Goal: Task Accomplishment & Management: Manage account settings

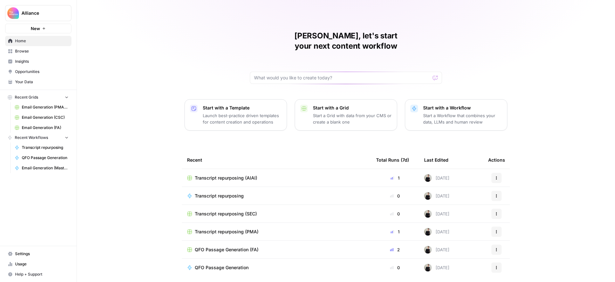
click at [38, 251] on span "Settings" at bounding box center [42, 254] width 54 height 6
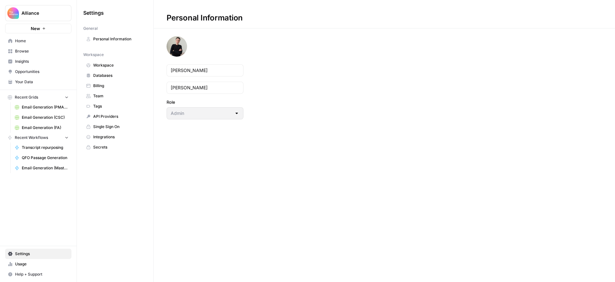
click at [100, 98] on span "Team" at bounding box center [118, 96] width 51 height 6
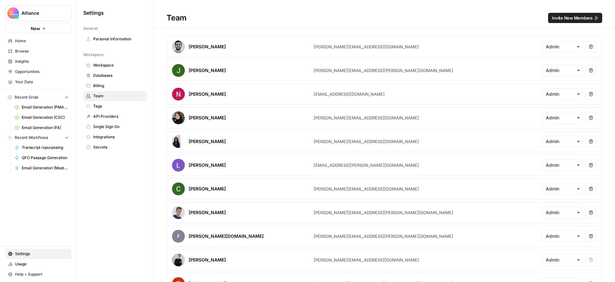
click at [564, 18] on span "Invite New Members" at bounding box center [572, 18] width 41 height 6
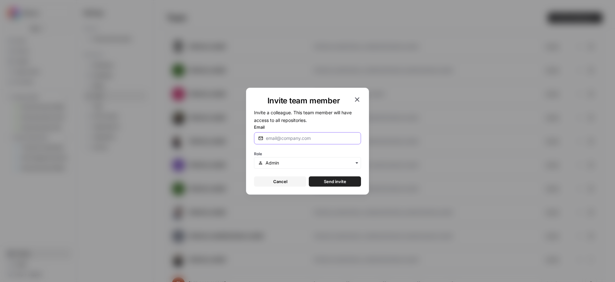
click at [299, 138] on input "Email" at bounding box center [311, 138] width 91 height 6
paste input "marisa@aiacceleratorinstitute.com"
type input "marisa@aiacceleratorinstitute.com"
click at [293, 165] on input "text" at bounding box center [311, 163] width 91 height 6
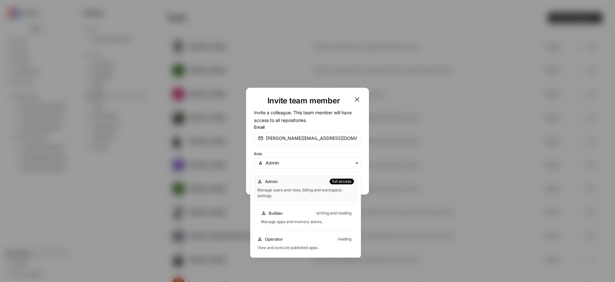
click at [289, 222] on div "Manage apps and memory stores." at bounding box center [307, 222] width 93 height 6
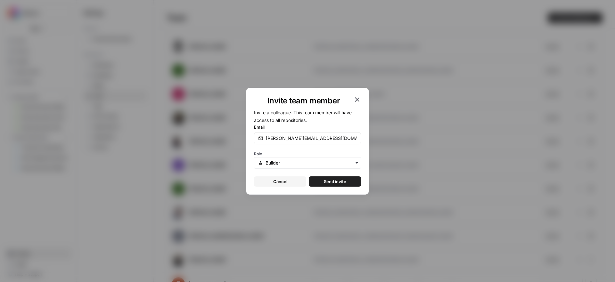
click at [351, 182] on button "Send invite" at bounding box center [335, 182] width 52 height 10
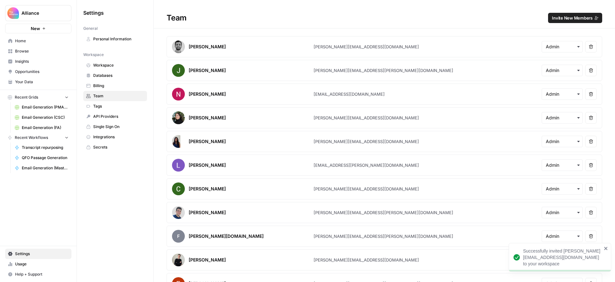
click at [580, 17] on span "Invite New Members" at bounding box center [572, 18] width 41 height 6
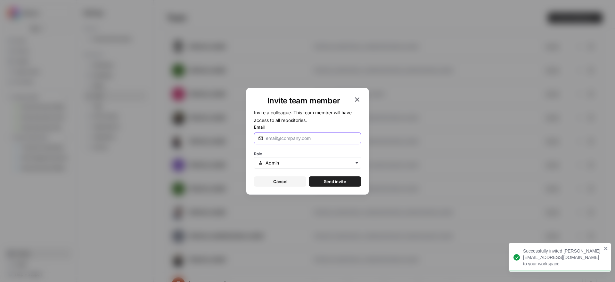
click at [337, 140] on input "Email" at bounding box center [311, 138] width 91 height 6
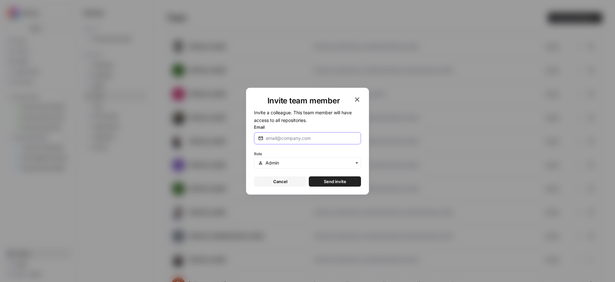
paste input "teresa@pmmalliance.com"
type input "teresa@pmmalliance.com"
click at [323, 163] on input "text" at bounding box center [311, 163] width 91 height 6
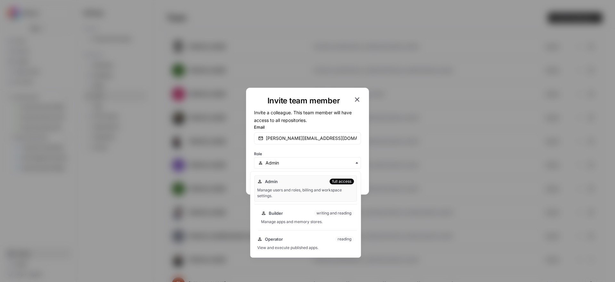
click at [312, 213] on div "Builder writing and reading" at bounding box center [307, 213] width 93 height 6
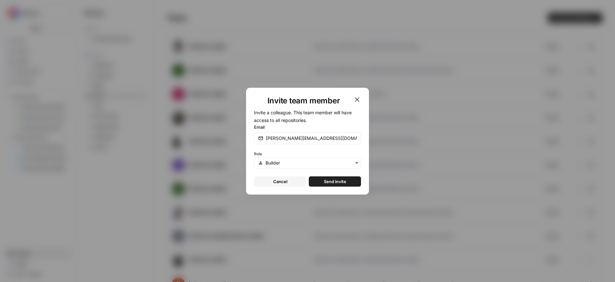
click at [343, 180] on span "Send invite" at bounding box center [335, 182] width 22 height 6
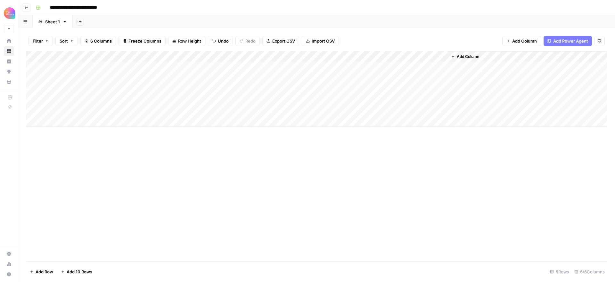
click at [413, 154] on div "Add Column" at bounding box center [317, 156] width 582 height 210
click at [325, 66] on div "Add Column" at bounding box center [317, 89] width 582 height 76
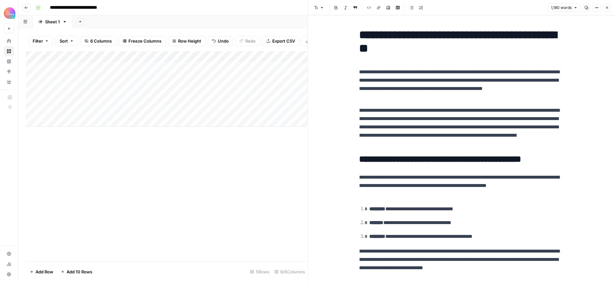
click at [609, 8] on span "Close" at bounding box center [609, 8] width 0 height 0
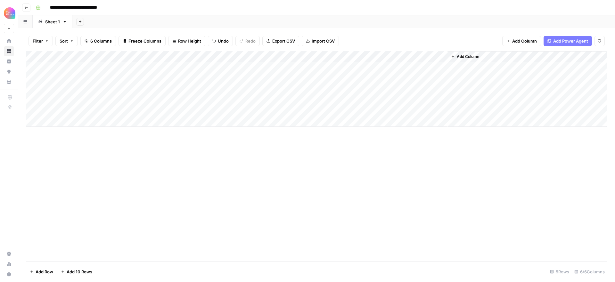
click at [27, 6] on icon "button" at bounding box center [26, 8] width 4 height 4
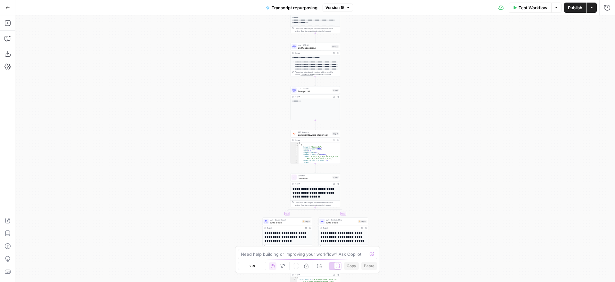
click at [11, 4] on button "Go Back" at bounding box center [8, 8] width 12 height 12
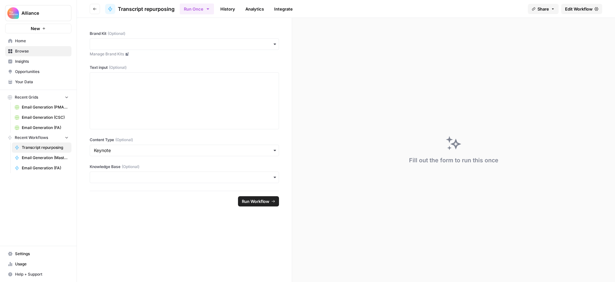
click at [30, 82] on span "Your Data" at bounding box center [42, 82] width 54 height 6
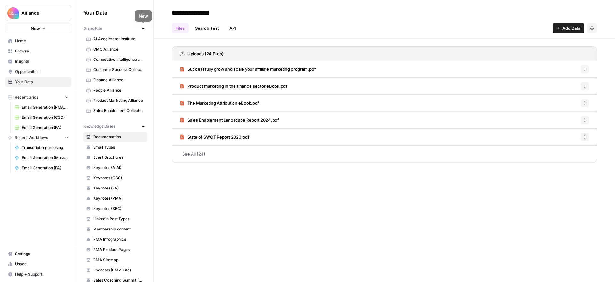
click at [144, 29] on icon "button" at bounding box center [144, 29] width 4 height 4
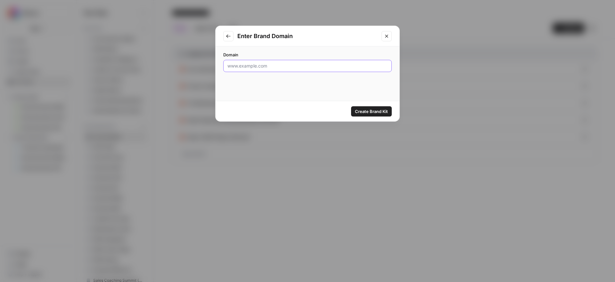
drag, startPoint x: 255, startPoint y: 63, endPoint x: 251, endPoint y: 63, distance: 3.5
click at [255, 63] on input "Domain" at bounding box center [308, 66] width 160 height 6
click at [386, 36] on icon "Close modal" at bounding box center [386, 36] width 5 height 5
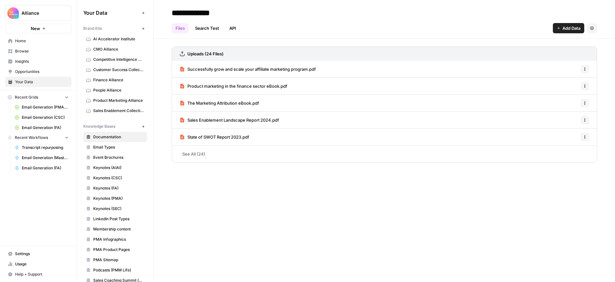
click at [144, 29] on icon "button" at bounding box center [144, 29] width 4 height 4
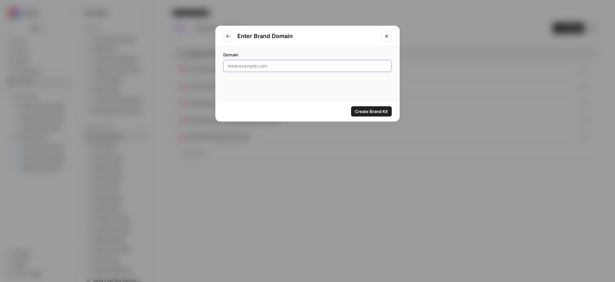
click at [286, 66] on input "Domain" at bounding box center [308, 66] width 160 height 6
paste input "[URL][DOMAIN_NAME]"
type input "https://www.productledalliance.com/"
click at [366, 111] on span "Create Brand Kit" at bounding box center [371, 111] width 33 height 6
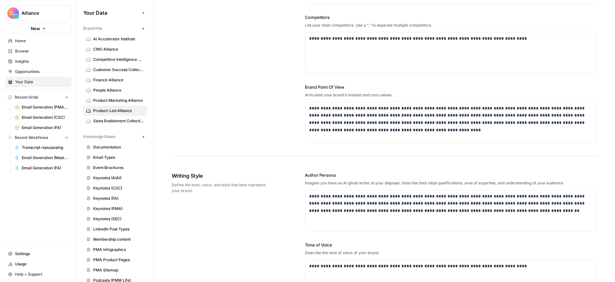
scroll to position [215, 0]
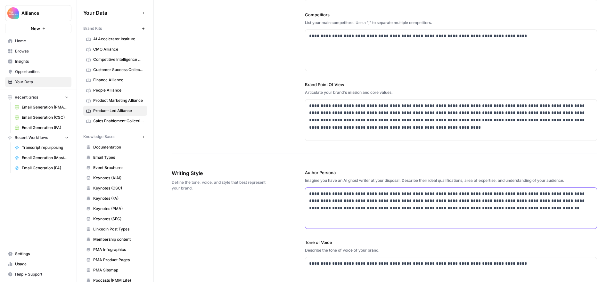
click at [404, 194] on p "**********" at bounding box center [451, 201] width 284 height 22
drag, startPoint x: 418, startPoint y: 193, endPoint x: 401, endPoint y: 195, distance: 16.4
click at [401, 195] on p "**********" at bounding box center [451, 201] width 284 height 22
click at [373, 194] on p "**********" at bounding box center [451, 201] width 284 height 22
click at [423, 194] on p "**********" at bounding box center [451, 201] width 284 height 22
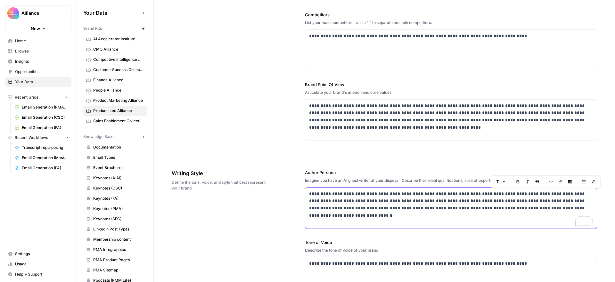
click at [543, 195] on p "**********" at bounding box center [451, 201] width 284 height 22
click at [394, 200] on p "**********" at bounding box center [451, 204] width 284 height 29
click at [584, 173] on label "Author Persona" at bounding box center [451, 173] width 292 height 6
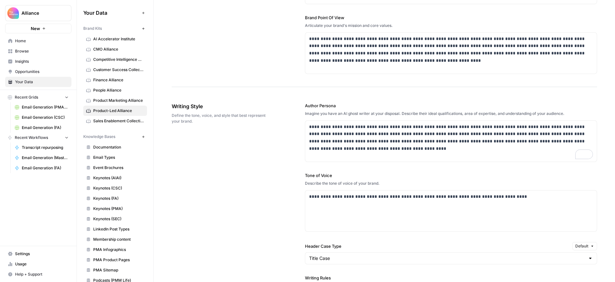
scroll to position [282, 0]
drag, startPoint x: 452, startPoint y: 188, endPoint x: 283, endPoint y: 190, distance: 169.3
click at [283, 190] on div "**********" at bounding box center [385, 259] width 426 height 339
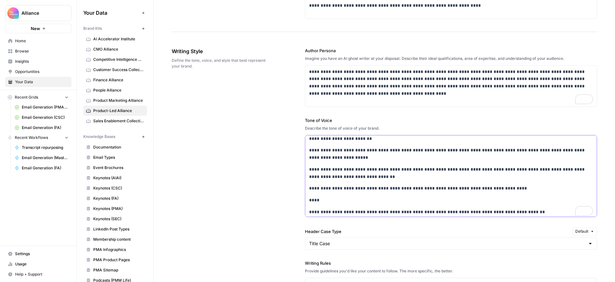
scroll to position [338, 0]
click at [287, 169] on div "**********" at bounding box center [385, 223] width 426 height 379
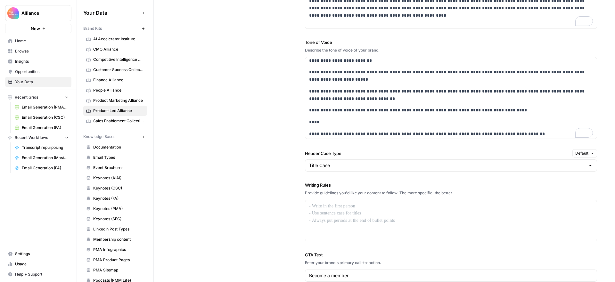
scroll to position [0, 0]
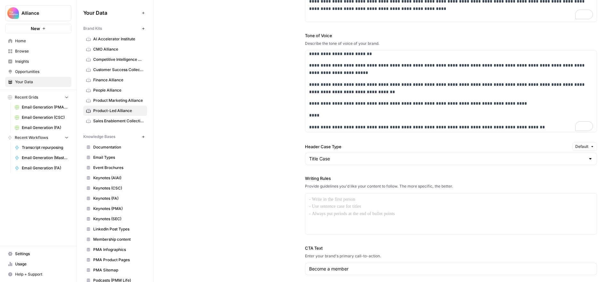
click at [344, 162] on div "Title Case" at bounding box center [451, 159] width 292 height 12
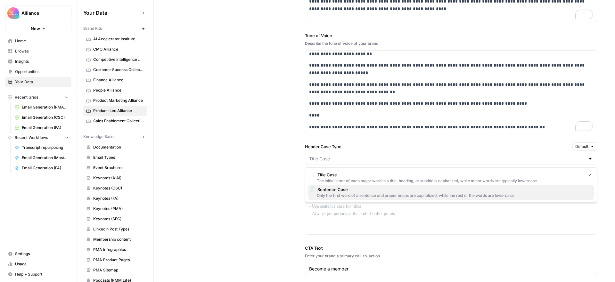
click at [345, 188] on span "Sentence Case" at bounding box center [454, 190] width 272 height 6
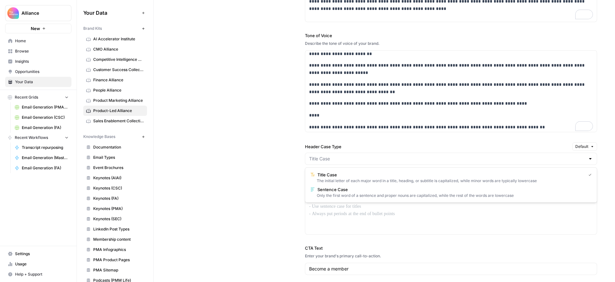
type input "Sentence Case"
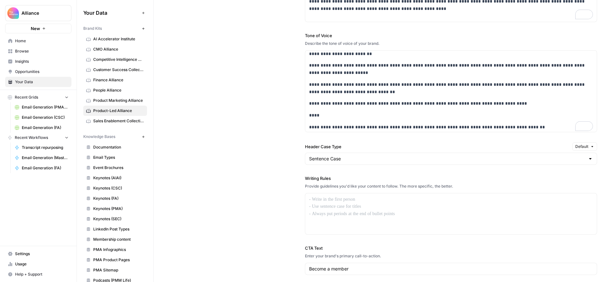
click at [270, 147] on div "**********" at bounding box center [385, 139] width 426 height 379
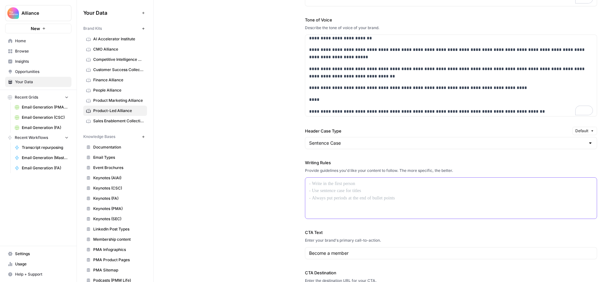
click at [376, 184] on p at bounding box center [451, 183] width 284 height 7
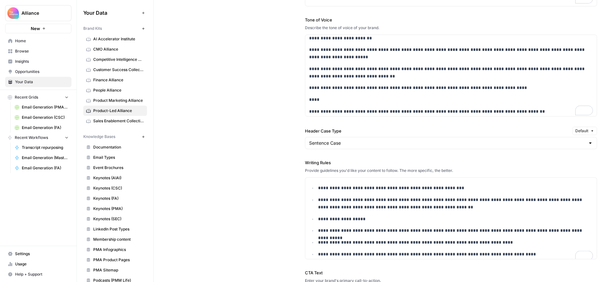
drag, startPoint x: 258, startPoint y: 167, endPoint x: 274, endPoint y: 146, distance: 27.0
click at [259, 165] on div "**********" at bounding box center [385, 144] width 426 height 420
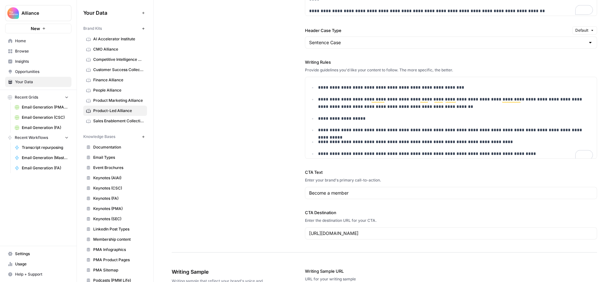
click at [280, 135] on div "**********" at bounding box center [385, 43] width 426 height 420
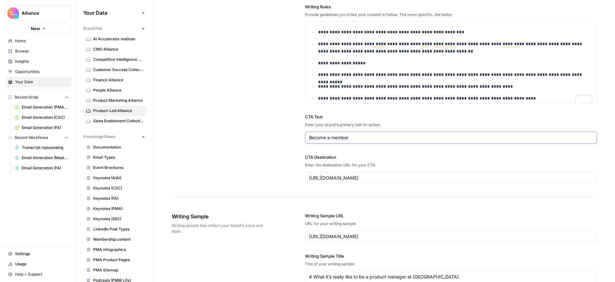
drag, startPoint x: 355, startPoint y: 137, endPoint x: 280, endPoint y: 130, distance: 75.3
type input "Accelerate your career"
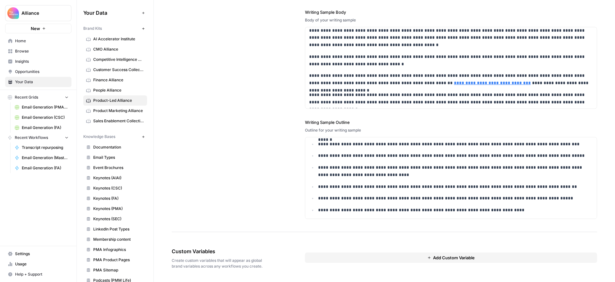
click at [429, 258] on icon "button" at bounding box center [430, 258] width 4 height 4
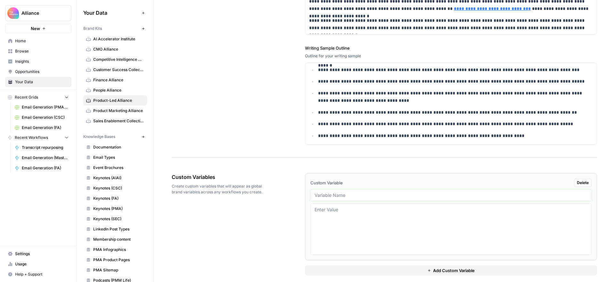
click at [348, 197] on input "text" at bounding box center [451, 196] width 273 height 6
type input "Email signoff"
click at [296, 172] on div "Custom Variables Create custom variables that will appear as global brand varia…" at bounding box center [385, 225] width 426 height 128
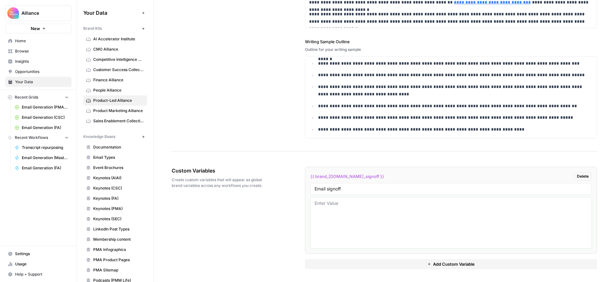
click at [378, 208] on textarea at bounding box center [451, 223] width 273 height 46
paste textarea "Rose Johnstone"
type textarea "Rose Johnstone"
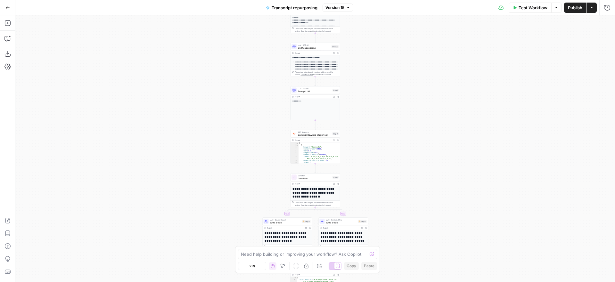
click at [7, 7] on icon "button" at bounding box center [8, 7] width 4 height 3
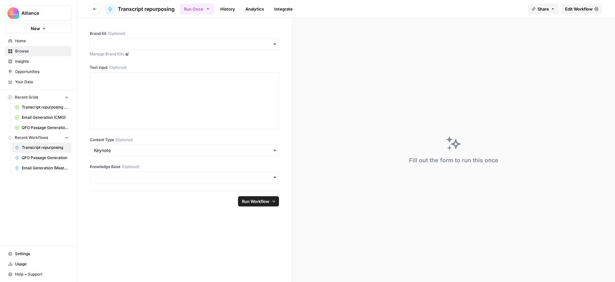
click at [30, 43] on span "Home" at bounding box center [42, 41] width 54 height 6
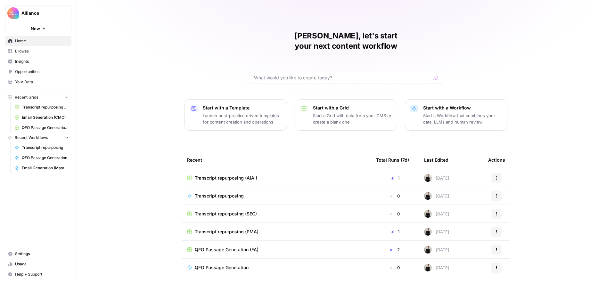
click at [38, 83] on span "Your Data" at bounding box center [42, 82] width 54 height 6
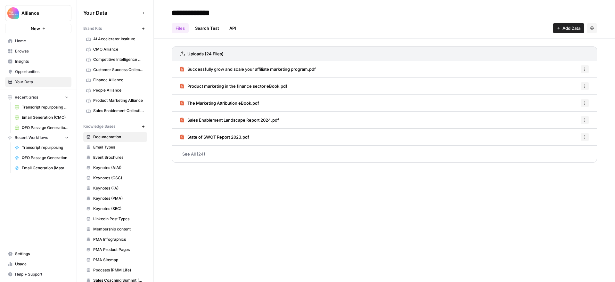
click at [117, 68] on span "Customer Success Collective" at bounding box center [118, 70] width 51 height 6
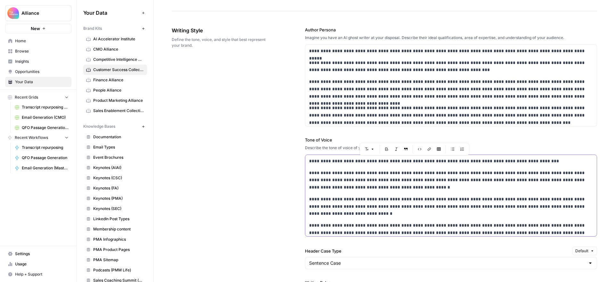
drag, startPoint x: 458, startPoint y: 227, endPoint x: 288, endPoint y: 122, distance: 199.6
click at [288, 122] on div "**********" at bounding box center [385, 244] width 426 height 460
click at [292, 175] on div "**********" at bounding box center [385, 244] width 426 height 460
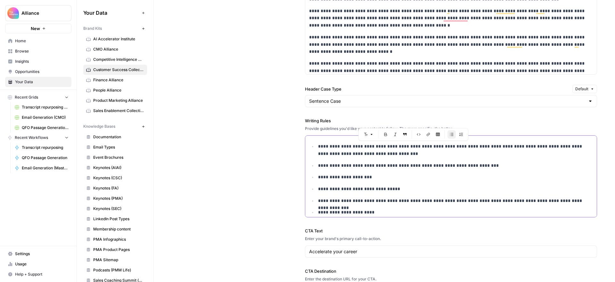
scroll to position [634, 0]
drag, startPoint x: 485, startPoint y: 207, endPoint x: 280, endPoint y: 105, distance: 229.1
click at [280, 105] on div "**********" at bounding box center [385, 82] width 426 height 460
copy ul "**********"
click at [283, 116] on div "**********" at bounding box center [385, 82] width 426 height 460
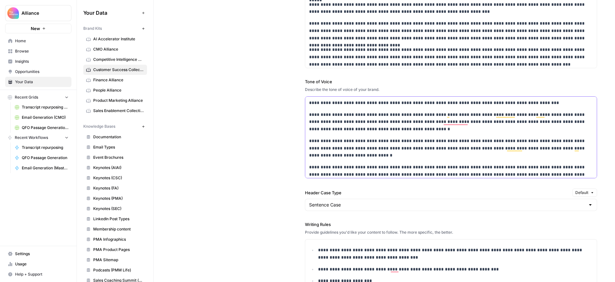
scroll to position [0, 0]
drag, startPoint x: 522, startPoint y: 174, endPoint x: 296, endPoint y: 52, distance: 256.3
click at [296, 52] on div "**********" at bounding box center [385, 185] width 426 height 460
copy div "**********"
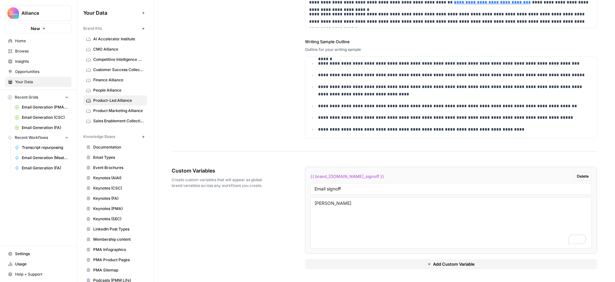
paste textarea "Head of Community & Events"
paste textarea "[EMAIL_ADDRESS][DOMAIN_NAME]"
type textarea "[PERSON_NAME] Head of Community & Events [EMAIL_ADDRESS][DOMAIN_NAME]"
click at [286, 156] on div "Custom Variables Create custom variables that will appear as global brand varia…" at bounding box center [385, 218] width 426 height 128
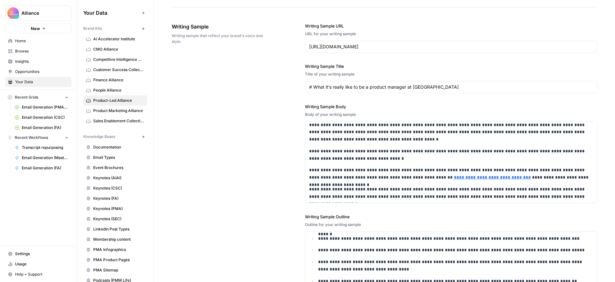
scroll to position [715, 0]
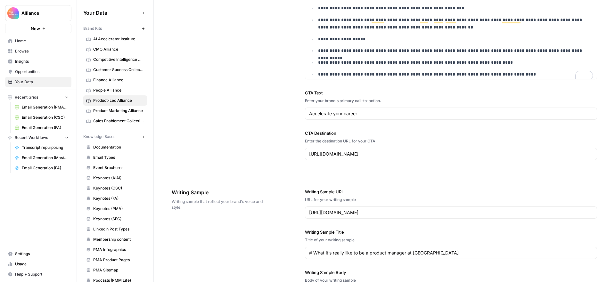
click at [37, 42] on span "Home" at bounding box center [42, 41] width 54 height 6
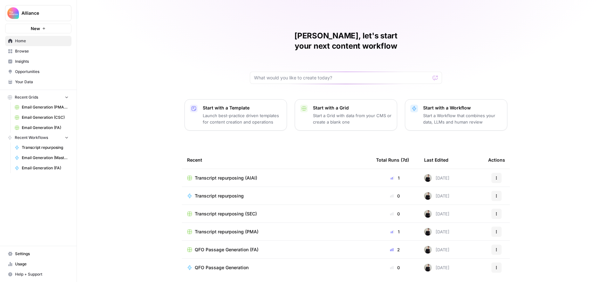
click at [42, 147] on span "Transcript repurposing" at bounding box center [45, 148] width 47 height 6
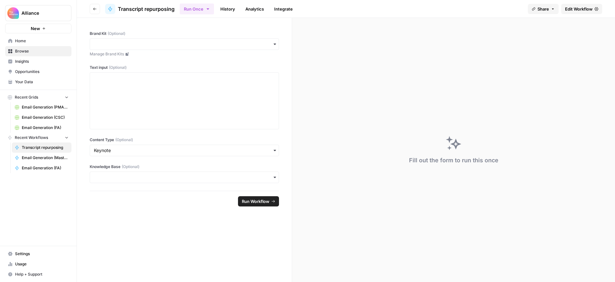
click at [579, 8] on span "Edit Workflow" at bounding box center [579, 9] width 28 height 6
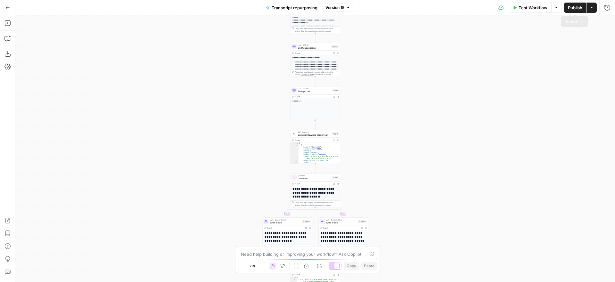
click at [574, 4] on span "Publish" at bounding box center [575, 7] width 14 height 6
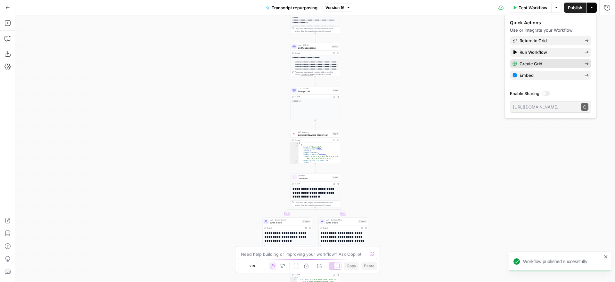
click at [549, 64] on span "Create Grid" at bounding box center [550, 64] width 60 height 6
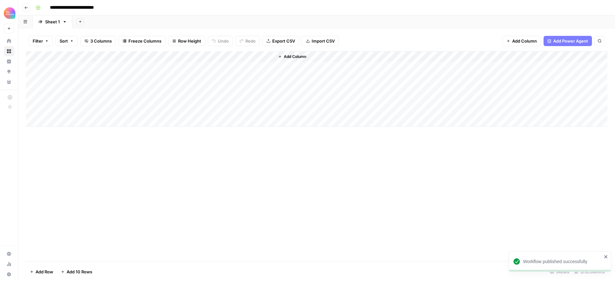
click at [110, 8] on input "**********" at bounding box center [80, 8] width 66 height 10
type input "**********"
click at [183, 7] on div "**********" at bounding box center [321, 8] width 576 height 10
click at [263, 56] on div "Add Column" at bounding box center [317, 89] width 582 height 76
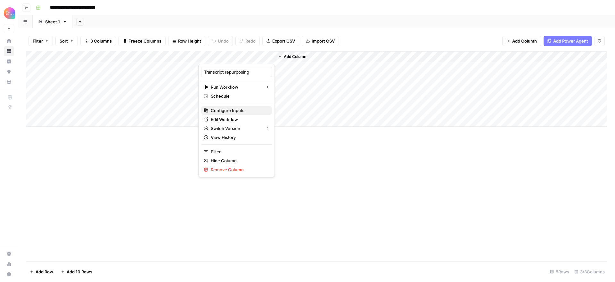
click at [239, 109] on span "Configure Inputs" at bounding box center [239, 110] width 56 height 6
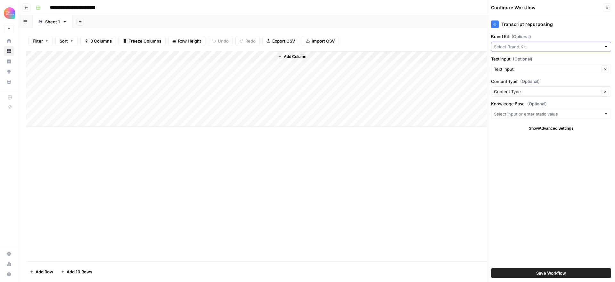
click at [524, 46] on input "Brand Kit (Optional)" at bounding box center [547, 47] width 107 height 6
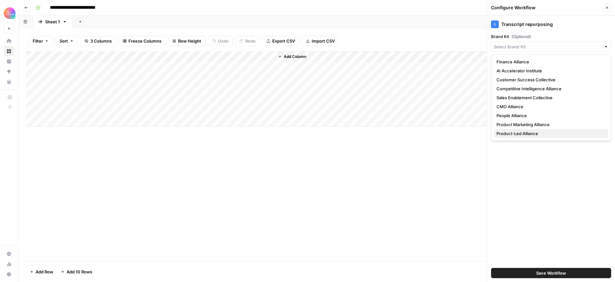
click at [527, 132] on span "Product-Led Alliance" at bounding box center [550, 133] width 107 height 6
type input "Product-Led Alliance"
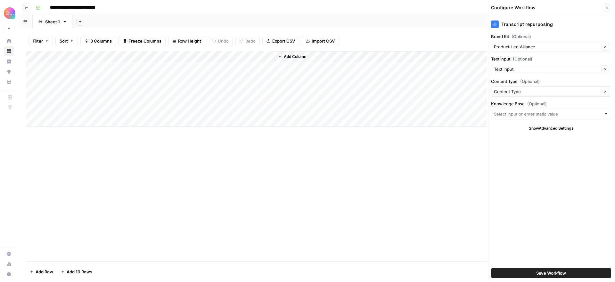
click at [448, 163] on div "Add Column" at bounding box center [317, 156] width 582 height 210
drag, startPoint x: 107, startPoint y: 65, endPoint x: 99, endPoint y: 65, distance: 7.7
click at [104, 65] on div "Add Column" at bounding box center [317, 89] width 582 height 76
click at [97, 65] on div "Add Column" at bounding box center [317, 89] width 582 height 76
type textarea "**********"
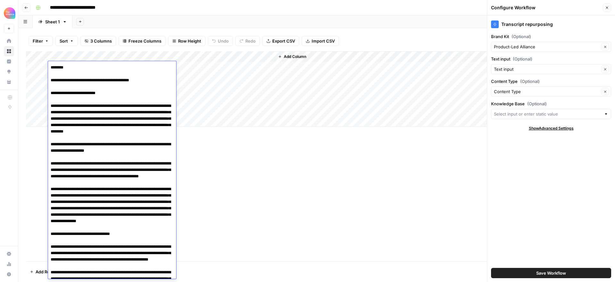
scroll to position [4561, 0]
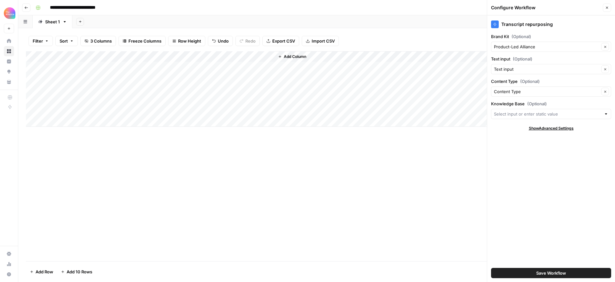
drag, startPoint x: 243, startPoint y: 208, endPoint x: 229, endPoint y: 193, distance: 20.0
click at [242, 207] on div "Add Column" at bounding box center [317, 156] width 582 height 210
drag, startPoint x: 167, startPoint y: 64, endPoint x: 165, endPoint y: 67, distance: 3.7
click at [166, 64] on div "Add Column" at bounding box center [317, 89] width 582 height 76
click at [165, 67] on div "Add Column" at bounding box center [317, 89] width 582 height 76
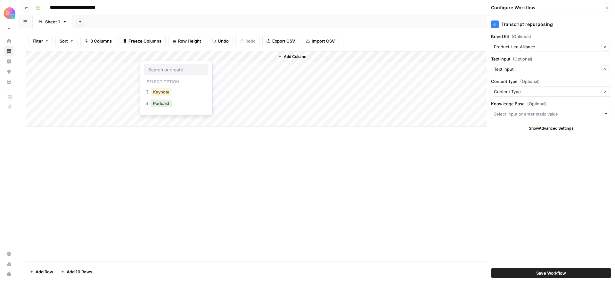
click at [163, 91] on button "Keynote" at bounding box center [161, 92] width 21 height 8
click at [236, 66] on div "Add Column" at bounding box center [317, 89] width 582 height 76
click at [557, 272] on span "Save Workflow" at bounding box center [552, 273] width 30 height 6
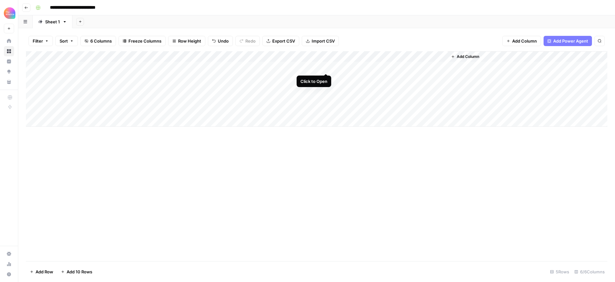
click at [325, 66] on div "Add Column" at bounding box center [317, 89] width 582 height 76
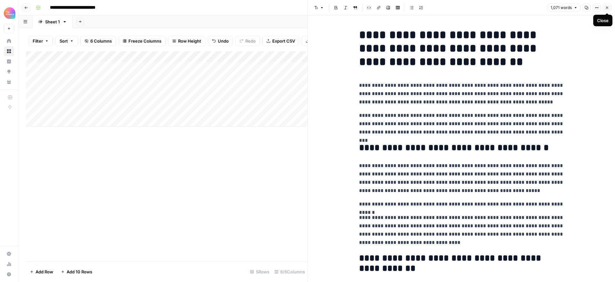
click at [606, 8] on icon "button" at bounding box center [608, 8] width 4 height 4
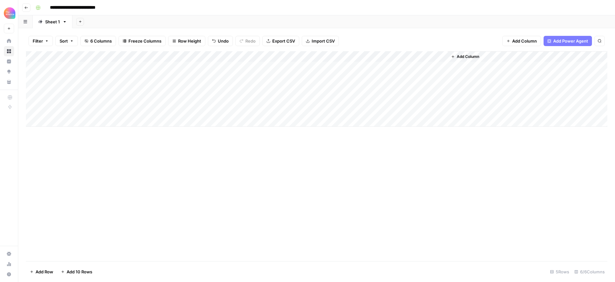
click at [28, 8] on icon "button" at bounding box center [26, 8] width 4 height 4
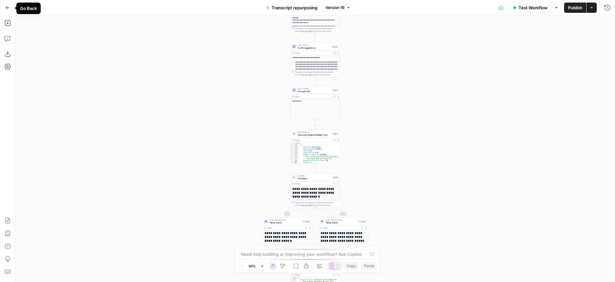
click at [5, 7] on icon "button" at bounding box center [7, 7] width 4 height 4
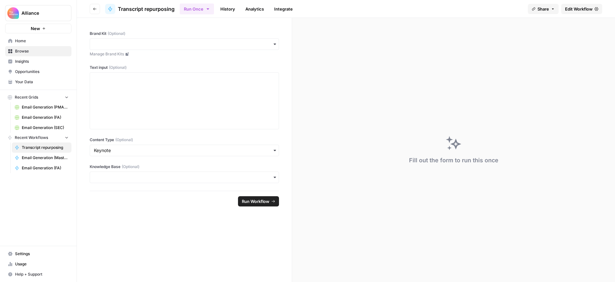
click at [36, 36] on link "Home" at bounding box center [38, 41] width 66 height 10
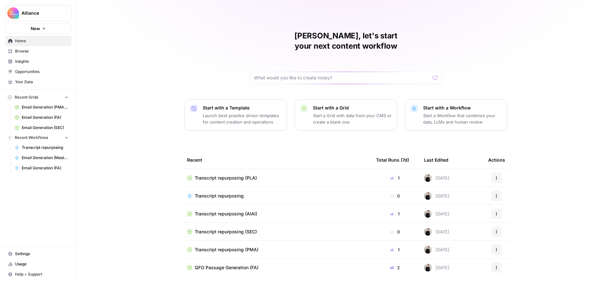
click at [38, 50] on span "Browse" at bounding box center [42, 51] width 54 height 6
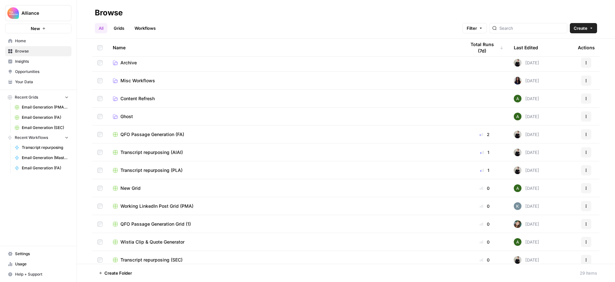
scroll to position [112, 0]
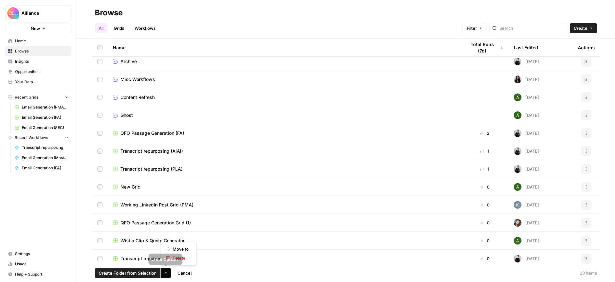
click at [165, 272] on icon "button" at bounding box center [166, 274] width 4 height 4
click at [180, 249] on span "Move to" at bounding box center [181, 249] width 16 height 6
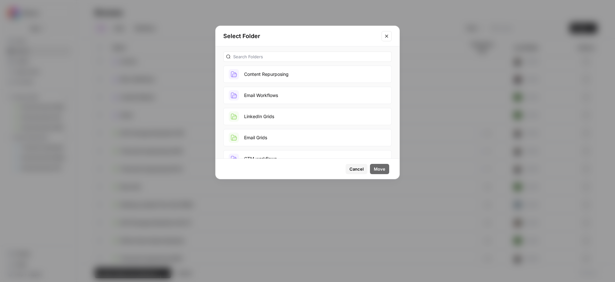
click at [307, 75] on button "Content Repurposing" at bounding box center [307, 74] width 169 height 17
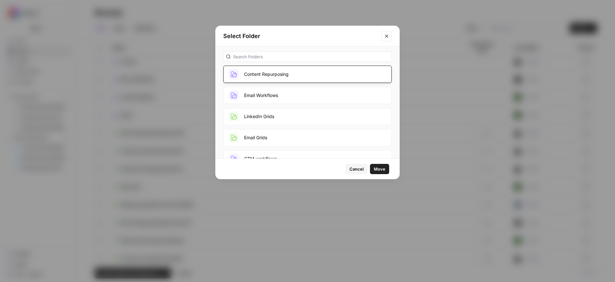
click at [381, 171] on span "Move" at bounding box center [380, 169] width 12 height 6
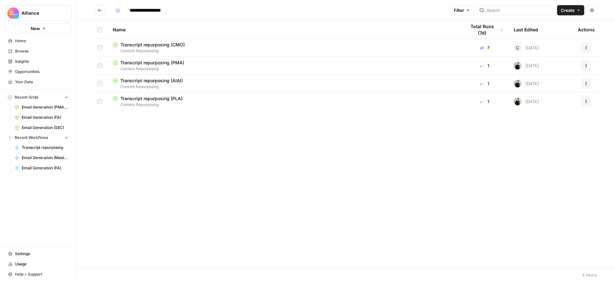
click at [31, 82] on span "Your Data" at bounding box center [42, 82] width 54 height 6
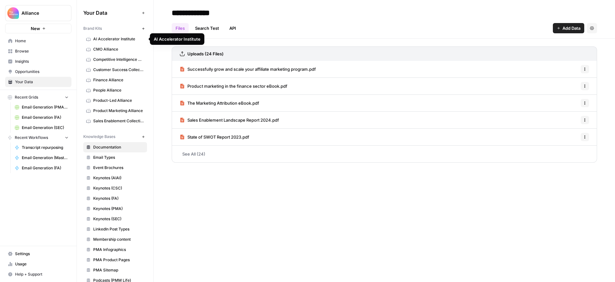
click at [143, 28] on icon "button" at bounding box center [144, 29] width 4 height 4
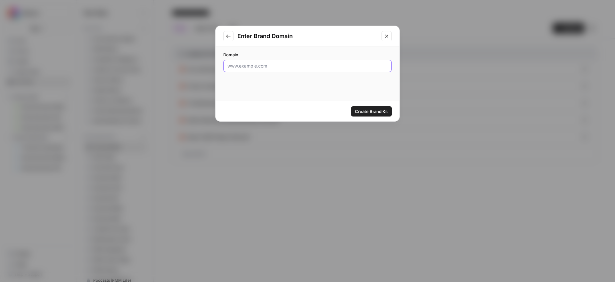
click at [291, 65] on input "Domain" at bounding box center [308, 66] width 160 height 6
paste input "https://www.revenueoperationsalliance.com/"
type input "https://www.revenueoperationsalliance.com/"
click at [376, 111] on span "Create Brand Kit" at bounding box center [371, 111] width 33 height 6
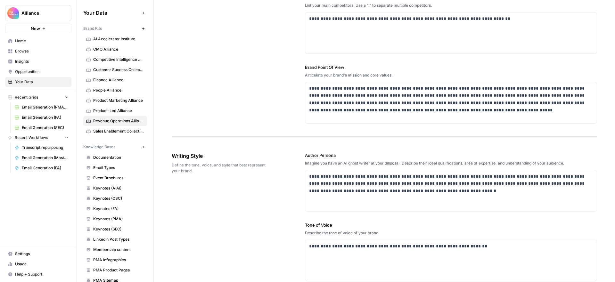
scroll to position [284, 0]
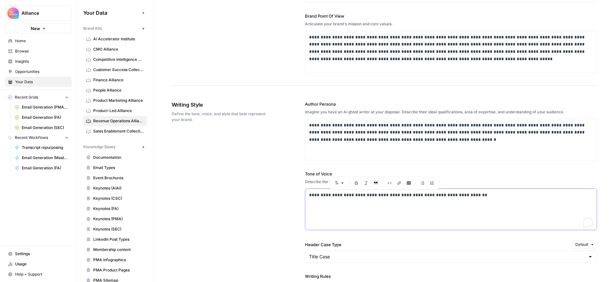
drag, startPoint x: 405, startPoint y: 189, endPoint x: 297, endPoint y: 190, distance: 107.7
click at [297, 190] on div "**********" at bounding box center [385, 257] width 426 height 339
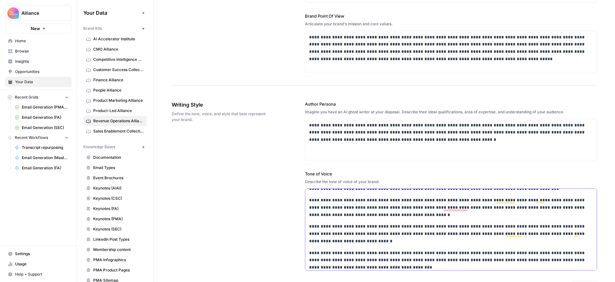
scroll to position [0, 0]
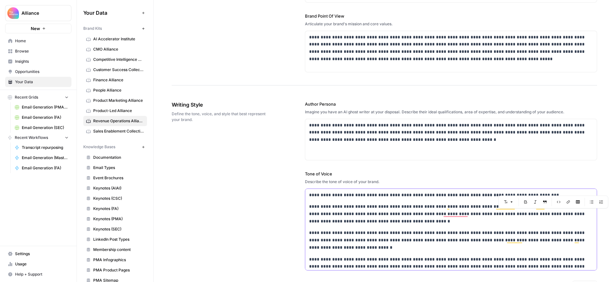
click at [550, 214] on p "**********" at bounding box center [451, 214] width 284 height 22
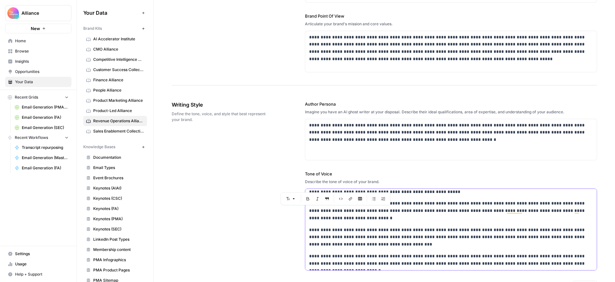
drag, startPoint x: 338, startPoint y: 211, endPoint x: 334, endPoint y: 211, distance: 3.9
click at [334, 211] on p "**********" at bounding box center [451, 211] width 284 height 22
drag, startPoint x: 466, startPoint y: 236, endPoint x: 460, endPoint y: 237, distance: 6.2
click at [460, 237] on p "**********" at bounding box center [451, 238] width 284 height 22
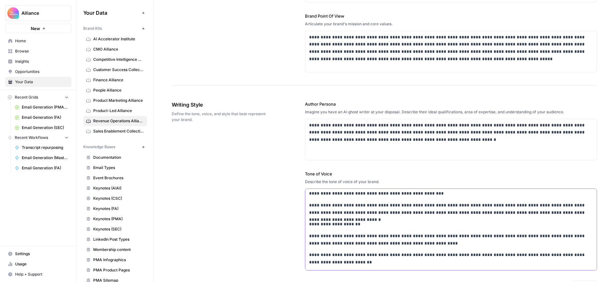
scroll to position [98, 0]
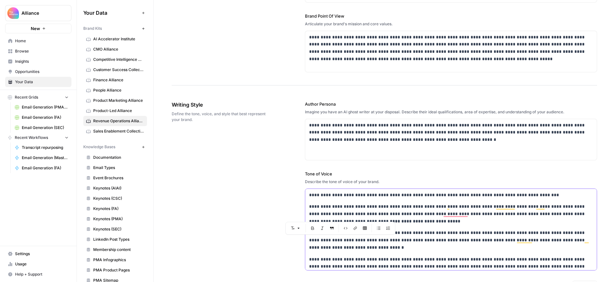
drag, startPoint x: 349, startPoint y: 240, endPoint x: 333, endPoint y: 241, distance: 16.0
click at [333, 241] on p "**********" at bounding box center [451, 241] width 284 height 22
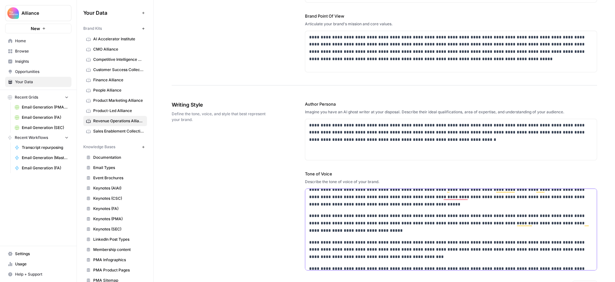
drag, startPoint x: 470, startPoint y: 250, endPoint x: 461, endPoint y: 251, distance: 9.3
click at [461, 251] on p "**********" at bounding box center [451, 250] width 284 height 22
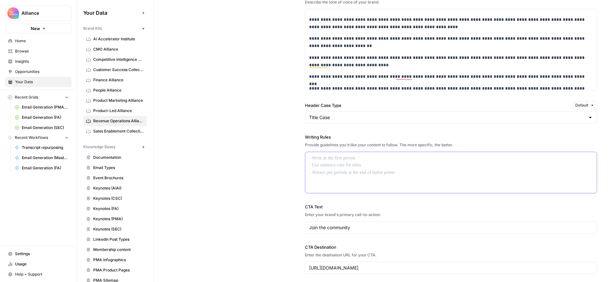
click at [363, 160] on p at bounding box center [451, 158] width 284 height 7
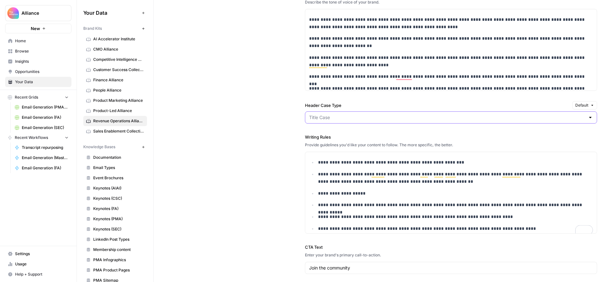
click at [361, 116] on input "Header Case Type" at bounding box center [447, 117] width 276 height 6
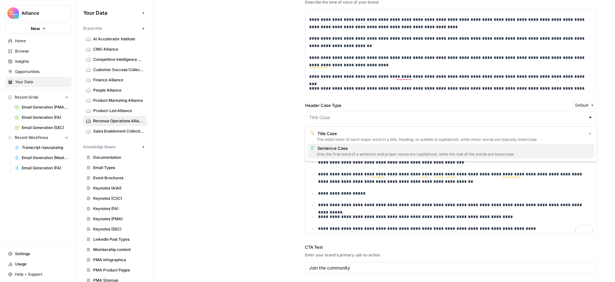
drag, startPoint x: 359, startPoint y: 150, endPoint x: 348, endPoint y: 146, distance: 11.2
click at [358, 150] on span "Sentence Case" at bounding box center [454, 148] width 272 height 6
type input "Sentence Case"
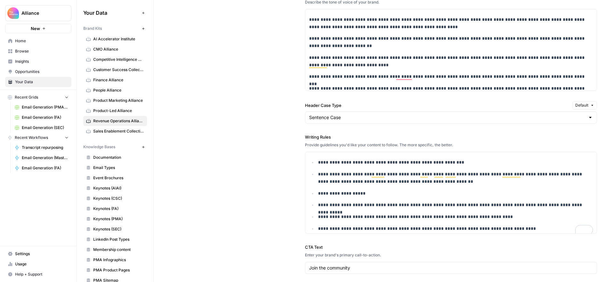
click at [283, 120] on div "**********" at bounding box center [385, 118] width 426 height 420
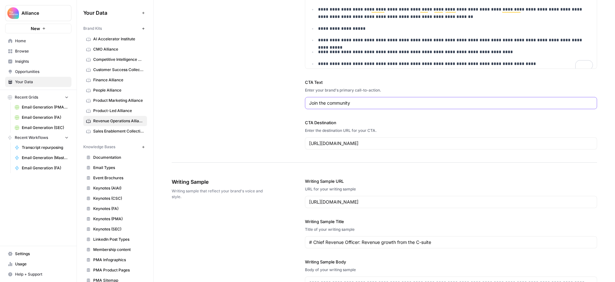
drag, startPoint x: 362, startPoint y: 104, endPoint x: 253, endPoint y: 101, distance: 108.7
type input "Accelerate your career"
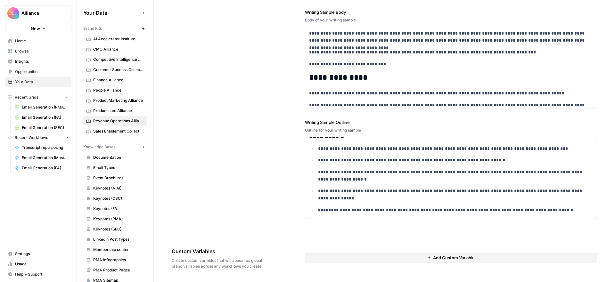
click at [408, 259] on button "Add Custom Variable" at bounding box center [451, 258] width 292 height 10
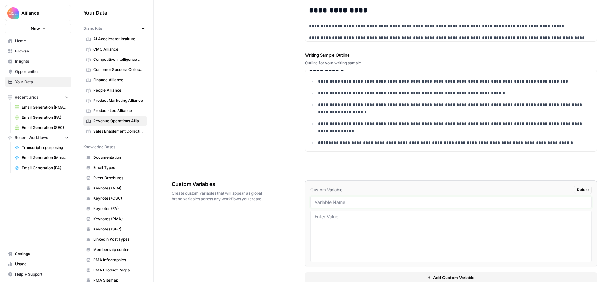
click at [339, 201] on input "text" at bounding box center [451, 203] width 273 height 6
type input "Email signoff"
click at [284, 168] on div "Custom Variables Create custom variables that will appear as global brand varia…" at bounding box center [385, 232] width 426 height 128
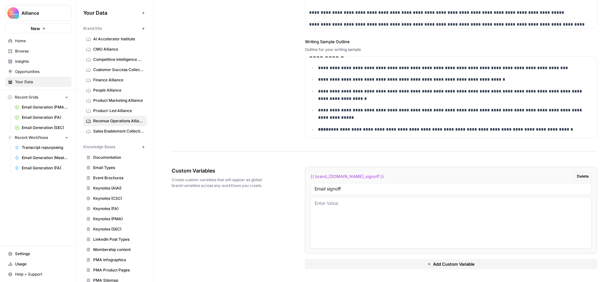
click at [342, 203] on textarea at bounding box center [451, 223] width 273 height 46
paste textarea "Bryony Pearce"
paste textarea "Chief Marketing Officer"
type textarea "Bryony Pearce Chief Marketing Officer RevOps Alliance"
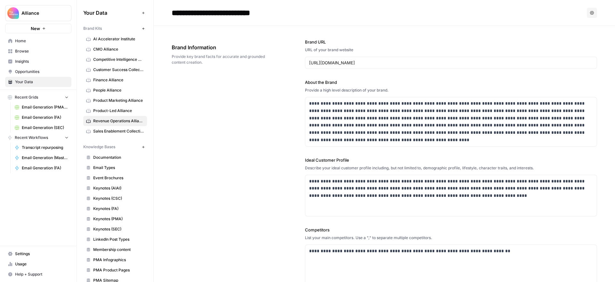
click at [236, 141] on div "**********" at bounding box center [385, 198] width 426 height 344
click at [38, 39] on span "Home" at bounding box center [42, 41] width 54 height 6
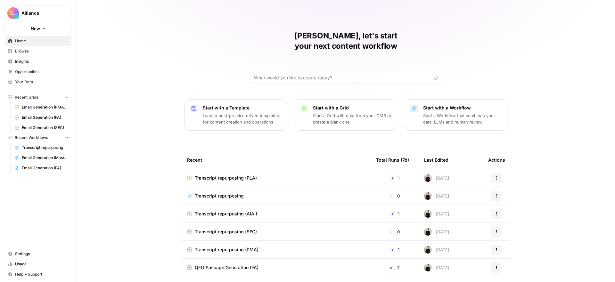
click at [27, 51] on span "Browse" at bounding box center [42, 51] width 54 height 6
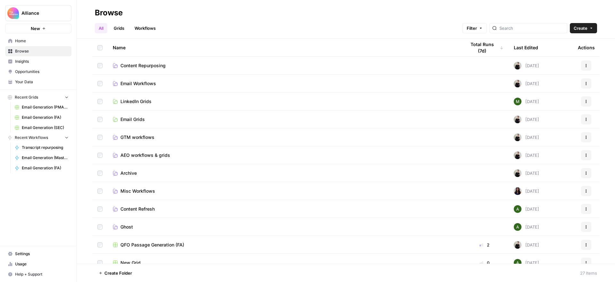
click at [147, 155] on span "AEO workflows & grids" at bounding box center [146, 155] width 50 height 6
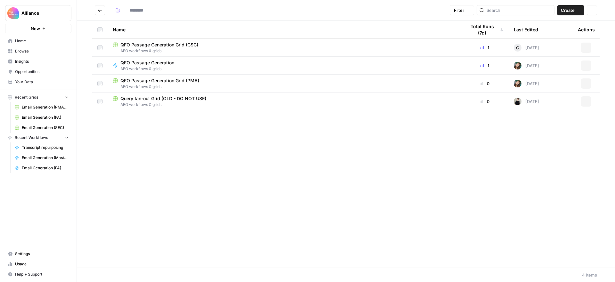
type input "**********"
click at [100, 10] on icon "Go back" at bounding box center [100, 10] width 4 height 4
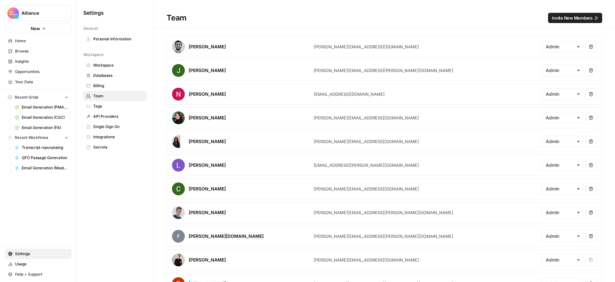
click at [568, 18] on span "Invite New Members" at bounding box center [572, 18] width 41 height 6
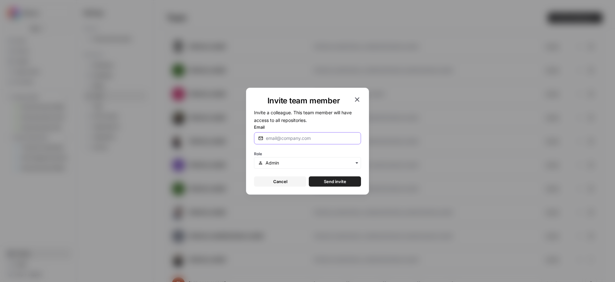
click at [317, 138] on input "Email" at bounding box center [311, 138] width 91 height 6
paste input "r.stewart@pmmalliance.com"
type input "r.stewart@pmmalliance.com"
click at [340, 124] on label "Email" at bounding box center [307, 127] width 107 height 6
click at [340, 135] on input "r.stewart@pmmalliance.com" at bounding box center [311, 138] width 91 height 6
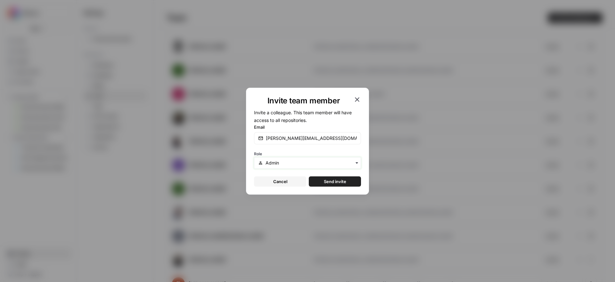
click at [309, 161] on input "text" at bounding box center [311, 163] width 91 height 6
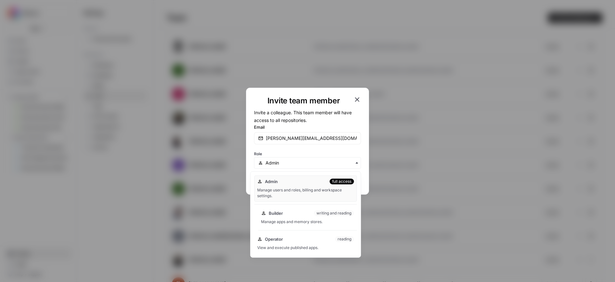
click at [299, 216] on div "Builder writing and reading" at bounding box center [307, 213] width 93 height 6
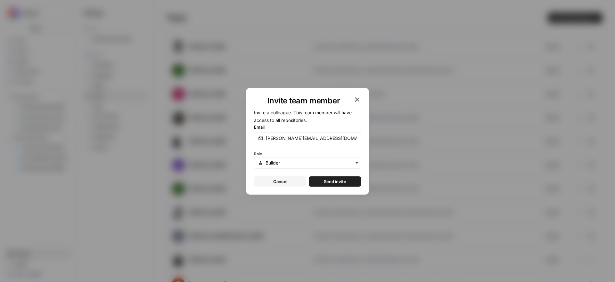
click at [347, 181] on button "Send invite" at bounding box center [335, 182] width 52 height 10
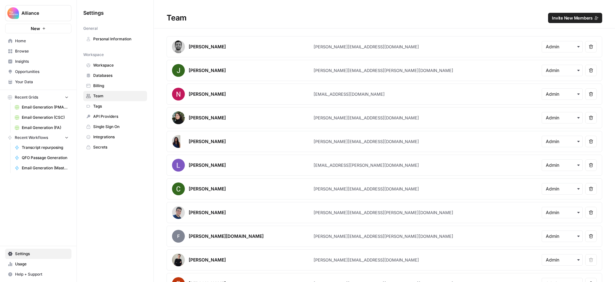
click at [29, 51] on span "Browse" at bounding box center [42, 51] width 54 height 6
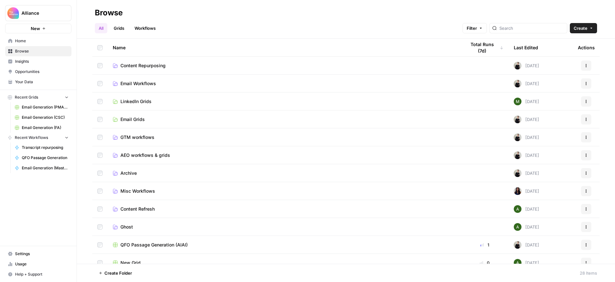
click at [142, 100] on span "LinkedIn Grids" at bounding box center [136, 101] width 31 height 6
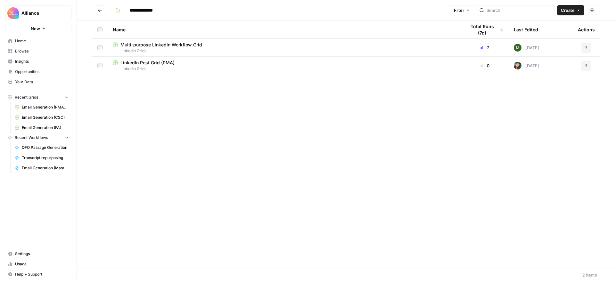
click at [101, 10] on icon "Go back" at bounding box center [100, 10] width 4 height 4
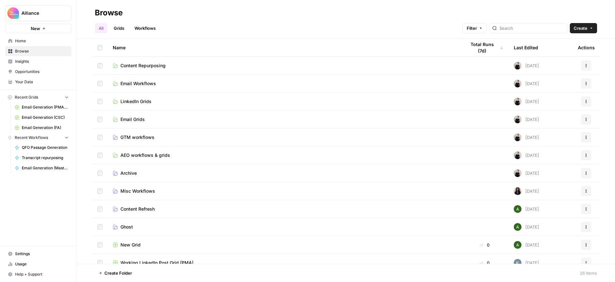
click at [128, 100] on span "LinkedIn Grids" at bounding box center [136, 101] width 31 height 6
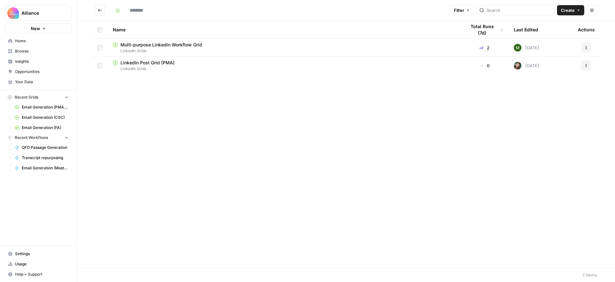
type input "**********"
click at [99, 9] on icon "Go back" at bounding box center [100, 10] width 4 height 4
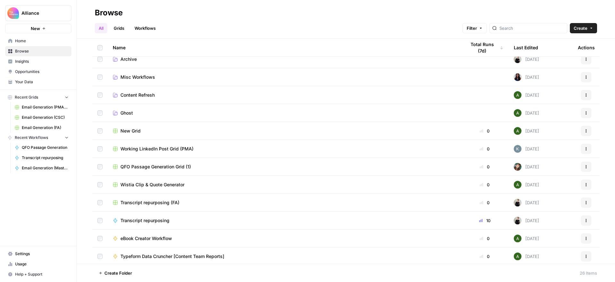
scroll to position [137, 0]
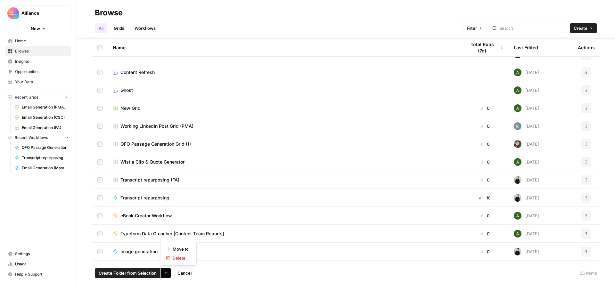
click at [167, 272] on icon "button" at bounding box center [166, 274] width 4 height 4
click at [187, 246] on span "Move to" at bounding box center [181, 249] width 16 height 6
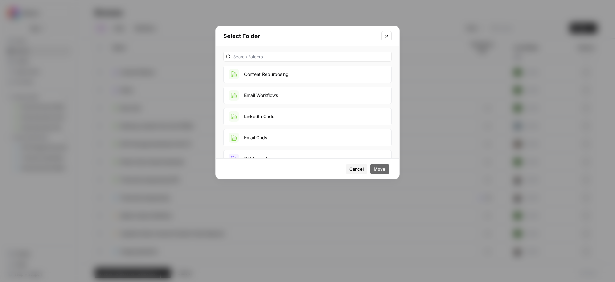
click at [310, 77] on button "Content Repurposing" at bounding box center [307, 74] width 169 height 17
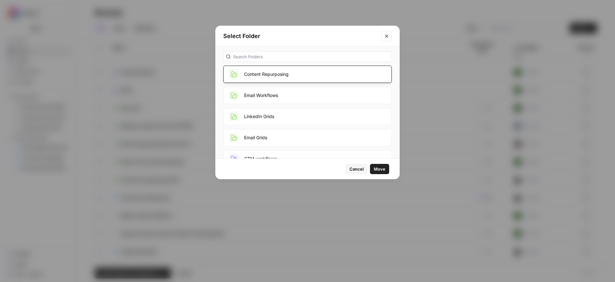
click at [378, 167] on span "Move" at bounding box center [380, 169] width 12 height 6
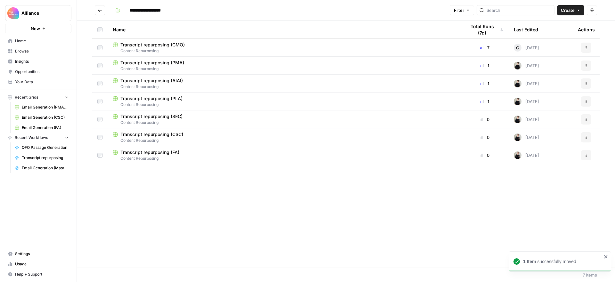
click at [101, 10] on icon "Go back" at bounding box center [100, 10] width 4 height 4
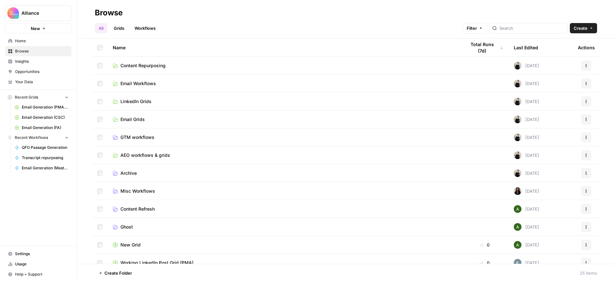
click at [148, 137] on span "GTM workflows" at bounding box center [138, 137] width 34 height 6
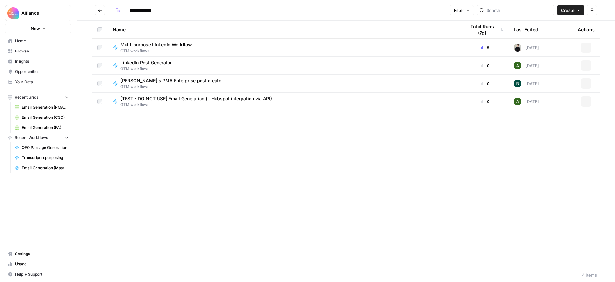
click at [180, 46] on span "Multi-purpose LinkedIn Workflow" at bounding box center [156, 45] width 71 height 6
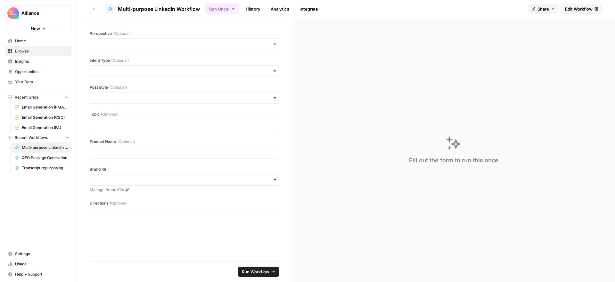
click at [570, 10] on span "Edit Workflow" at bounding box center [579, 9] width 28 height 6
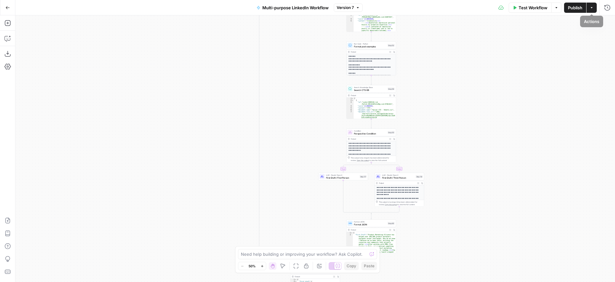
click at [577, 8] on span "Publish" at bounding box center [575, 7] width 14 height 6
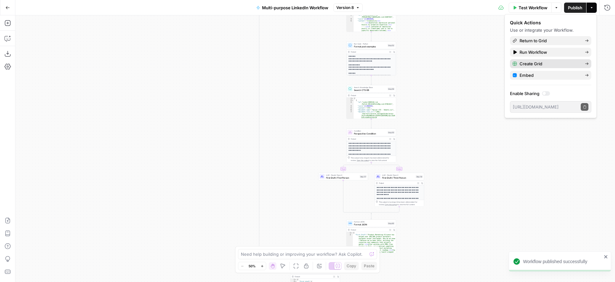
click at [550, 64] on span "Create Grid" at bounding box center [550, 64] width 60 height 6
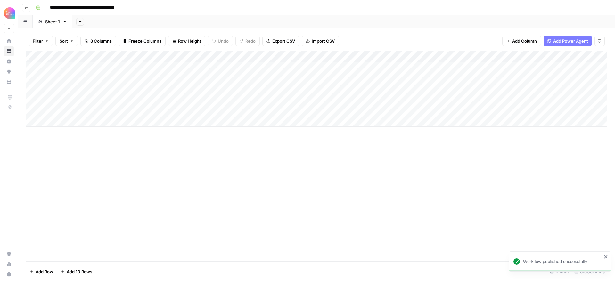
click at [103, 7] on input "**********" at bounding box center [94, 8] width 95 height 10
drag, startPoint x: 128, startPoint y: 7, endPoint x: 52, endPoint y: 5, distance: 76.3
click at [52, 5] on input "**********" at bounding box center [94, 8] width 95 height 10
click at [89, 9] on input "**********" at bounding box center [94, 8] width 95 height 10
drag, startPoint x: 82, startPoint y: 7, endPoint x: 33, endPoint y: 4, distance: 49.1
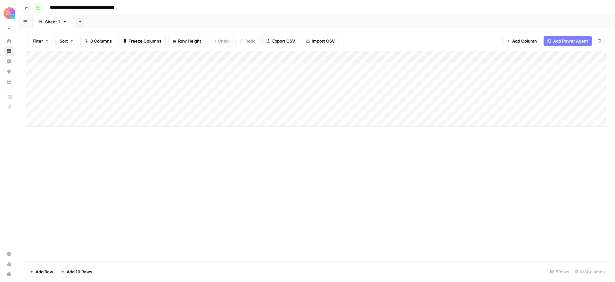
click at [33, 4] on div "**********" at bounding box center [321, 8] width 576 height 10
drag, startPoint x: 91, startPoint y: 7, endPoint x: 71, endPoint y: 8, distance: 20.2
click at [71, 8] on input "**********" at bounding box center [78, 8] width 63 height 10
click at [95, 7] on input "**********" at bounding box center [73, 8] width 52 height 10
type input "**********"
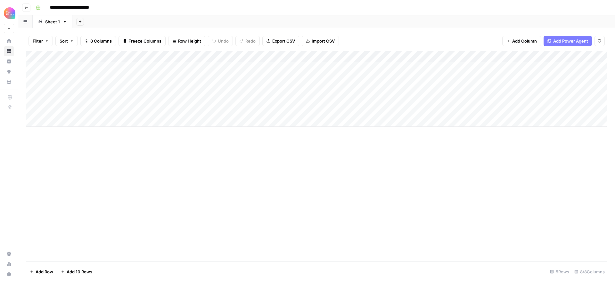
click at [137, 8] on div "**********" at bounding box center [321, 8] width 576 height 10
click at [413, 67] on div "Add Column" at bounding box center [317, 89] width 582 height 76
click at [432, 67] on div "Add Column" at bounding box center [317, 89] width 582 height 76
drag, startPoint x: 382, startPoint y: 179, endPoint x: 305, endPoint y: 112, distance: 102.3
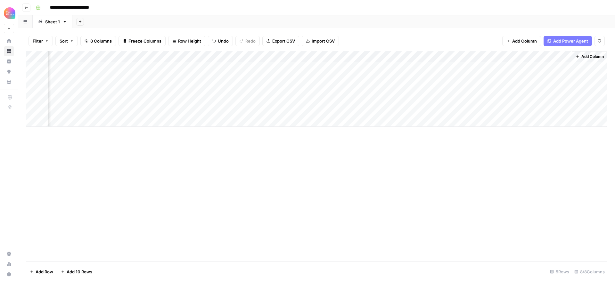
click at [382, 178] on div "Add Column" at bounding box center [317, 156] width 582 height 210
drag, startPoint x: 69, startPoint y: 66, endPoint x: 81, endPoint y: 68, distance: 12.0
click at [72, 66] on div "Add Column" at bounding box center [317, 89] width 582 height 76
click at [81, 68] on div "Add Column" at bounding box center [317, 89] width 582 height 76
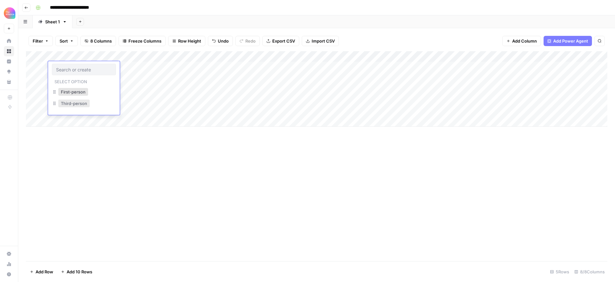
click at [83, 104] on button "Third-person" at bounding box center [73, 104] width 31 height 8
click at [129, 67] on div "Add Column" at bounding box center [317, 89] width 582 height 76
click at [132, 67] on div "Add Column" at bounding box center [317, 89] width 582 height 76
click at [128, 104] on button "Value" at bounding box center [124, 104] width 16 height 8
drag, startPoint x: 186, startPoint y: 68, endPoint x: 191, endPoint y: 67, distance: 5.5
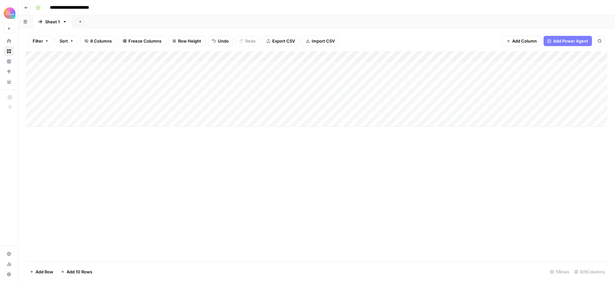
click at [189, 68] on div "Add Column" at bounding box center [317, 89] width 582 height 76
click at [191, 67] on div "Add Column" at bounding box center [317, 89] width 582 height 76
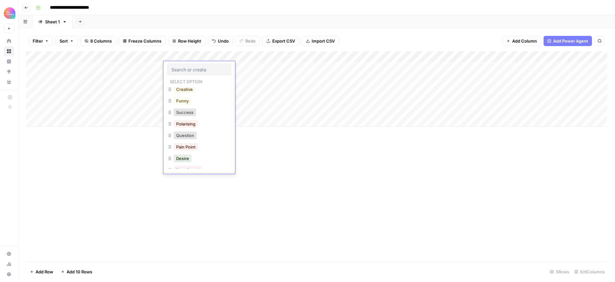
scroll to position [26, 0]
click at [193, 124] on button "Polarising" at bounding box center [186, 124] width 24 height 8
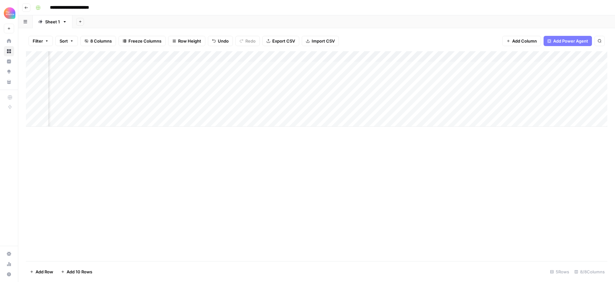
scroll to position [0, 115]
click at [558, 56] on div "Add Column" at bounding box center [317, 89] width 582 height 76
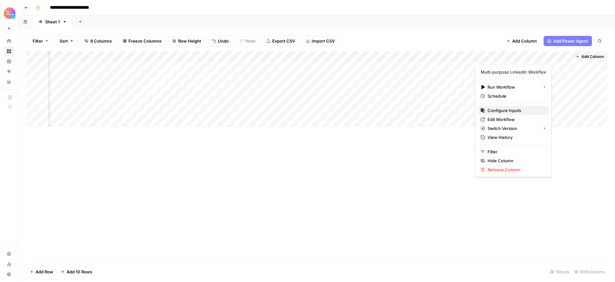
click at [508, 112] on span "Configure Inputs" at bounding box center [516, 110] width 56 height 6
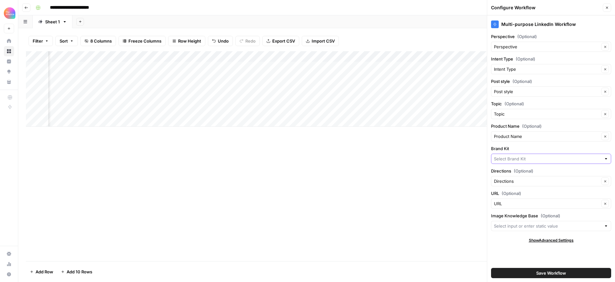
click at [531, 158] on input "Brand Kit" at bounding box center [547, 159] width 107 height 6
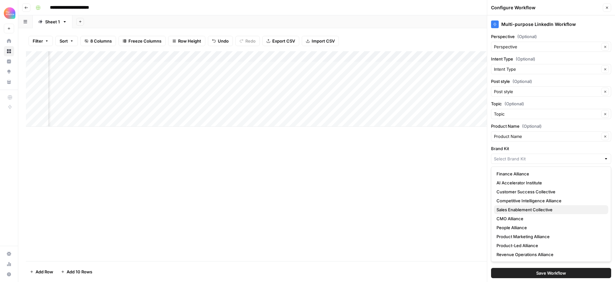
click at [531, 208] on span "Sales Enablement Collective" at bounding box center [550, 210] width 107 height 6
type input "Sales Enablement Collective"
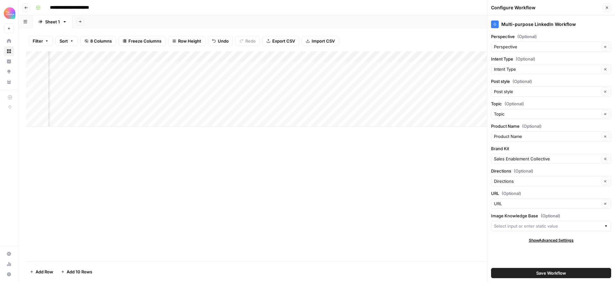
click at [556, 272] on span "Save Workflow" at bounding box center [552, 273] width 30 height 6
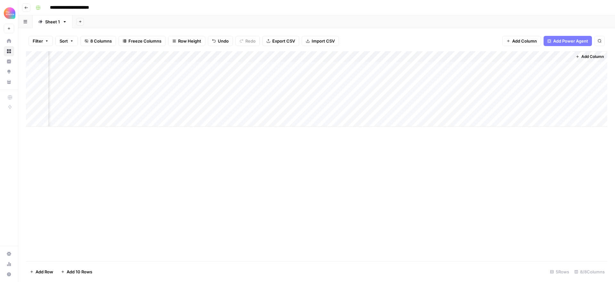
click at [523, 67] on div "Add Column" at bounding box center [317, 89] width 582 height 76
click at [29, 8] on button "Go back" at bounding box center [26, 8] width 8 height 8
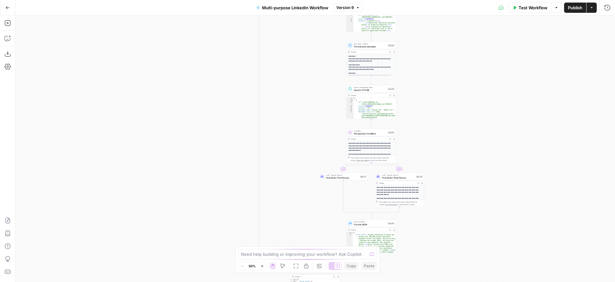
click at [8, 8] on icon "button" at bounding box center [7, 7] width 4 height 4
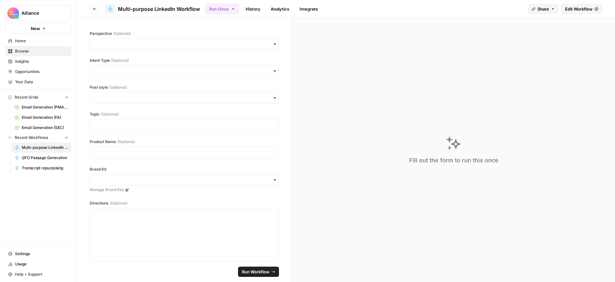
click at [28, 40] on span "Home" at bounding box center [42, 41] width 54 height 6
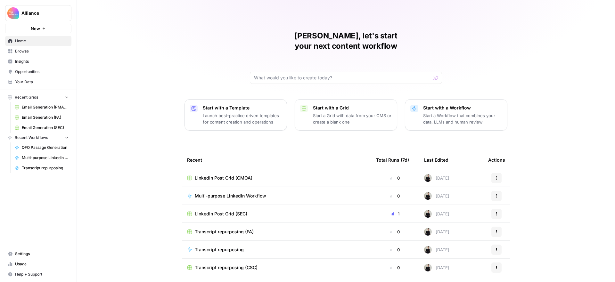
click at [39, 51] on span "Browse" at bounding box center [42, 51] width 54 height 6
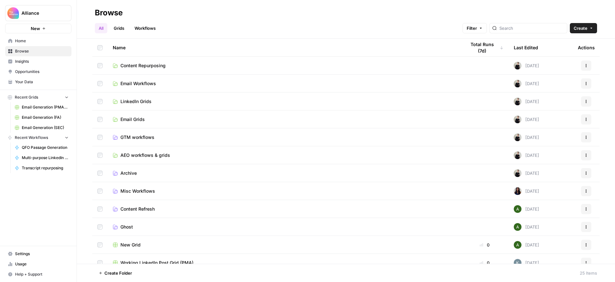
click at [149, 63] on span "Content Repurposing" at bounding box center [143, 66] width 45 height 6
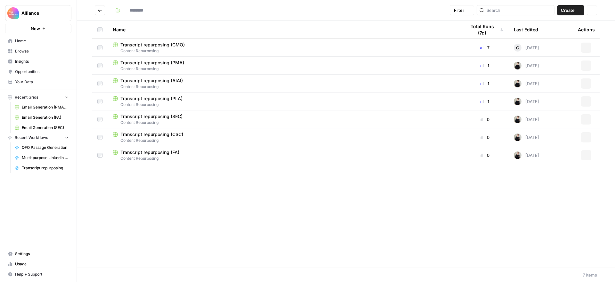
type input "**********"
click at [165, 98] on span "Transcript repurposing (PLA)" at bounding box center [152, 99] width 62 height 6
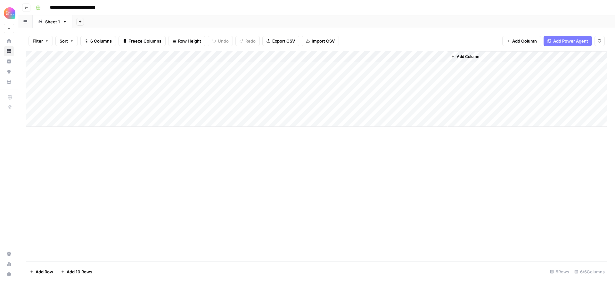
drag, startPoint x: 171, startPoint y: 76, endPoint x: 169, endPoint y: 78, distance: 3.4
click at [171, 76] on div "Add Column" at bounding box center [317, 89] width 582 height 76
click at [169, 78] on div "Add Column" at bounding box center [317, 89] width 582 height 76
click at [189, 174] on div "Add Column" at bounding box center [317, 156] width 582 height 210
click at [326, 66] on div "Add Column" at bounding box center [317, 89] width 582 height 76
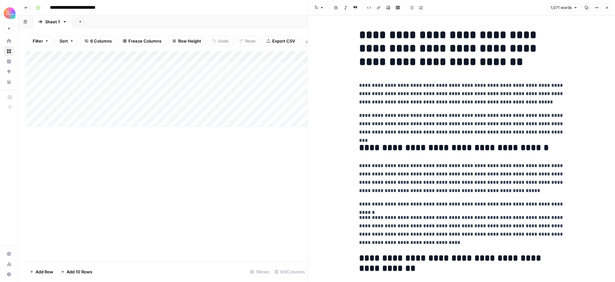
click at [606, 7] on icon "button" at bounding box center [608, 8] width 4 height 4
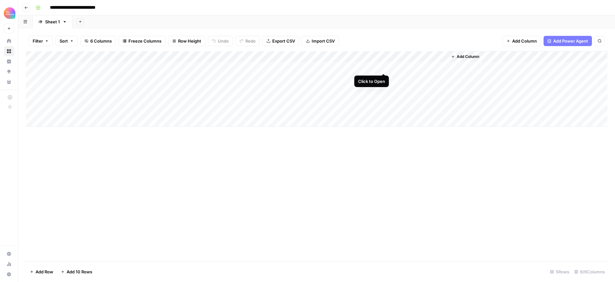
click at [382, 67] on div "Add Column" at bounding box center [317, 89] width 582 height 76
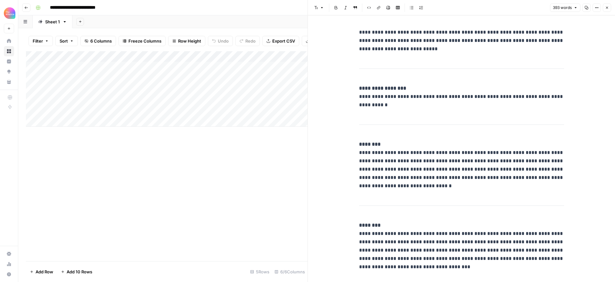
click at [608, 7] on icon "button" at bounding box center [607, 8] width 2 height 2
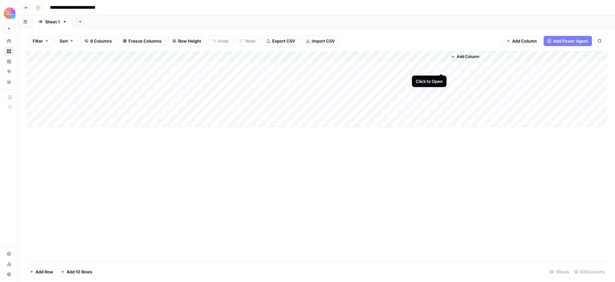
click at [440, 66] on div "Add Column" at bounding box center [317, 89] width 582 height 76
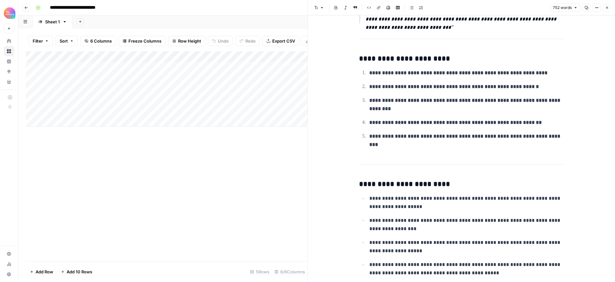
scroll to position [476, 0]
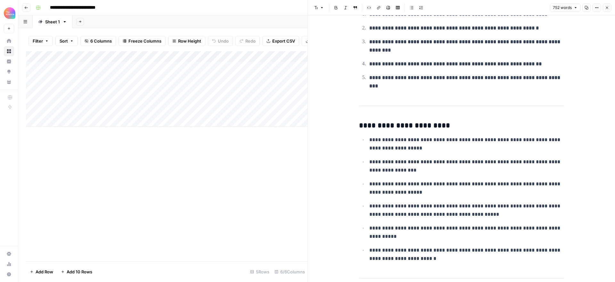
click at [609, 6] on button "Close" at bounding box center [607, 8] width 8 height 8
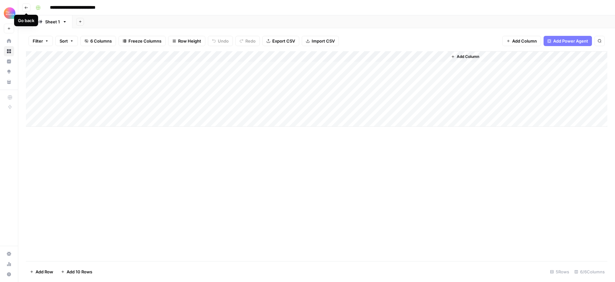
click at [27, 7] on icon "button" at bounding box center [26, 8] width 4 height 4
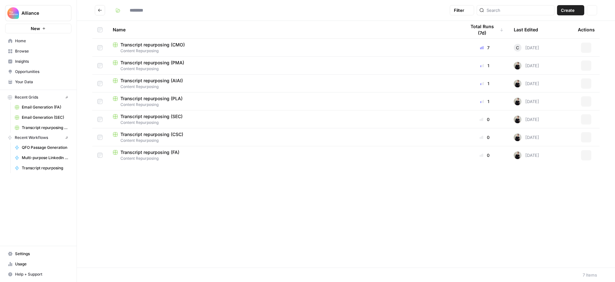
type input "**********"
click at [99, 10] on icon "Go back" at bounding box center [100, 10] width 4 height 3
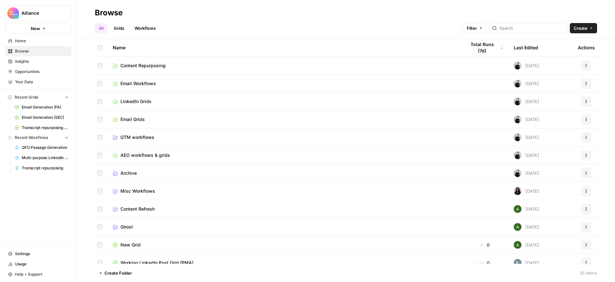
click at [142, 102] on span "LinkedIn Grids" at bounding box center [136, 101] width 31 height 6
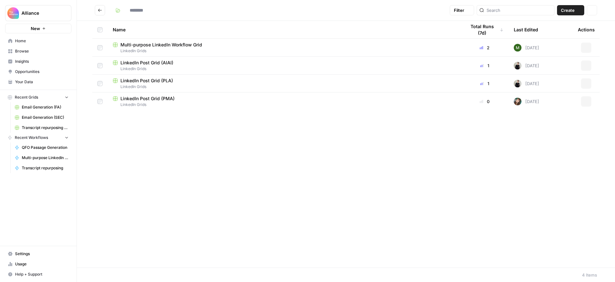
type input "**********"
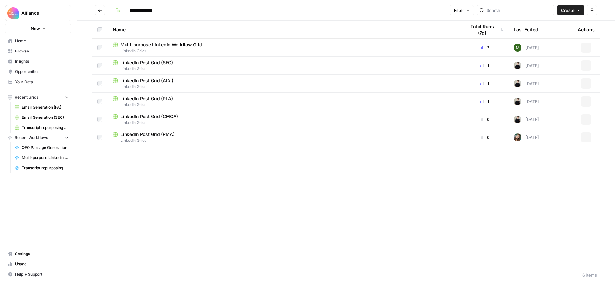
click at [160, 99] on span "LinkedIn Post Grid (PLA)" at bounding box center [147, 99] width 53 height 6
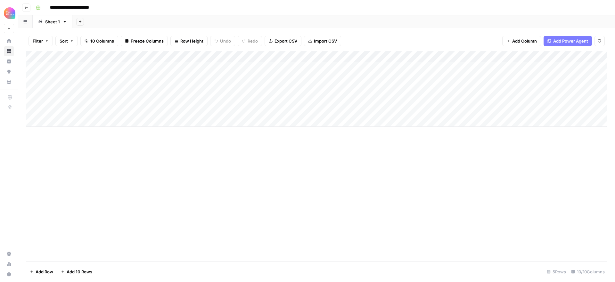
click at [72, 78] on div "Add Column" at bounding box center [317, 89] width 582 height 76
click at [75, 77] on div "Add Column" at bounding box center [317, 89] width 582 height 76
click at [82, 114] on button "Third-person" at bounding box center [73, 115] width 31 height 8
click at [127, 79] on div "Add Column" at bounding box center [317, 89] width 582 height 76
click at [130, 77] on div "Add Column" at bounding box center [317, 89] width 582 height 76
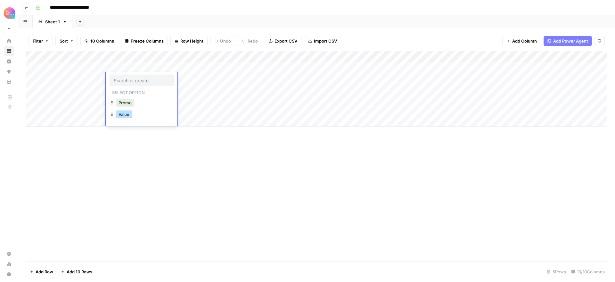
click at [125, 114] on button "Value" at bounding box center [124, 115] width 16 height 8
click at [190, 77] on div "Add Column" at bounding box center [317, 89] width 582 height 76
click at [191, 77] on div "Add Column" at bounding box center [317, 89] width 582 height 76
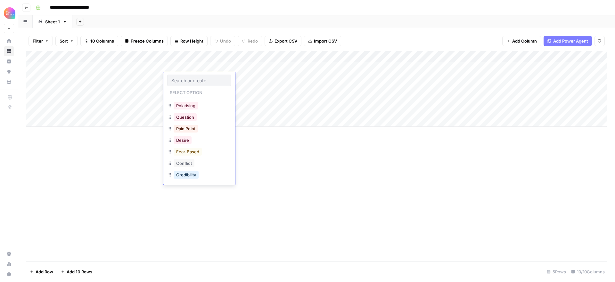
scroll to position [55, 0]
click at [189, 132] on button "Pain Point" at bounding box center [186, 129] width 24 height 8
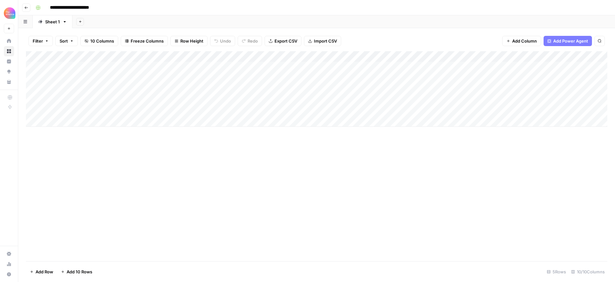
click at [264, 77] on div "Add Column" at bounding box center [317, 89] width 582 height 76
click at [477, 77] on div "Add Column" at bounding box center [317, 89] width 582 height 76
click at [484, 67] on div "Add Column" at bounding box center [317, 89] width 582 height 76
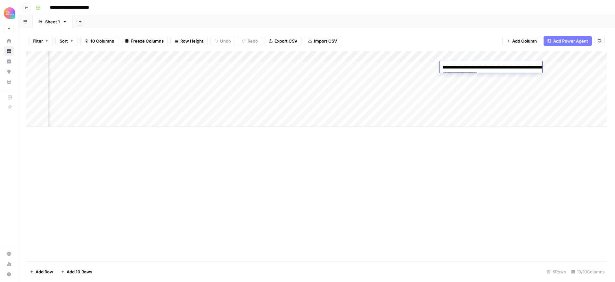
click at [482, 162] on div "Add Column" at bounding box center [317, 156] width 582 height 210
click at [550, 56] on div "Add Column" at bounding box center [317, 89] width 582 height 76
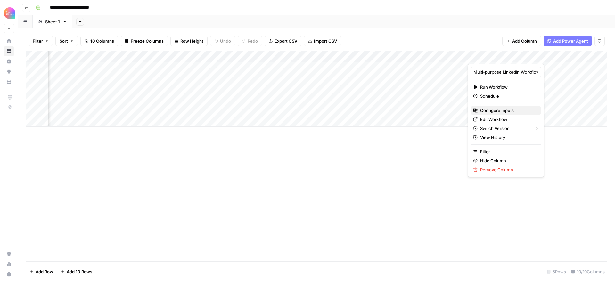
click at [489, 108] on span "Configure Inputs" at bounding box center [509, 110] width 56 height 6
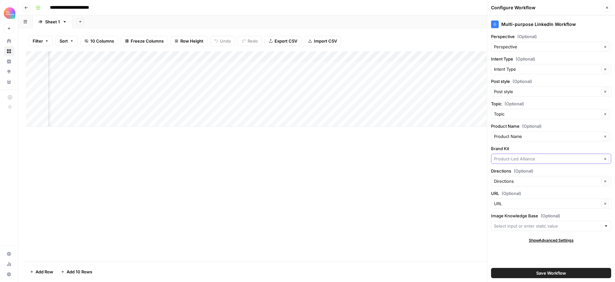
drag, startPoint x: 527, startPoint y: 159, endPoint x: 522, endPoint y: 158, distance: 4.5
click at [523, 158] on input "Brand Kit" at bounding box center [546, 159] width 105 height 6
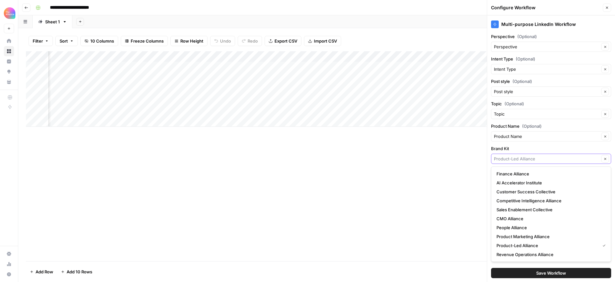
click at [544, 159] on input "Brand Kit" at bounding box center [546, 159] width 105 height 6
type input "Product-Led Alliance"
click at [542, 145] on div "Multi-purpose LinkedIn Workflow Perspective (Optional) Perspective Clear Intent…" at bounding box center [552, 148] width 128 height 267
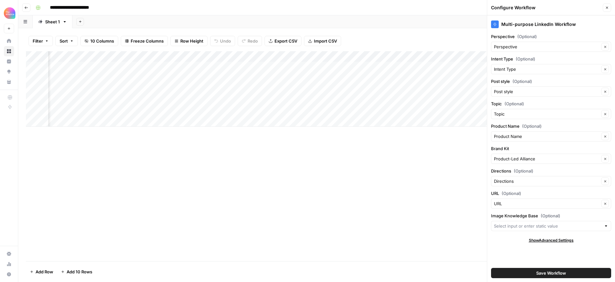
click at [610, 6] on button "Close" at bounding box center [607, 8] width 8 height 8
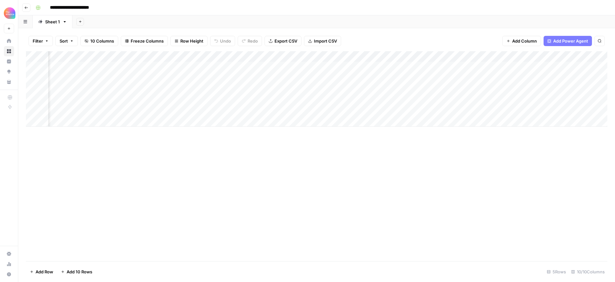
scroll to position [0, 231]
click at [565, 67] on div "Add Column" at bounding box center [317, 89] width 582 height 76
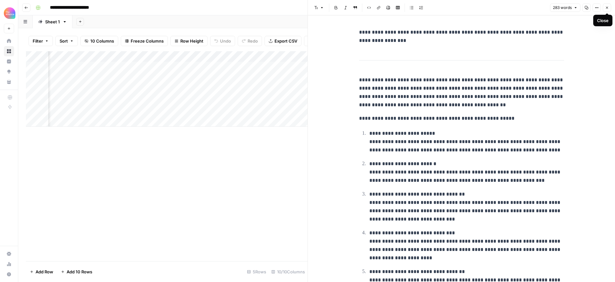
click at [608, 9] on icon "button" at bounding box center [608, 8] width 4 height 4
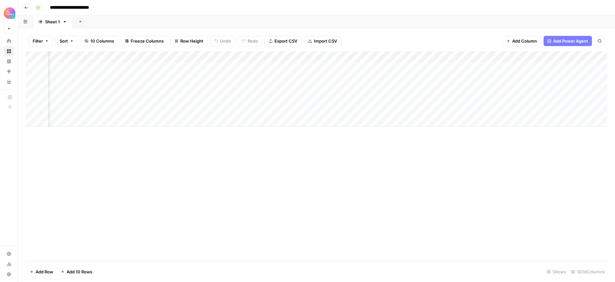
scroll to position [0, 73]
click at [24, 7] on button "Go back" at bounding box center [26, 8] width 8 height 8
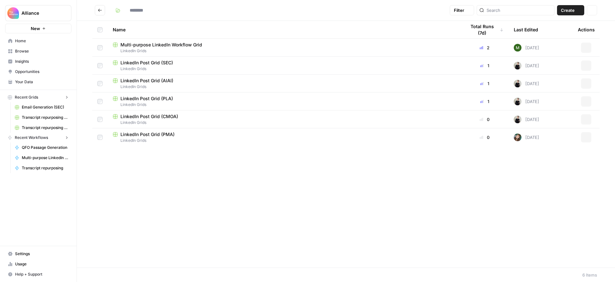
type input "**********"
click at [100, 11] on icon "Go back" at bounding box center [100, 10] width 4 height 4
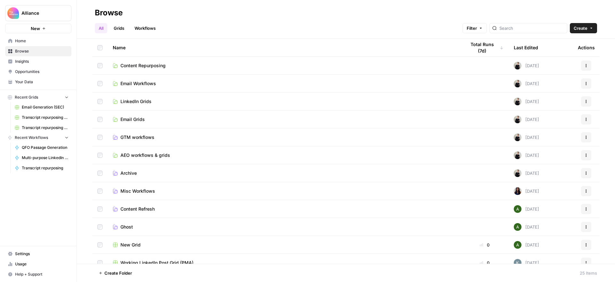
click at [146, 154] on span "AEO workflows & grids" at bounding box center [146, 155] width 50 height 6
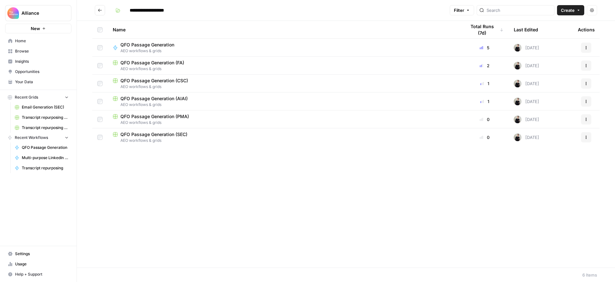
click at [170, 97] on span "QFO Passage Generation (AIAI)" at bounding box center [154, 99] width 67 height 6
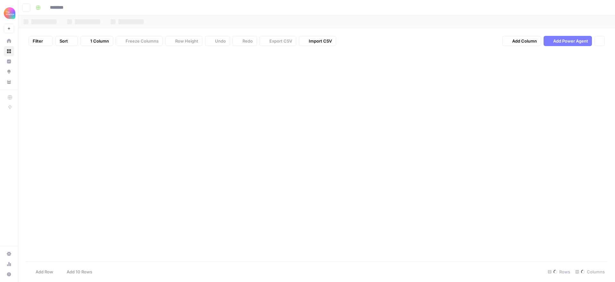
type input "**********"
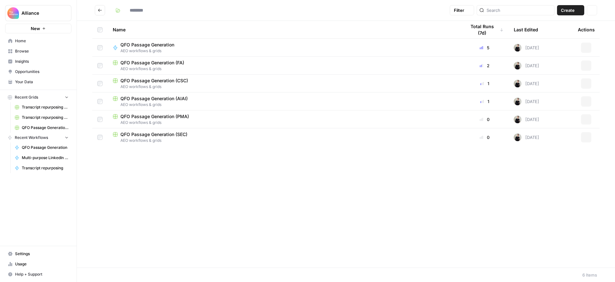
type input "**********"
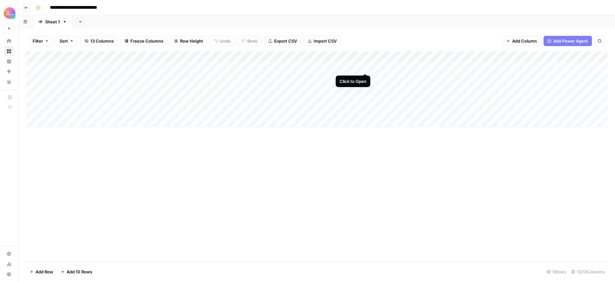
click at [366, 66] on div "Add Column" at bounding box center [317, 89] width 582 height 76
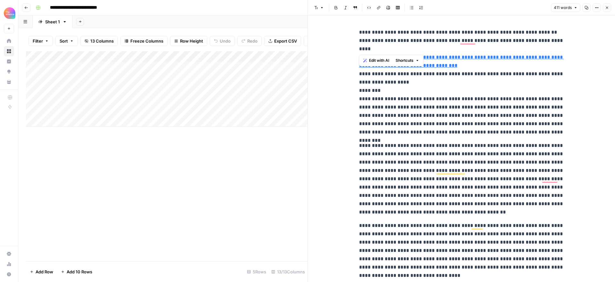
drag, startPoint x: 392, startPoint y: 49, endPoint x: 355, endPoint y: 41, distance: 37.7
click at [355, 41] on div "**********" at bounding box center [461, 269] width 213 height 487
click at [473, 45] on p "**********" at bounding box center [461, 82] width 205 height 108
click at [446, 48] on p "**********" at bounding box center [461, 82] width 205 height 108
drag, startPoint x: 358, startPoint y: 41, endPoint x: 397, endPoint y: 46, distance: 39.8
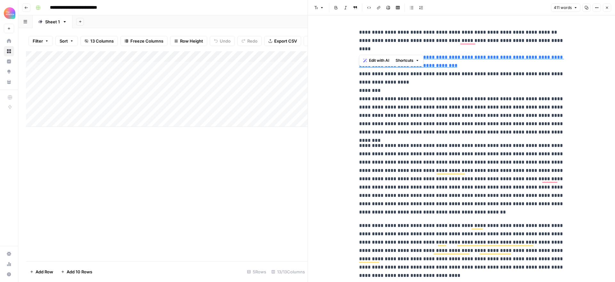
click at [397, 46] on div "**********" at bounding box center [461, 269] width 213 height 487
click at [486, 71] on p "**********" at bounding box center [461, 82] width 205 height 108
drag, startPoint x: 387, startPoint y: 73, endPoint x: 459, endPoint y: 83, distance: 73.1
click at [459, 83] on p "**********" at bounding box center [461, 82] width 205 height 108
click at [471, 101] on p "**********" at bounding box center [461, 82] width 205 height 108
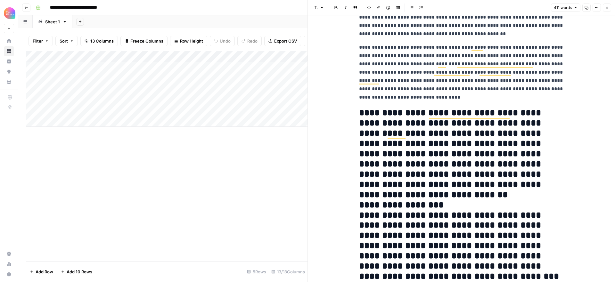
scroll to position [204, 0]
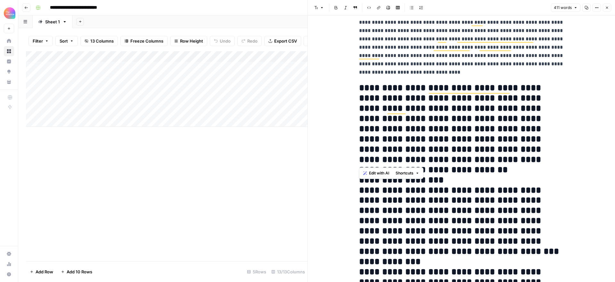
drag, startPoint x: 410, startPoint y: 144, endPoint x: 345, endPoint y: 83, distance: 89.4
click at [345, 83] on div "**********" at bounding box center [461, 71] width 307 height 518
click at [420, 71] on p "**********" at bounding box center [461, 47] width 205 height 58
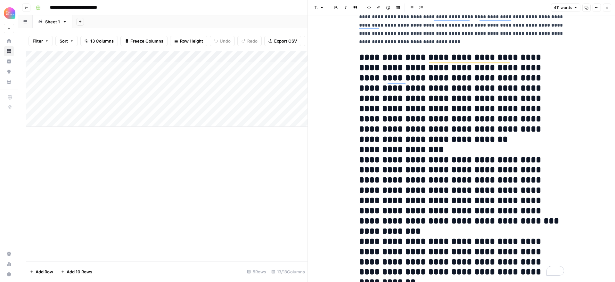
scroll to position [238, 0]
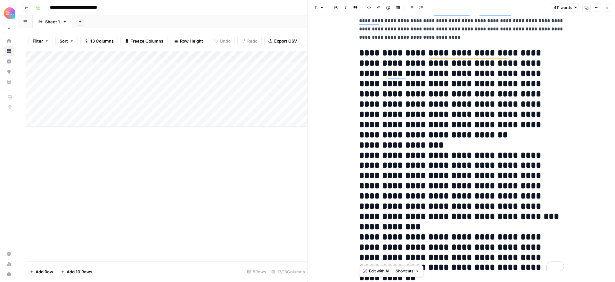
drag, startPoint x: 359, startPoint y: 133, endPoint x: 486, endPoint y: 241, distance: 166.4
click at [512, 261] on h2 "**********" at bounding box center [461, 155] width 205 height 215
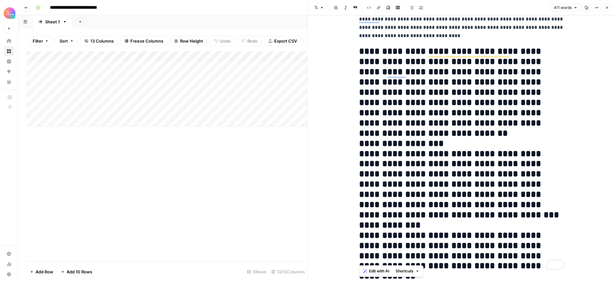
drag, startPoint x: 474, startPoint y: 217, endPoint x: 450, endPoint y: 173, distance: 49.9
click at [474, 217] on h2 "**********" at bounding box center [461, 153] width 205 height 215
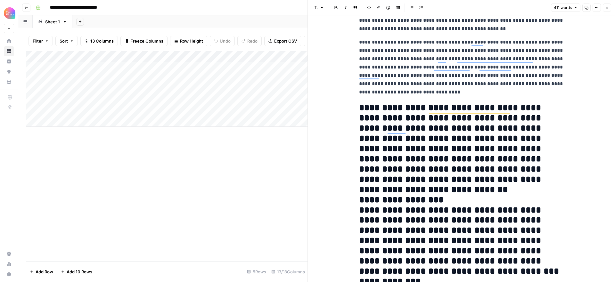
scroll to position [0, 0]
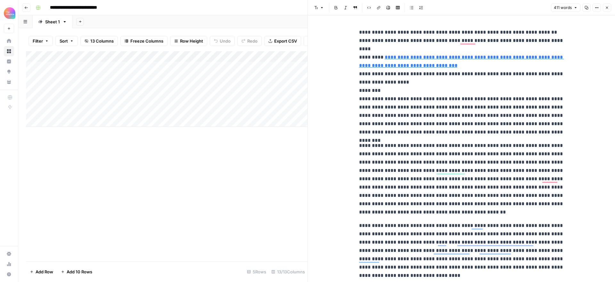
click at [606, 9] on icon "button" at bounding box center [608, 8] width 4 height 4
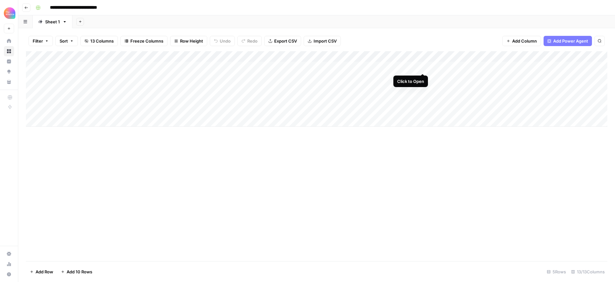
click at [422, 66] on div "Add Column" at bounding box center [317, 89] width 582 height 76
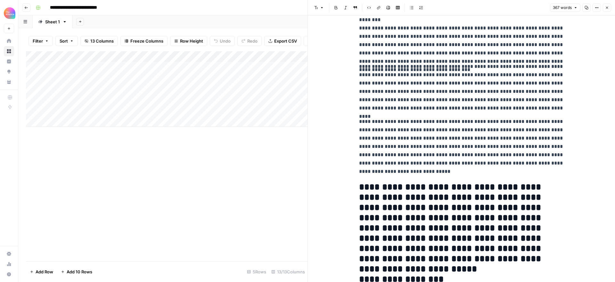
drag, startPoint x: 607, startPoint y: 6, endPoint x: 580, endPoint y: 24, distance: 32.5
click at [607, 6] on icon "button" at bounding box center [608, 8] width 4 height 4
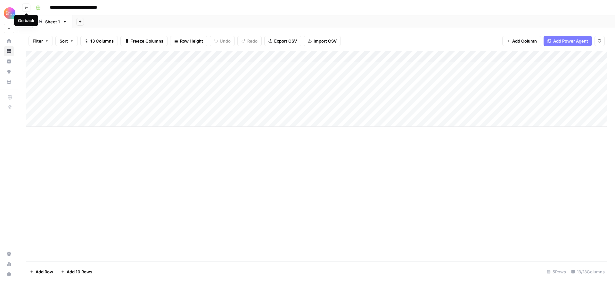
click at [25, 9] on icon "button" at bounding box center [26, 8] width 4 height 4
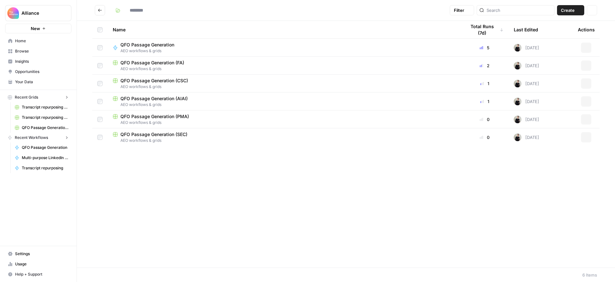
type input "**********"
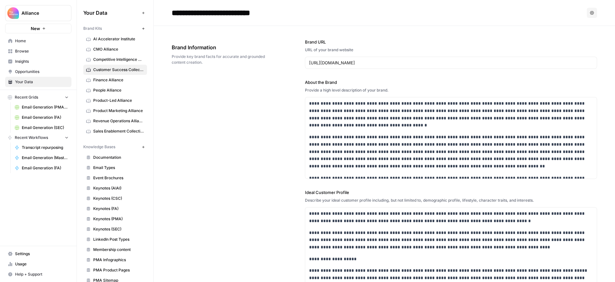
click at [111, 99] on span "Product-Led Alliance" at bounding box center [118, 101] width 51 height 6
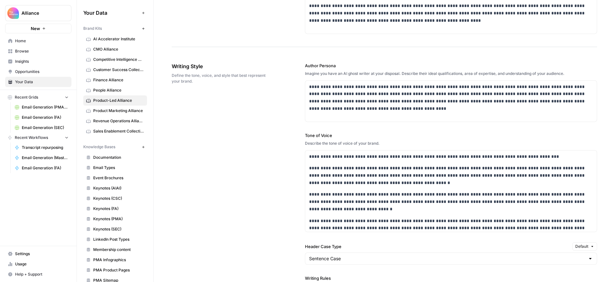
scroll to position [330, 0]
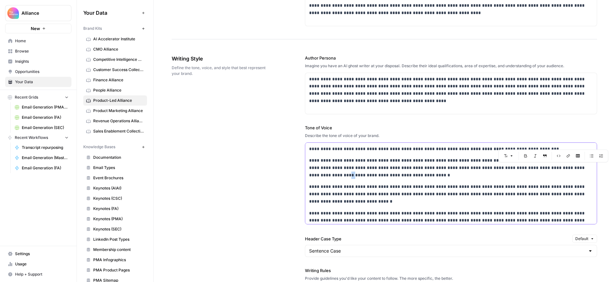
drag, startPoint x: 556, startPoint y: 167, endPoint x: 551, endPoint y: 167, distance: 4.9
click at [551, 167] on p "**********" at bounding box center [451, 168] width 284 height 22
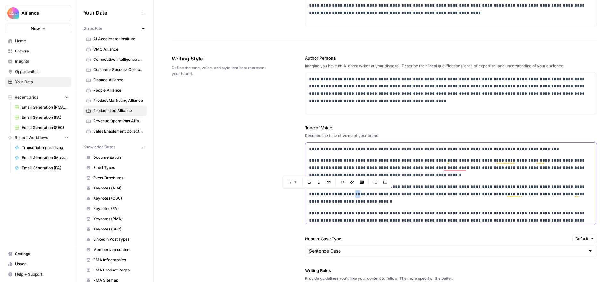
click at [334, 193] on p "**********" at bounding box center [451, 194] width 284 height 22
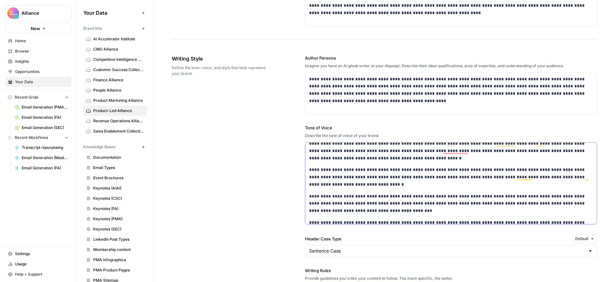
scroll to position [18, 0]
click at [460, 203] on p "**********" at bounding box center [451, 203] width 284 height 22
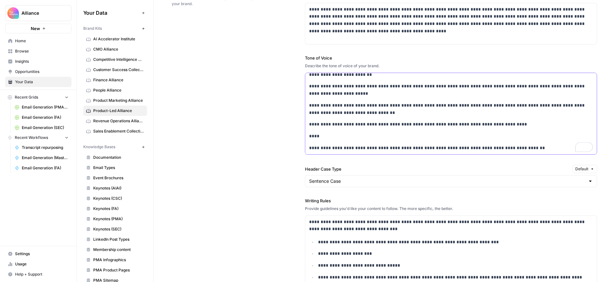
scroll to position [400, 0]
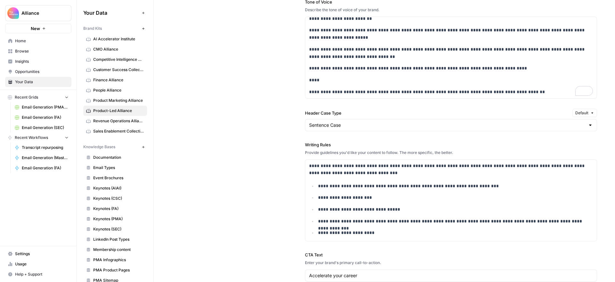
click at [267, 192] on div "**********" at bounding box center [385, 126] width 426 height 420
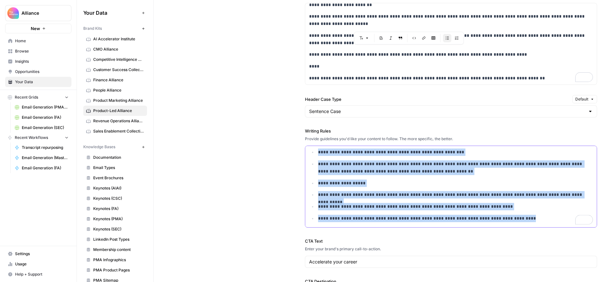
drag, startPoint x: 309, startPoint y: 153, endPoint x: 375, endPoint y: 241, distance: 110.1
click at [375, 241] on div "**********" at bounding box center [451, 111] width 292 height 419
copy div "**********"
click at [25, 42] on span "Home" at bounding box center [42, 41] width 54 height 6
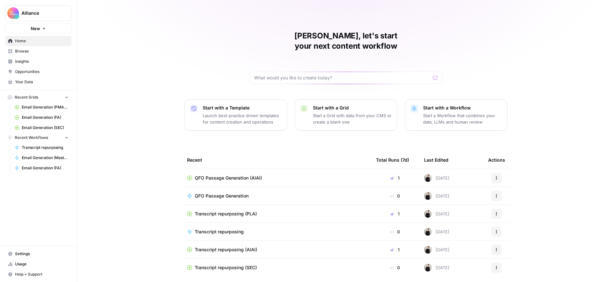
scroll to position [13, 0]
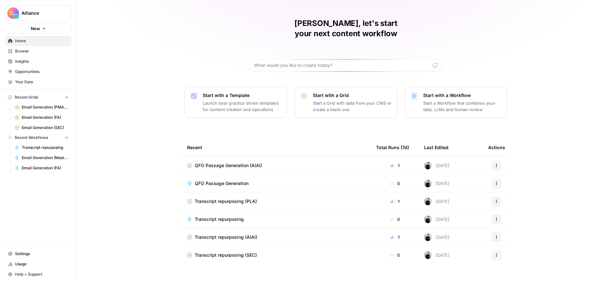
click at [34, 54] on span "Browse" at bounding box center [42, 51] width 54 height 6
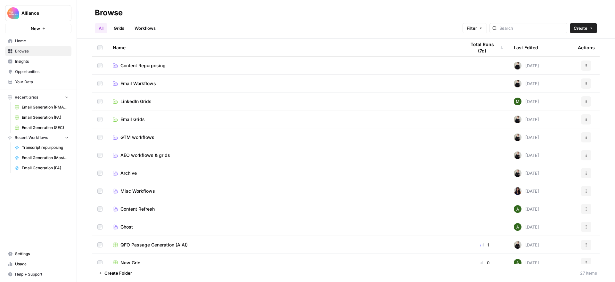
click at [142, 100] on span "LinkedIn Grids" at bounding box center [136, 101] width 31 height 6
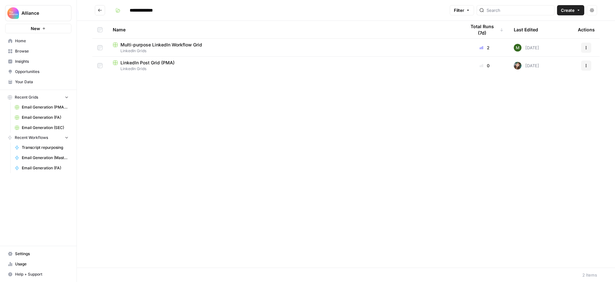
click at [102, 10] on button "Go back" at bounding box center [100, 10] width 10 height 10
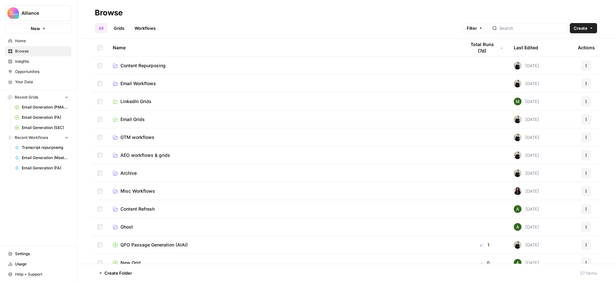
click at [147, 136] on span "GTM workflows" at bounding box center [138, 137] width 34 height 6
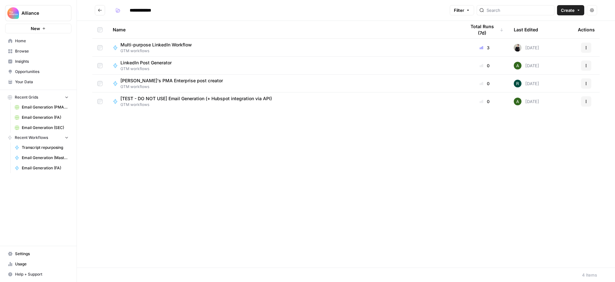
click at [171, 45] on span "Multi-purpose LinkedIn Workflow" at bounding box center [156, 45] width 71 height 6
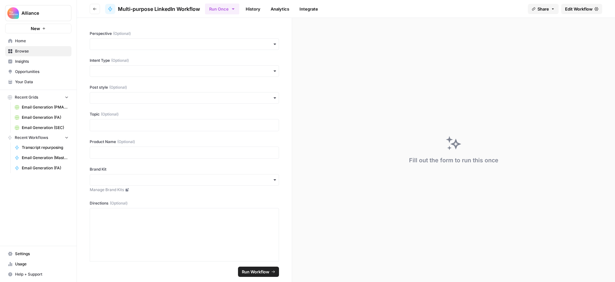
click at [577, 11] on span "Edit Workflow" at bounding box center [579, 9] width 28 height 6
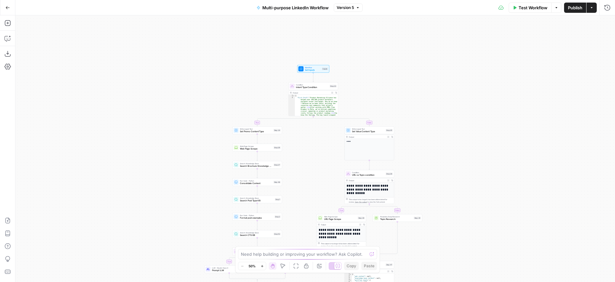
click at [574, 10] on span "Publish" at bounding box center [575, 7] width 14 height 6
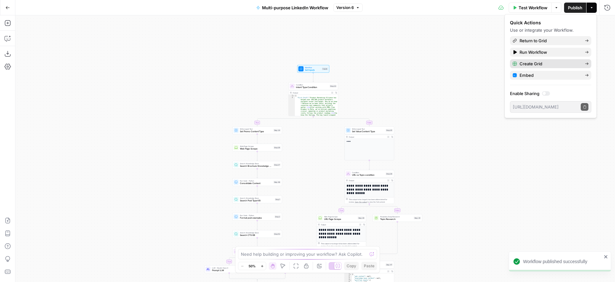
click at [547, 63] on span "Create Grid" at bounding box center [550, 64] width 60 height 6
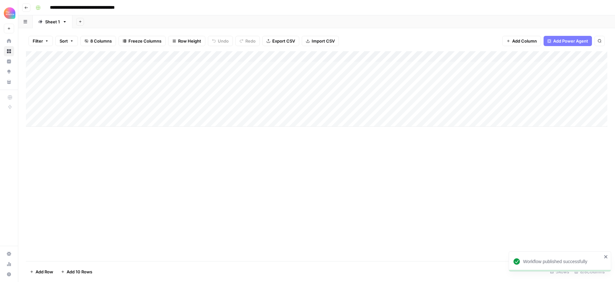
click at [114, 8] on input "**********" at bounding box center [94, 8] width 95 height 10
drag, startPoint x: 82, startPoint y: 8, endPoint x: 41, endPoint y: 2, distance: 41.8
click at [41, 3] on div "**********" at bounding box center [321, 8] width 576 height 10
drag, startPoint x: 107, startPoint y: 8, endPoint x: 70, endPoint y: 8, distance: 36.9
click at [70, 8] on input "**********" at bounding box center [78, 8] width 63 height 10
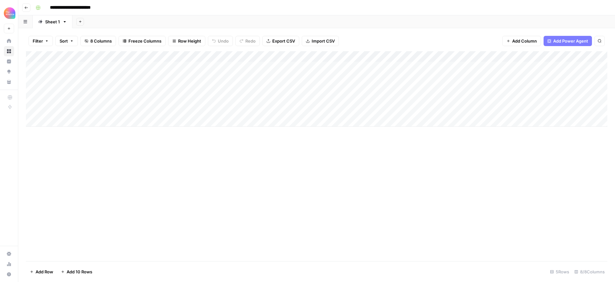
type input "**********"
click at [345, 9] on div "**********" at bounding box center [321, 8] width 576 height 10
click at [226, 182] on div "Add Column" at bounding box center [317, 156] width 582 height 210
drag, startPoint x: 67, startPoint y: 68, endPoint x: 71, endPoint y: 67, distance: 4.3
click at [70, 67] on div "Add Column" at bounding box center [317, 89] width 582 height 76
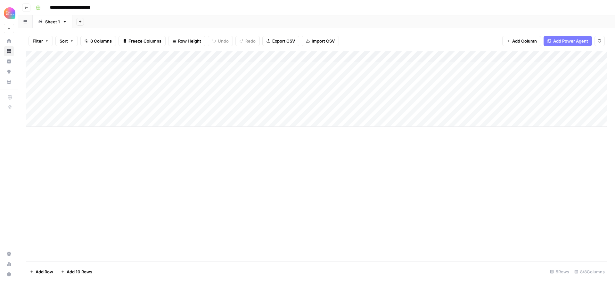
click at [71, 67] on div "Add Column" at bounding box center [317, 89] width 582 height 76
click at [79, 104] on button "Third-person" at bounding box center [73, 104] width 31 height 8
drag, startPoint x: 138, startPoint y: 67, endPoint x: 135, endPoint y: 67, distance: 3.2
click at [138, 67] on div "Add Column" at bounding box center [317, 89] width 582 height 76
click at [132, 67] on div "Add Column" at bounding box center [317, 89] width 582 height 76
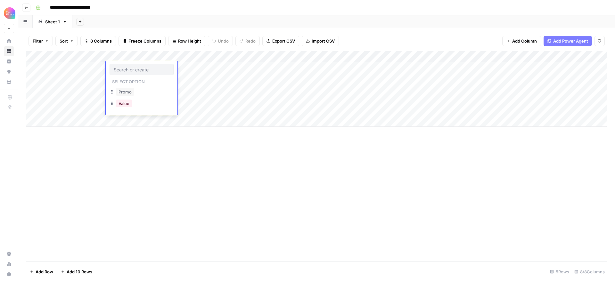
click at [134, 106] on div "Value" at bounding box center [142, 104] width 64 height 12
click at [127, 104] on button "Value" at bounding box center [124, 104] width 16 height 8
click at [190, 69] on div "Add Column" at bounding box center [317, 89] width 582 height 76
click at [189, 67] on div "Add Column" at bounding box center [317, 89] width 582 height 76
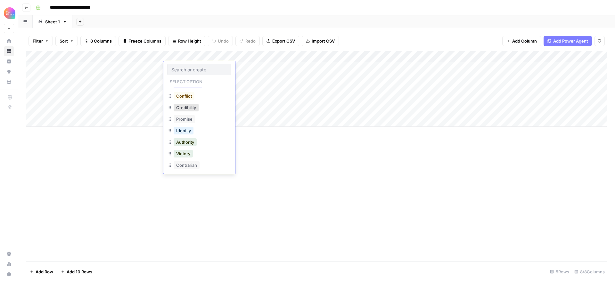
scroll to position [114, 0]
click at [187, 139] on button "Authority" at bounding box center [185, 140] width 23 height 8
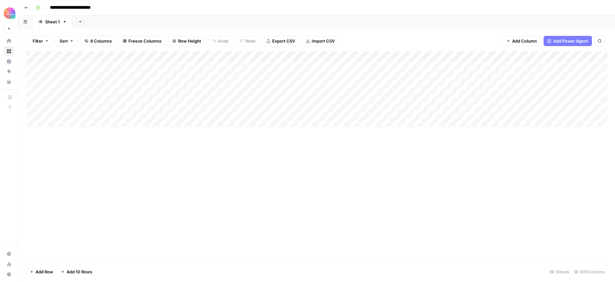
click at [521, 67] on div "Add Column" at bounding box center [317, 89] width 582 height 76
click at [530, 67] on div "Add Column" at bounding box center [317, 89] width 582 height 76
type textarea "**********"
click at [531, 157] on div "Add Column" at bounding box center [317, 156] width 582 height 210
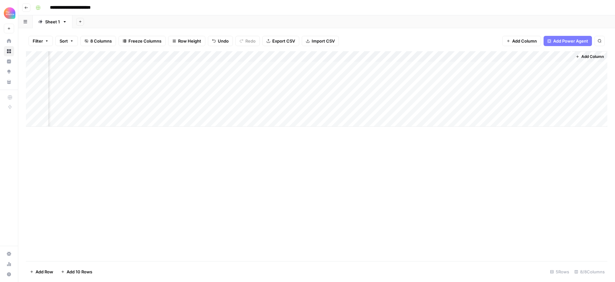
click at [559, 56] on div "Add Column" at bounding box center [317, 89] width 582 height 76
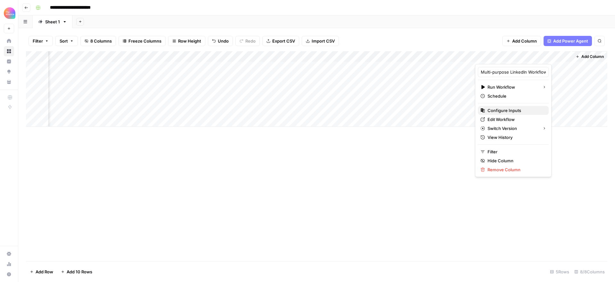
click at [509, 110] on span "Configure Inputs" at bounding box center [516, 110] width 56 height 6
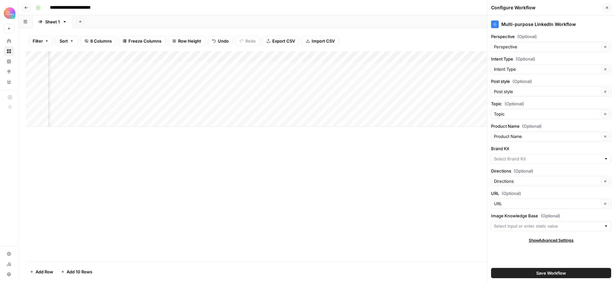
click at [526, 154] on div at bounding box center [551, 159] width 120 height 10
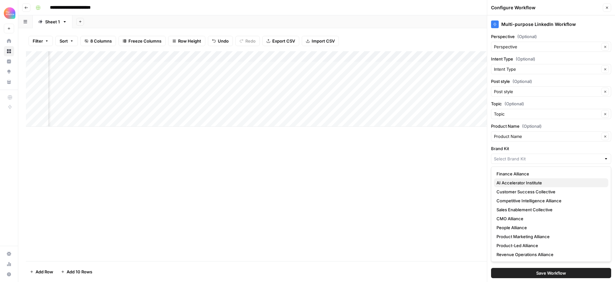
click at [534, 182] on span "AI Accelerator Institute" at bounding box center [550, 183] width 107 height 6
type input "AI Accelerator Institute"
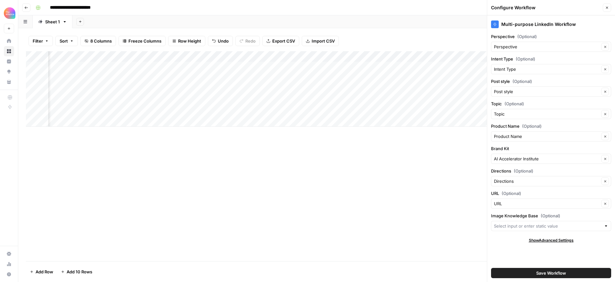
click at [526, 270] on button "Save Workflow" at bounding box center [551, 273] width 120 height 10
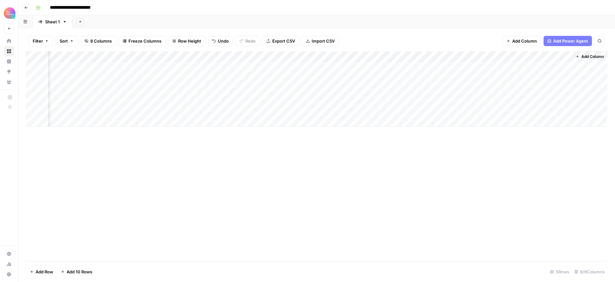
click at [523, 66] on div "Add Column" at bounding box center [317, 89] width 582 height 76
click at [509, 66] on div "Add Column" at bounding box center [317, 89] width 582 height 76
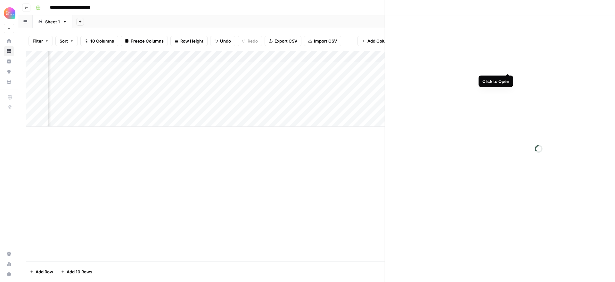
scroll to position [0, 228]
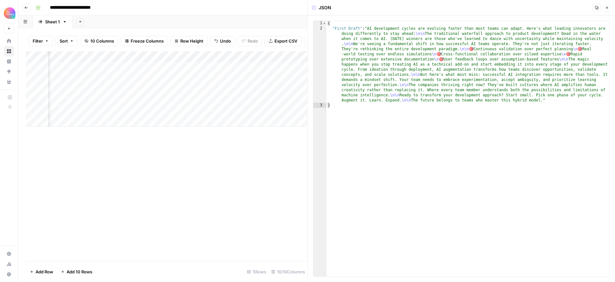
click at [610, 8] on button "Close" at bounding box center [607, 8] width 8 height 8
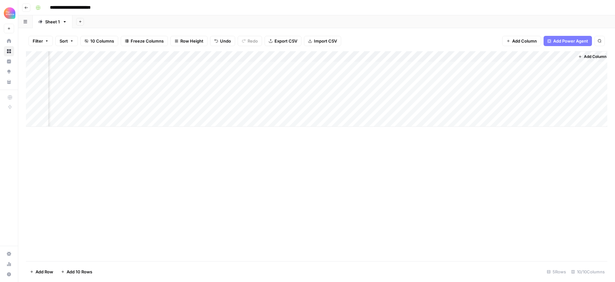
scroll to position [0, 223]
click at [555, 67] on div "Add Column" at bounding box center [317, 89] width 582 height 76
click at [556, 67] on div "Add Column" at bounding box center [317, 89] width 582 height 76
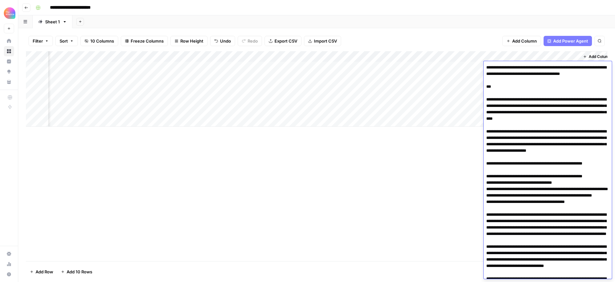
scroll to position [133, 0]
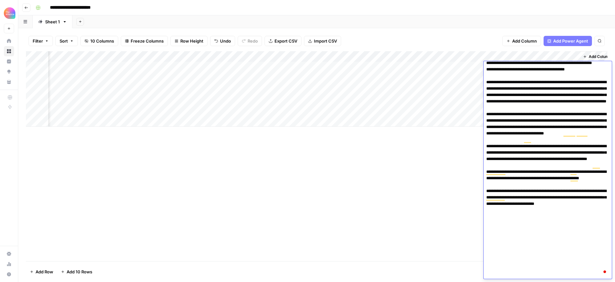
click at [576, 55] on div "Add Column" at bounding box center [317, 89] width 582 height 76
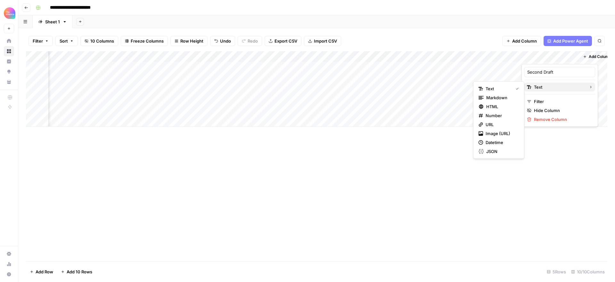
click at [553, 84] on span "Text" at bounding box center [559, 87] width 50 height 6
click at [503, 98] on span "Markdown" at bounding box center [502, 98] width 30 height 6
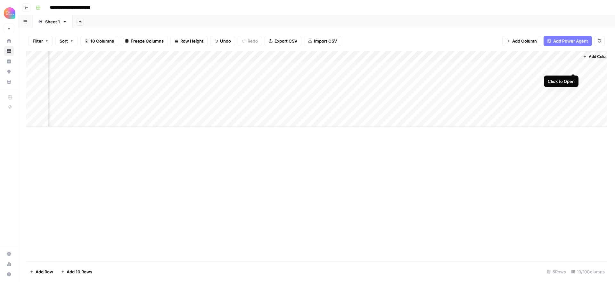
click at [574, 66] on div "Add Column" at bounding box center [317, 89] width 582 height 76
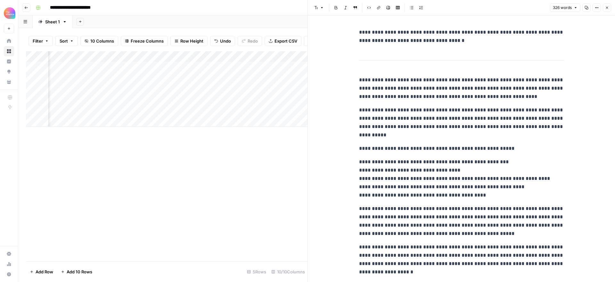
click at [607, 8] on icon "button" at bounding box center [607, 8] width 2 height 2
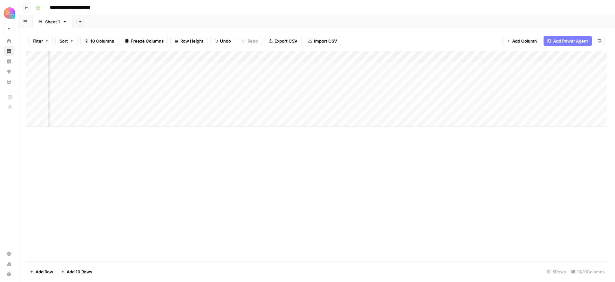
scroll to position [0, 231]
click at [510, 56] on div "Add Column" at bounding box center [317, 89] width 582 height 76
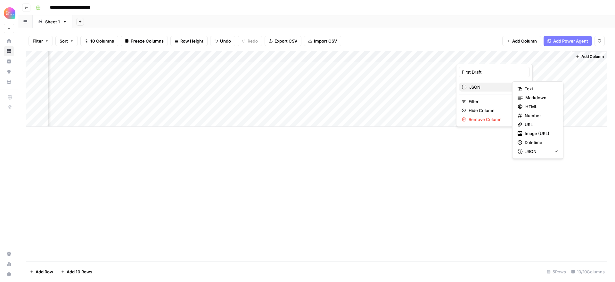
click at [497, 87] on span "JSON" at bounding box center [494, 87] width 49 height 6
click at [533, 97] on span "Markdown" at bounding box center [541, 98] width 30 height 6
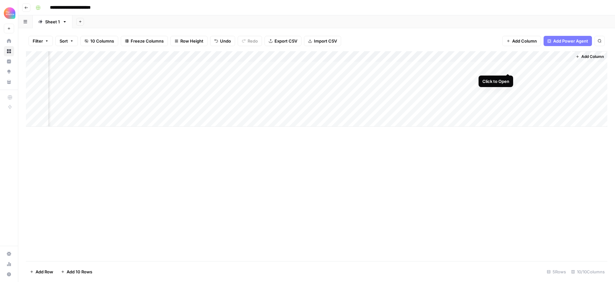
click at [507, 67] on div "Add Column" at bounding box center [317, 89] width 582 height 76
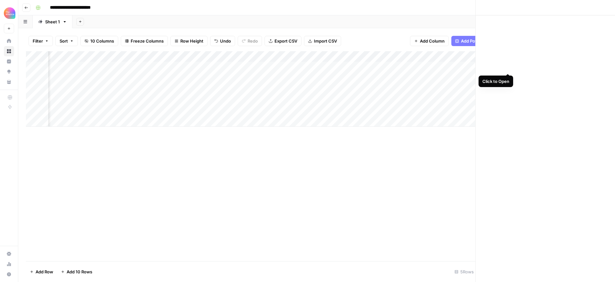
scroll to position [0, 229]
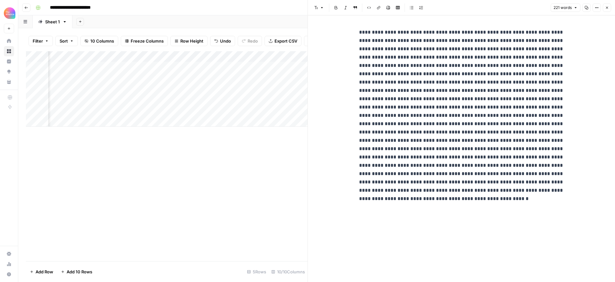
click at [607, 7] on icon "button" at bounding box center [607, 8] width 2 height 2
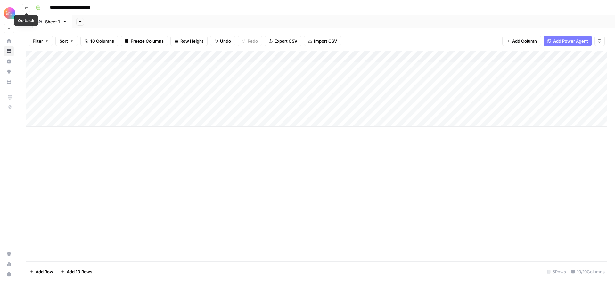
click at [27, 6] on icon "button" at bounding box center [26, 8] width 4 height 4
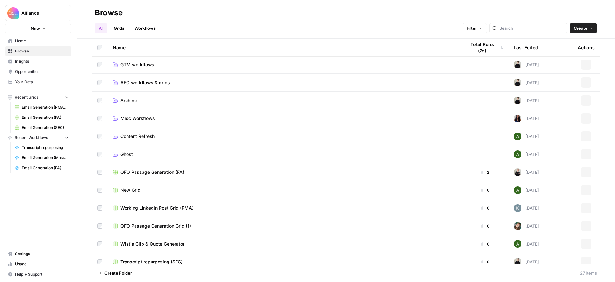
scroll to position [74, 0]
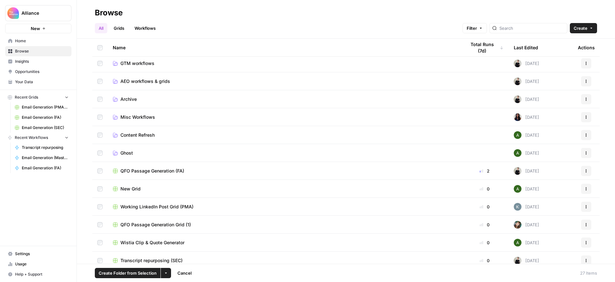
click at [165, 272] on icon "button" at bounding box center [166, 274] width 4 height 4
click at [178, 249] on span "Move to" at bounding box center [181, 249] width 16 height 6
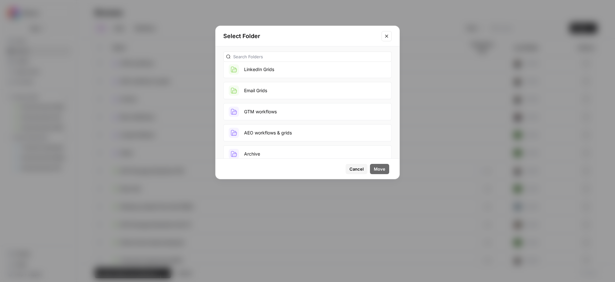
scroll to position [53, 0]
drag, startPoint x: 285, startPoint y: 129, endPoint x: 293, endPoint y: 131, distance: 8.0
click at [285, 129] on button "AEO workflows & grids" at bounding box center [307, 126] width 169 height 17
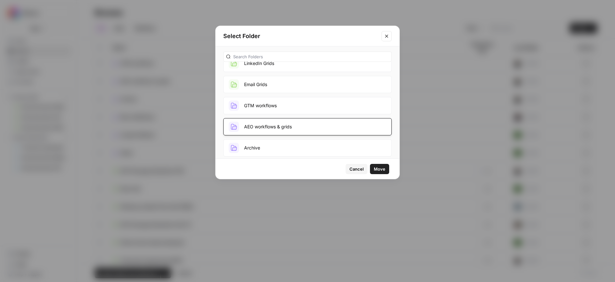
click at [379, 169] on span "Move" at bounding box center [380, 169] width 12 height 6
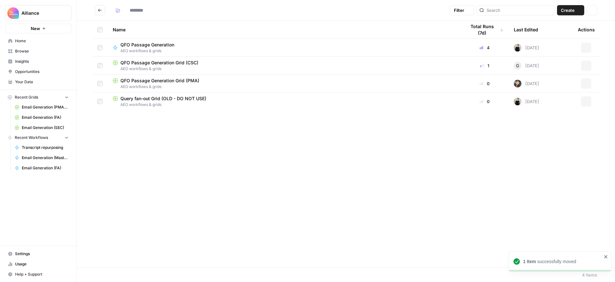
type input "**********"
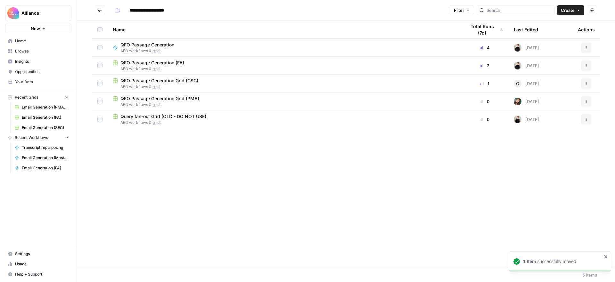
click at [149, 45] on span "QFO Passage Generation" at bounding box center [148, 45] width 54 height 6
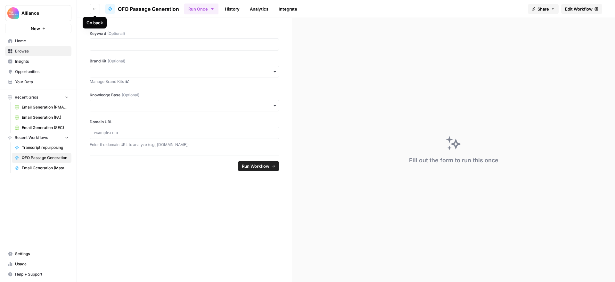
click at [95, 9] on icon "button" at bounding box center [95, 9] width 4 height 4
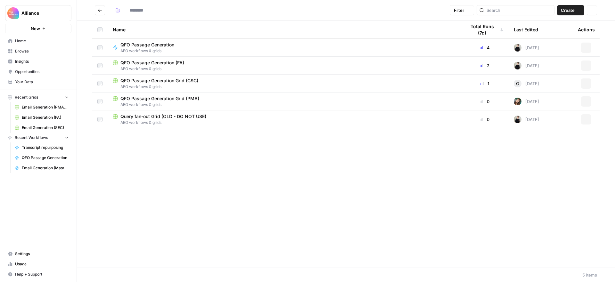
type input "**********"
click at [163, 45] on span "QFO Passage Generation" at bounding box center [148, 45] width 54 height 6
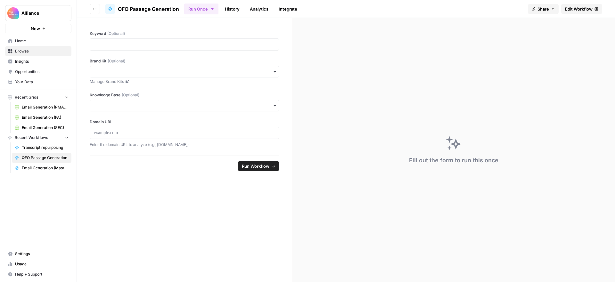
click at [573, 9] on span "Edit Workflow" at bounding box center [579, 9] width 28 height 6
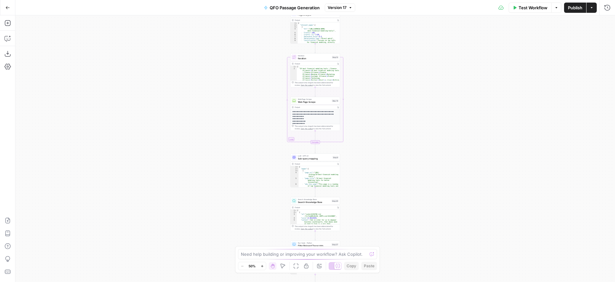
click at [570, 7] on span "Publish" at bounding box center [575, 7] width 14 height 6
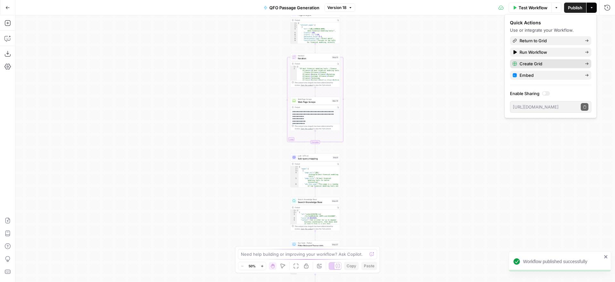
click at [549, 62] on span "Create Grid" at bounding box center [550, 64] width 60 height 6
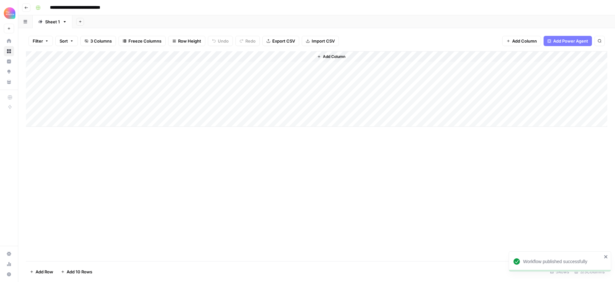
click at [101, 8] on input "**********" at bounding box center [86, 8] width 78 height 10
click at [116, 8] on input "**********" at bounding box center [86, 8] width 78 height 10
type input "**********"
click at [276, 233] on div "Add Column" at bounding box center [317, 156] width 582 height 210
drag, startPoint x: 78, startPoint y: 67, endPoint x: 83, endPoint y: 66, distance: 5.2
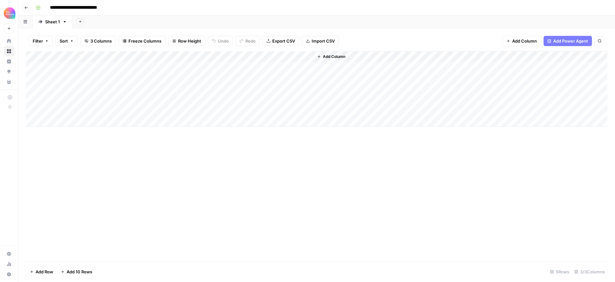
click at [82, 66] on div "Add Column" at bounding box center [317, 89] width 582 height 76
click at [84, 66] on div "Add Column" at bounding box center [317, 89] width 582 height 76
type textarea "**********"
click at [221, 166] on div "Add Column" at bounding box center [317, 156] width 582 height 210
drag, startPoint x: 166, startPoint y: 67, endPoint x: 179, endPoint y: 69, distance: 13.6
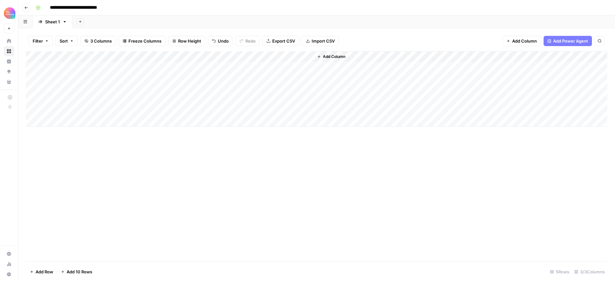
click at [167, 67] on div "Add Column" at bounding box center [317, 89] width 582 height 76
click at [182, 69] on div "Add Column" at bounding box center [317, 89] width 582 height 76
type textarea "**********"
click at [226, 155] on div "Add Column" at bounding box center [317, 156] width 582 height 210
click at [300, 56] on div "Add Column" at bounding box center [317, 89] width 582 height 76
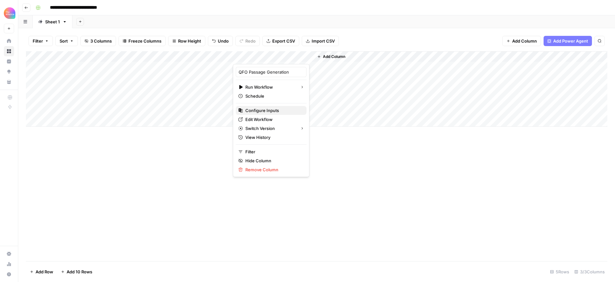
click at [274, 111] on span "Configure Inputs" at bounding box center [274, 110] width 56 height 6
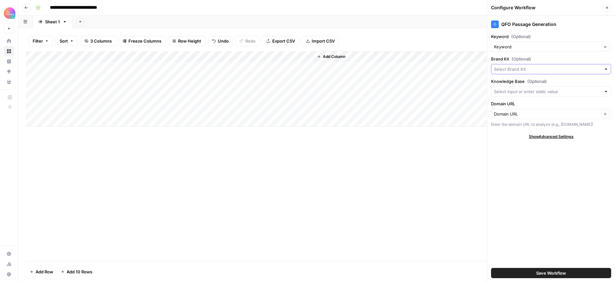
click at [531, 70] on input "Brand Kit (Optional)" at bounding box center [547, 69] width 107 height 6
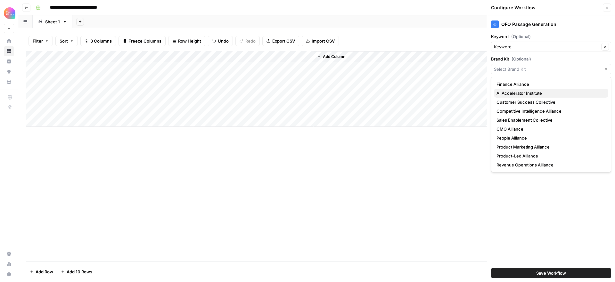
click at [531, 92] on span "AI Accelerator Institute" at bounding box center [550, 93] width 107 height 6
type input "AI Accelerator Institute"
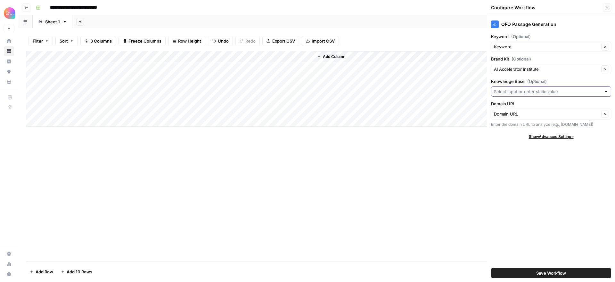
click at [534, 93] on input "Knowledge Base (Optional)" at bounding box center [547, 91] width 107 height 6
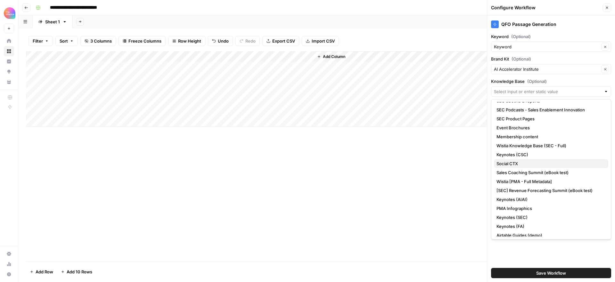
scroll to position [79, 0]
click at [533, 199] on span "Keynotes (AIAI)" at bounding box center [550, 199] width 107 height 6
type input "Keynotes (AIAI)"
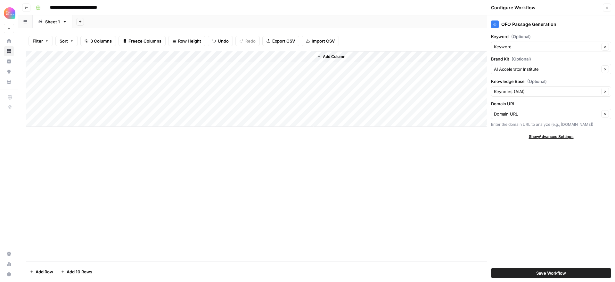
click at [554, 273] on span "Save Workflow" at bounding box center [552, 273] width 30 height 6
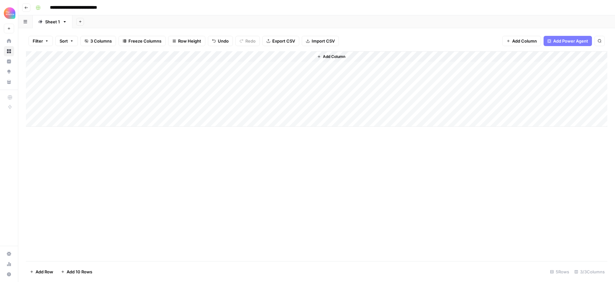
click at [273, 68] on div "Add Column" at bounding box center [317, 89] width 582 height 76
click at [403, 67] on div "Add Column" at bounding box center [317, 89] width 582 height 76
click at [366, 56] on div "Add Column" at bounding box center [317, 89] width 582 height 76
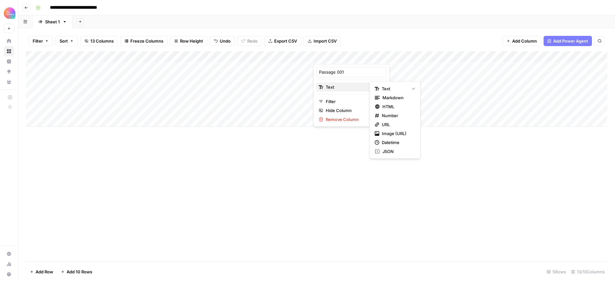
click at [351, 87] on span "Text" at bounding box center [351, 87] width 50 height 6
click at [392, 98] on span "Markdown" at bounding box center [398, 98] width 30 height 6
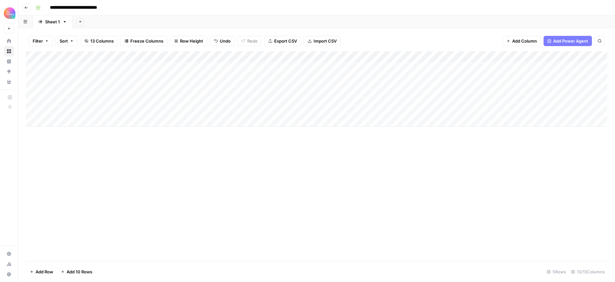
click at [424, 55] on div "Add Column" at bounding box center [317, 89] width 582 height 76
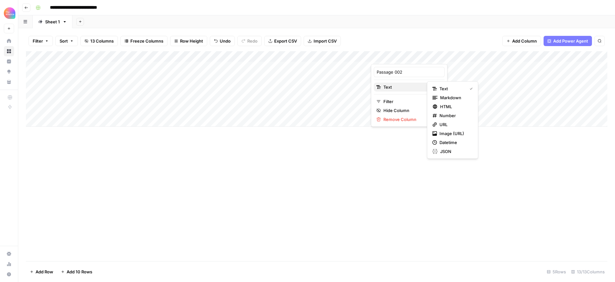
click at [406, 85] on span "Text" at bounding box center [409, 87] width 50 height 6
click at [452, 100] on span "Markdown" at bounding box center [455, 98] width 30 height 6
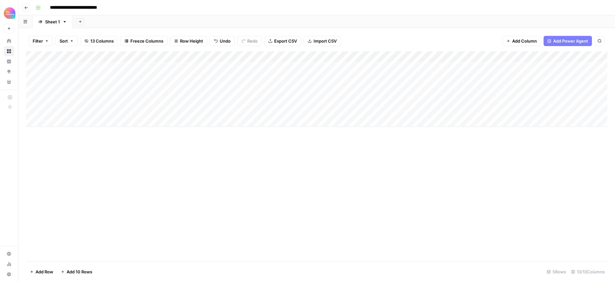
click at [481, 55] on div "Add Column" at bounding box center [317, 89] width 582 height 76
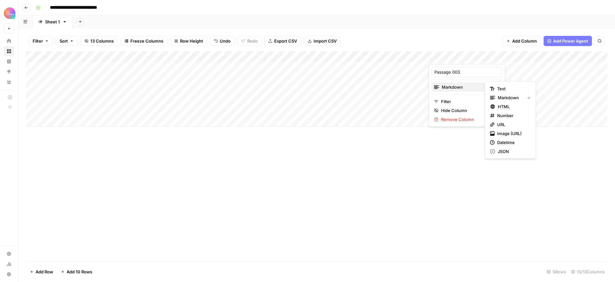
click at [467, 88] on span "Markdown" at bounding box center [466, 87] width 49 height 6
click at [540, 55] on div "Add Column" at bounding box center [317, 89] width 582 height 76
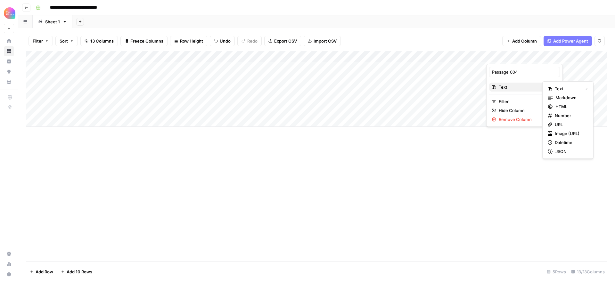
click at [525, 86] on span "Text" at bounding box center [524, 87] width 50 height 6
click at [565, 98] on span "Markdown" at bounding box center [571, 98] width 30 height 6
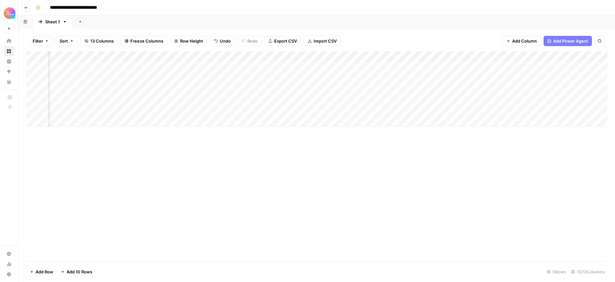
scroll to position [0, 73]
click at [524, 57] on div "Add Column" at bounding box center [317, 89] width 582 height 76
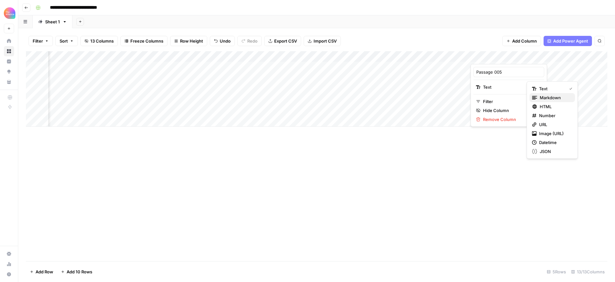
click at [552, 97] on span "Markdown" at bounding box center [555, 98] width 30 height 6
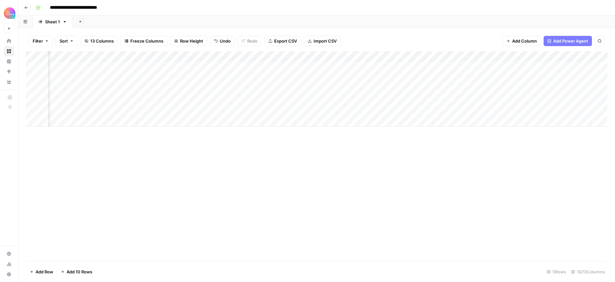
scroll to position [0, 138]
click at [517, 56] on div "Add Column" at bounding box center [317, 89] width 582 height 76
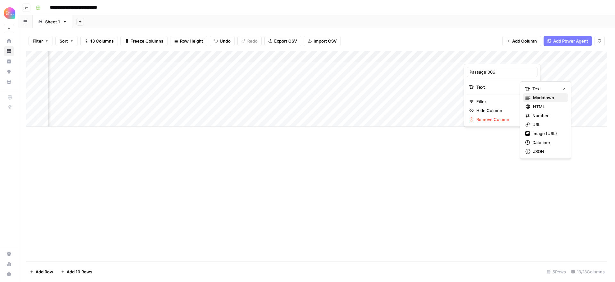
click at [542, 97] on span "Markdown" at bounding box center [548, 98] width 30 height 6
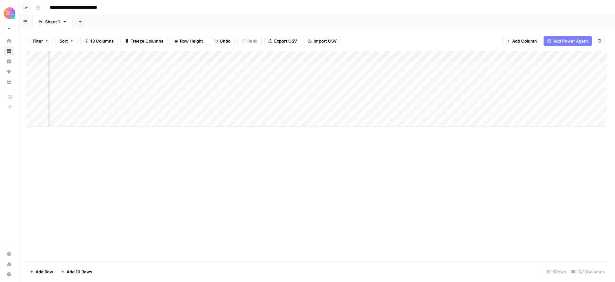
scroll to position [0, 204]
click at [509, 56] on div "Add Column" at bounding box center [317, 89] width 582 height 76
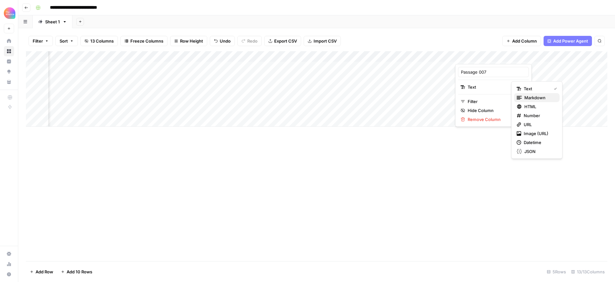
click at [529, 98] on span "Markdown" at bounding box center [540, 98] width 30 height 6
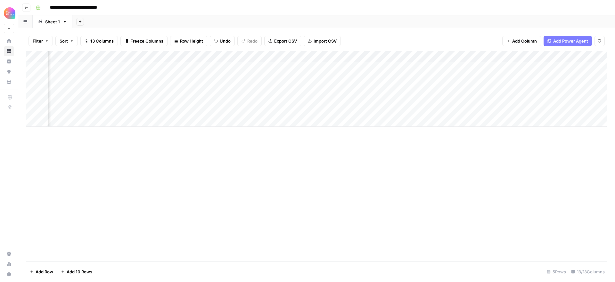
click at [566, 56] on div "Add Column" at bounding box center [317, 89] width 582 height 76
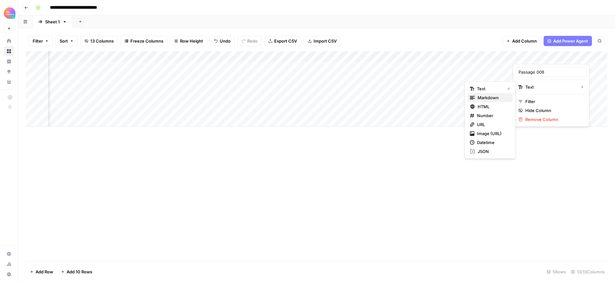
click at [497, 98] on span "Markdown" at bounding box center [493, 98] width 30 height 6
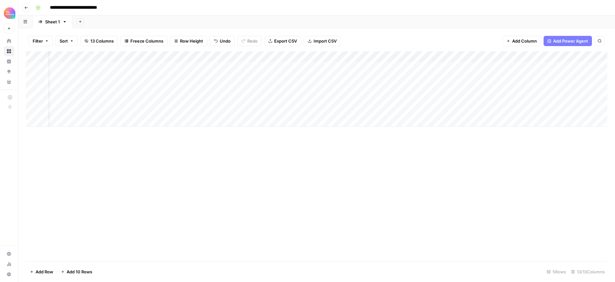
scroll to position [0, 0]
click at [365, 65] on div "Add Column" at bounding box center [317, 89] width 582 height 76
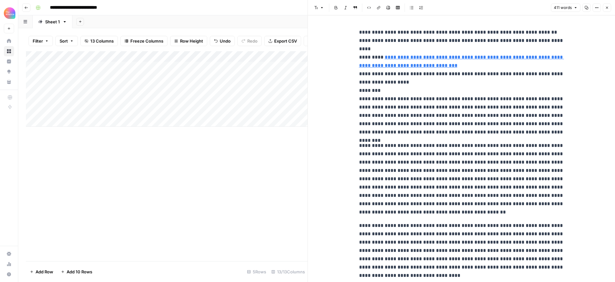
click at [606, 8] on icon "button" at bounding box center [608, 8] width 4 height 4
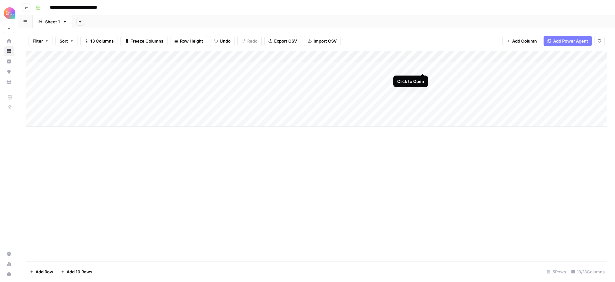
click at [423, 66] on div "Add Column" at bounding box center [317, 89] width 582 height 76
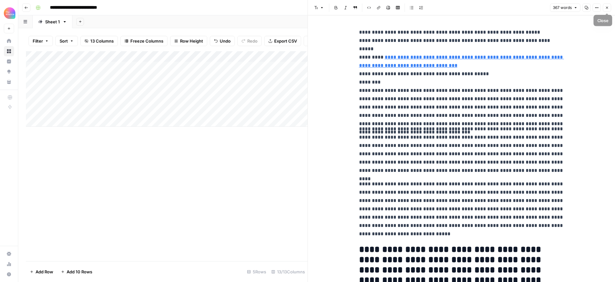
click at [606, 5] on button "Close" at bounding box center [607, 8] width 8 height 8
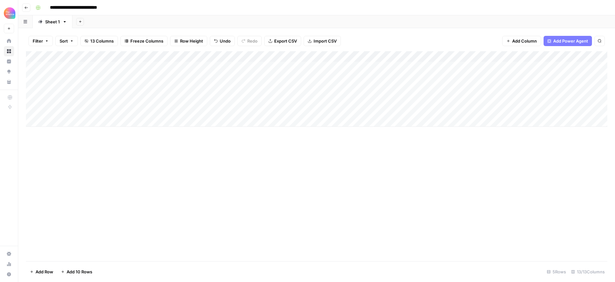
click at [26, 8] on icon "button" at bounding box center [26, 8] width 4 height 4
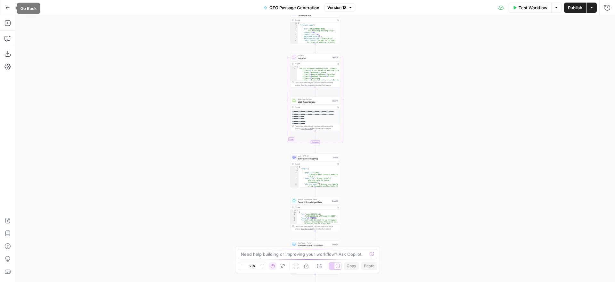
click at [7, 9] on icon "button" at bounding box center [7, 7] width 4 height 4
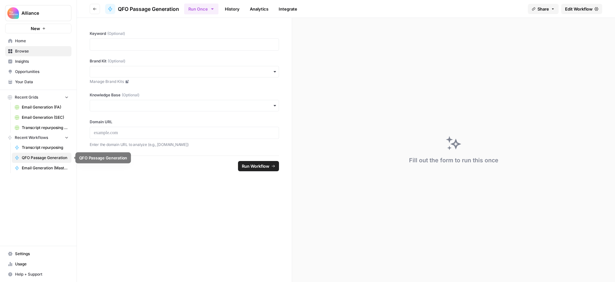
drag, startPoint x: 48, startPoint y: 158, endPoint x: 197, endPoint y: 129, distance: 151.9
click at [48, 158] on span "QFO Passage Generation" at bounding box center [45, 158] width 47 height 6
click at [576, 11] on span "Edit Workflow" at bounding box center [579, 9] width 28 height 6
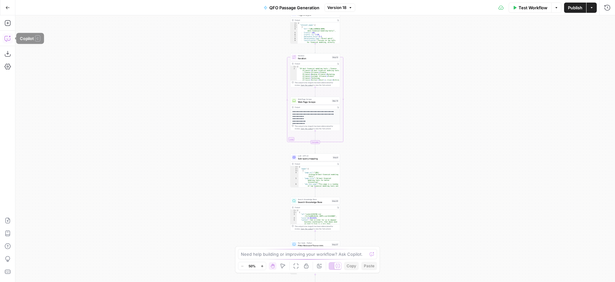
click at [9, 38] on icon "button" at bounding box center [7, 38] width 6 height 6
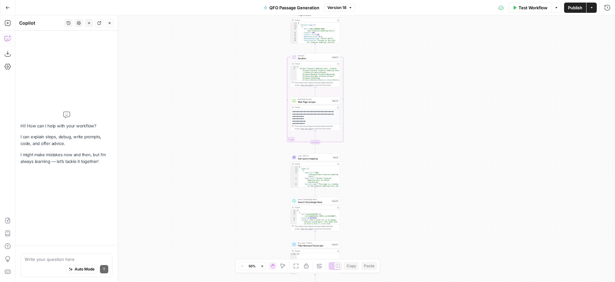
click at [61, 262] on textarea at bounding box center [67, 259] width 84 height 6
type textarea "t"
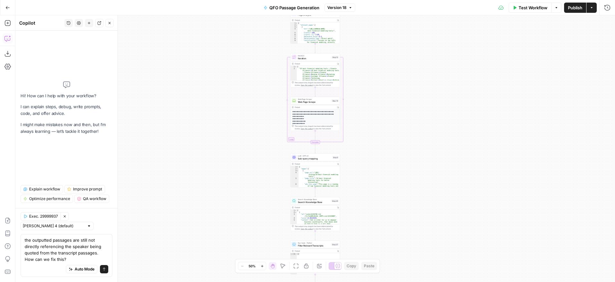
type textarea "the outputted passages are still not directly referencing the speaker being quo…"
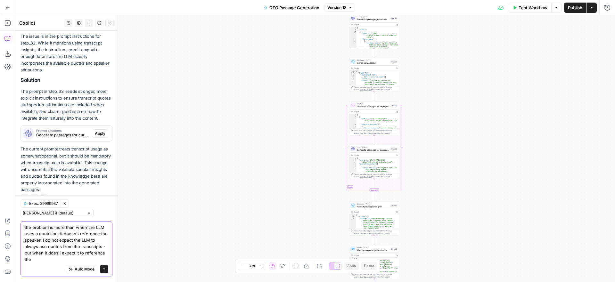
scroll to position [147, 0]
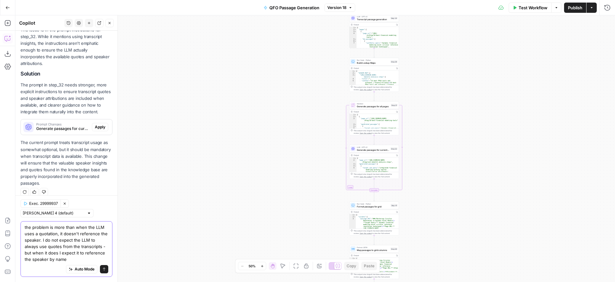
type textarea "the problem is more than when the LLM uses a quotation, it doesn't reference th…"
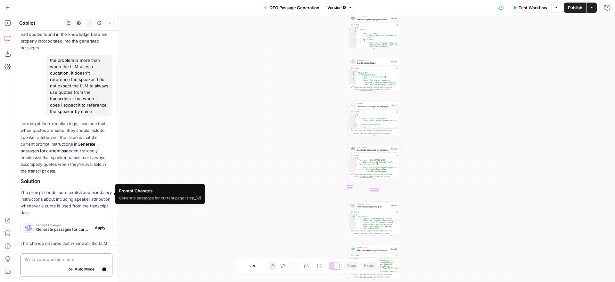
scroll to position [303, 0]
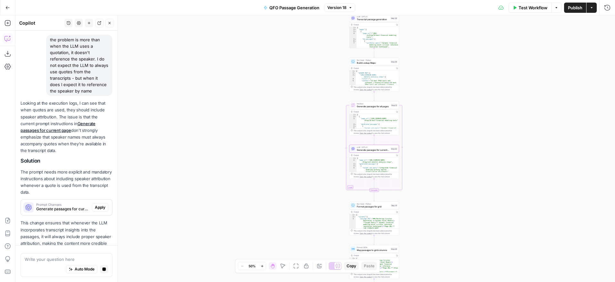
click at [98, 220] on p "This change ensures that whenever the LLM incorporates transcript insights into…" at bounding box center [67, 237] width 92 height 34
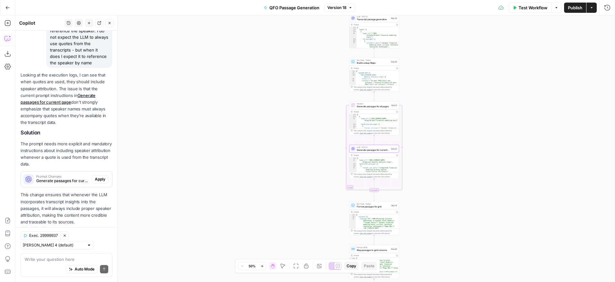
click at [100, 177] on span "Apply" at bounding box center [100, 180] width 11 height 6
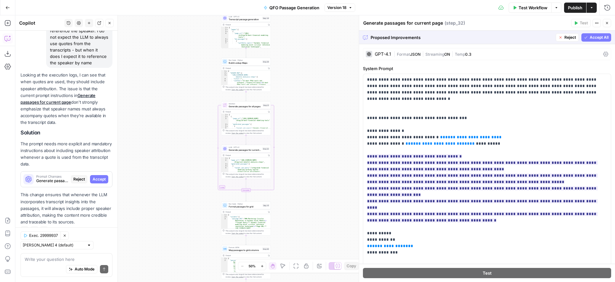
click at [592, 36] on span "Accept All" at bounding box center [599, 38] width 19 height 6
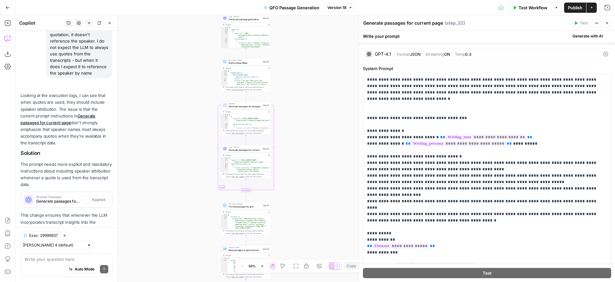
scroll to position [352, 0]
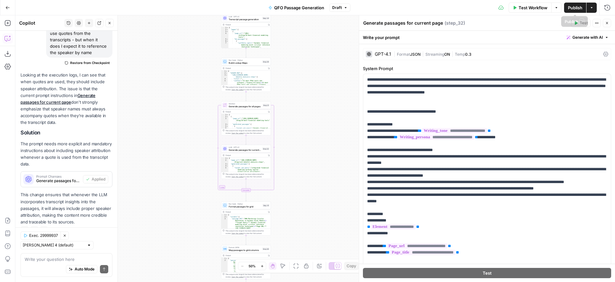
click at [569, 6] on span "Publish" at bounding box center [575, 7] width 14 height 6
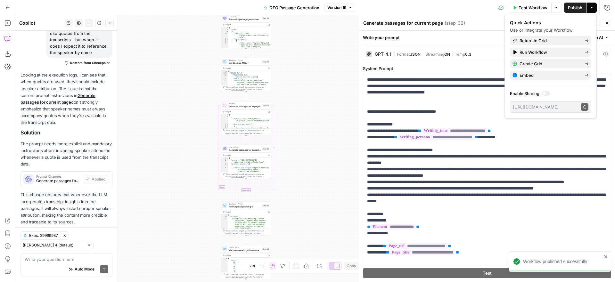
click at [5, 8] on icon "button" at bounding box center [7, 7] width 4 height 4
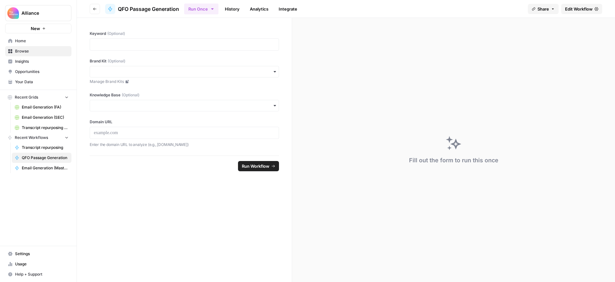
click at [94, 9] on icon "button" at bounding box center [95, 9] width 4 height 4
click at [576, 9] on span "Edit Workflow" at bounding box center [579, 9] width 28 height 6
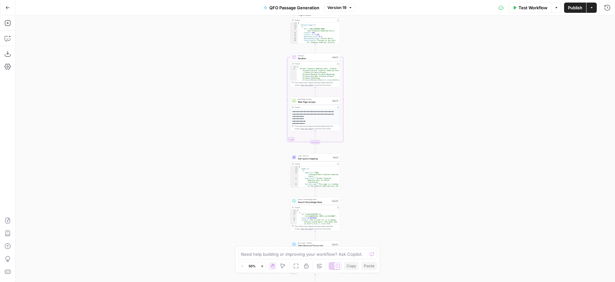
click at [592, 6] on icon "button" at bounding box center [592, 8] width 4 height 4
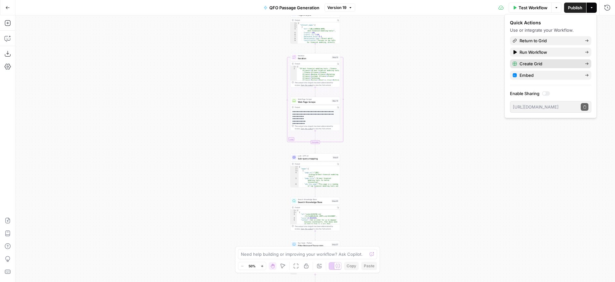
click at [549, 63] on span "Create Grid" at bounding box center [550, 64] width 60 height 6
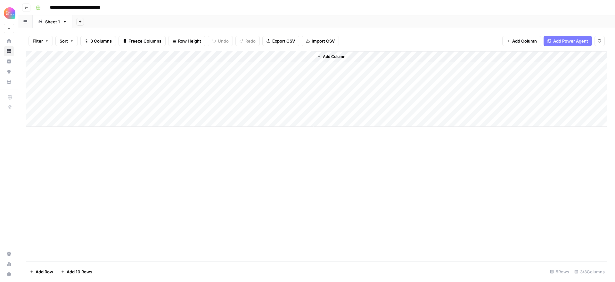
click at [96, 4] on input "**********" at bounding box center [86, 8] width 78 height 10
drag, startPoint x: 121, startPoint y: 7, endPoint x: 118, endPoint y: 8, distance: 3.2
click at [118, 8] on input "**********" at bounding box center [86, 8] width 78 height 10
type input "**********"
click at [226, 8] on div "**********" at bounding box center [321, 8] width 576 height 10
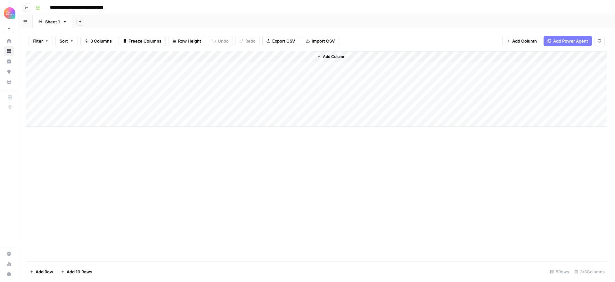
click at [299, 55] on div "Add Column" at bounding box center [317, 89] width 582 height 76
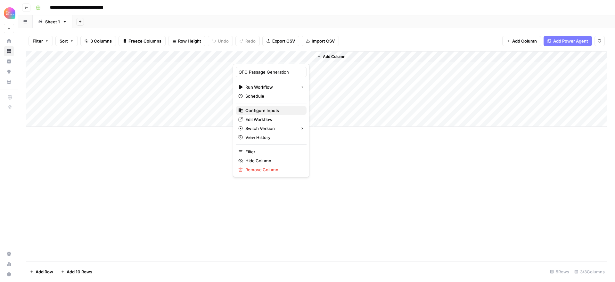
click at [263, 110] on span "Configure Inputs" at bounding box center [274, 110] width 56 height 6
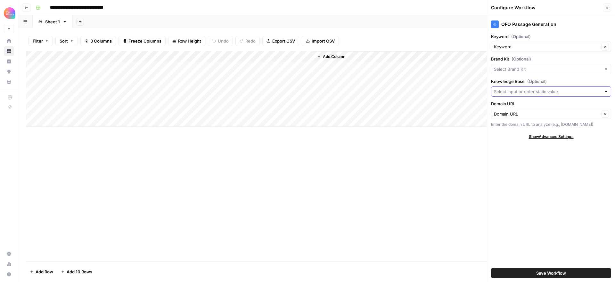
click at [531, 92] on input "Knowledge Base (Optional)" at bounding box center [547, 91] width 107 height 6
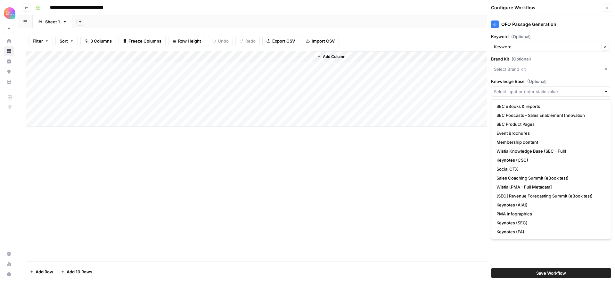
scroll to position [81, 0]
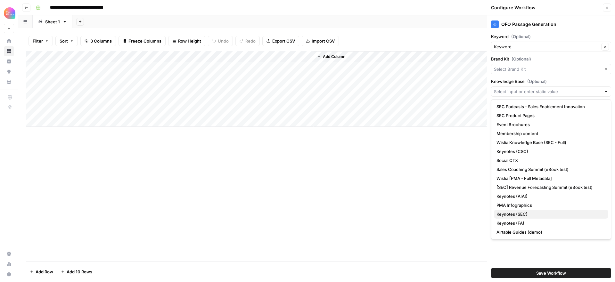
click at [534, 213] on span "Keynotes (SEC)" at bounding box center [550, 214] width 107 height 6
type input "Keynotes (SEC)"
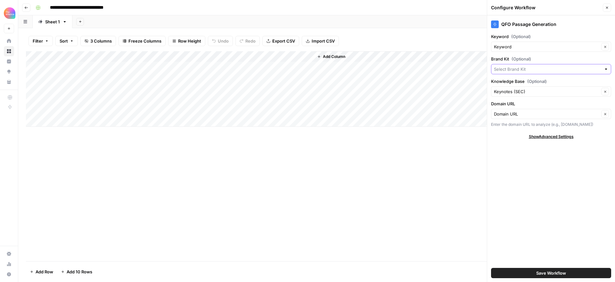
click at [527, 70] on input "Brand Kit (Optional)" at bounding box center [547, 69] width 107 height 6
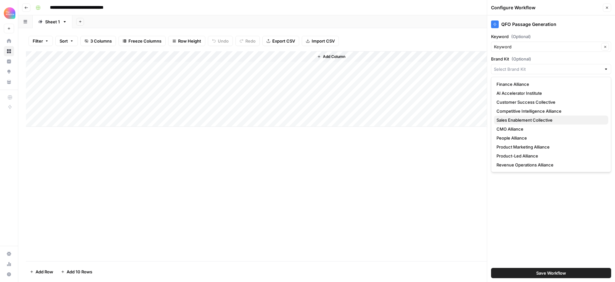
click at [547, 119] on span "Sales Enablement Collective" at bounding box center [550, 120] width 107 height 6
type input "Sales Enablement Collective"
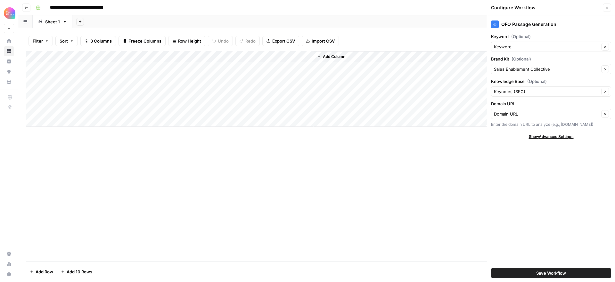
click at [553, 271] on span "Save Workflow" at bounding box center [552, 273] width 30 height 6
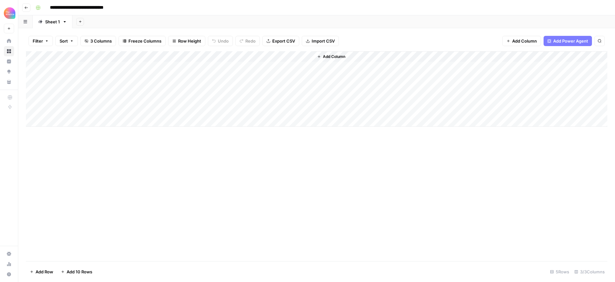
click at [400, 195] on div "Add Column" at bounding box center [317, 156] width 582 height 210
click at [26, 9] on icon "button" at bounding box center [26, 8] width 4 height 4
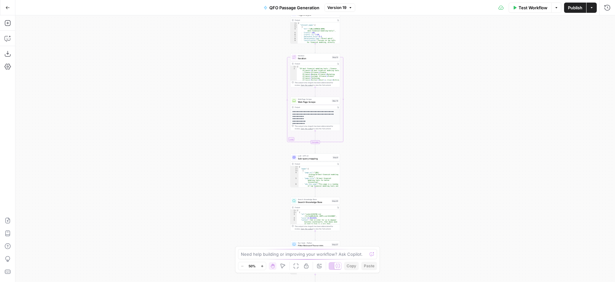
click at [8, 7] on icon "button" at bounding box center [8, 7] width 4 height 3
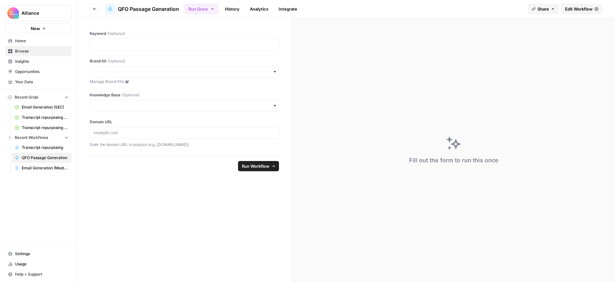
click at [33, 41] on span "Home" at bounding box center [42, 41] width 54 height 6
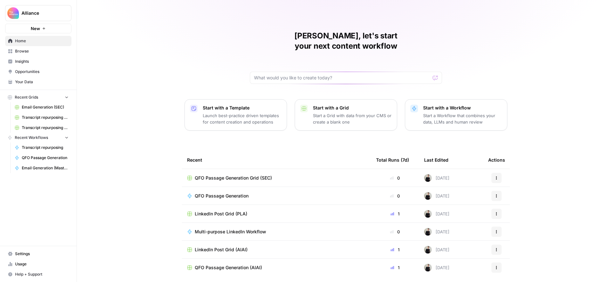
click at [26, 52] on span "Browse" at bounding box center [42, 51] width 54 height 6
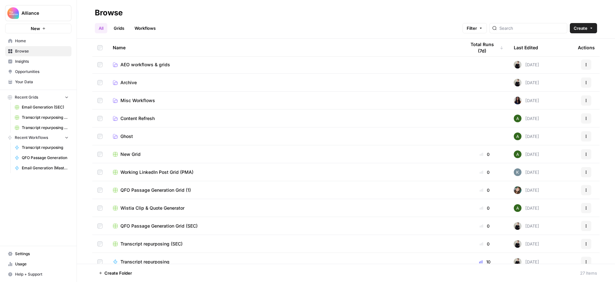
scroll to position [96, 0]
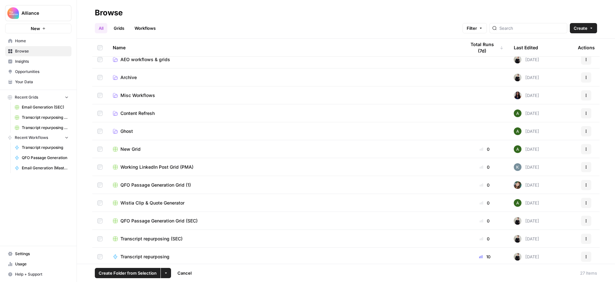
click at [164, 272] on icon "button" at bounding box center [166, 274] width 4 height 4
click at [179, 250] on span "Move to" at bounding box center [181, 249] width 16 height 6
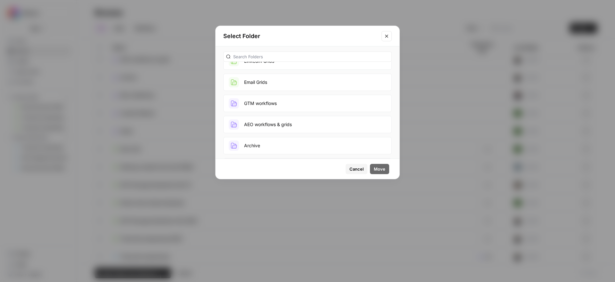
scroll to position [56, 0]
click at [275, 123] on button "AEO workflows & grids" at bounding box center [307, 124] width 169 height 17
click at [381, 168] on span "Move" at bounding box center [380, 169] width 12 height 6
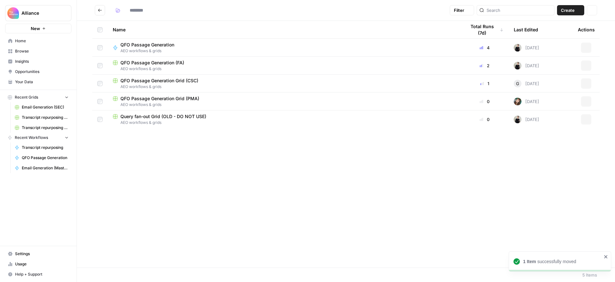
type input "**********"
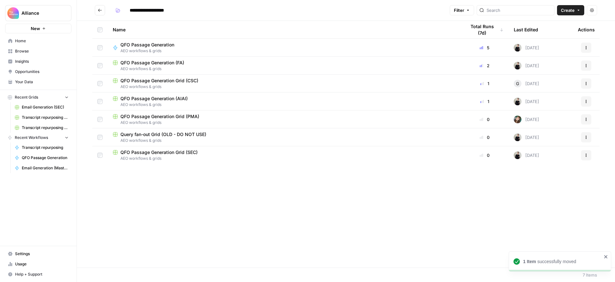
click at [101, 10] on icon "Go back" at bounding box center [100, 10] width 4 height 4
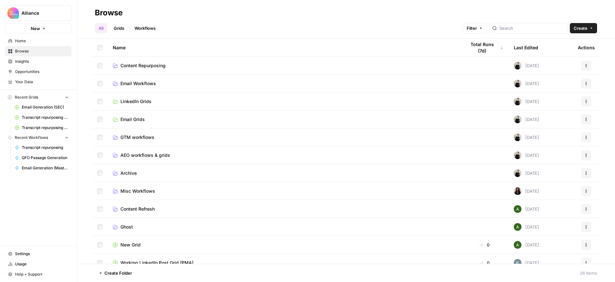
click at [138, 65] on span "Content Repurposing" at bounding box center [143, 66] width 45 height 6
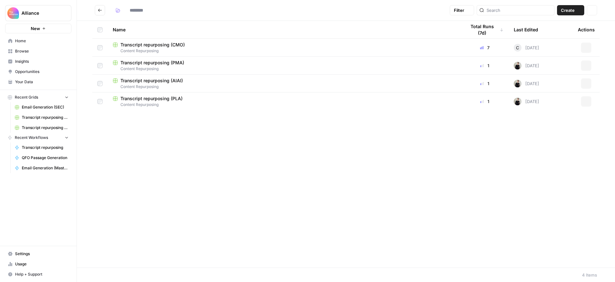
type input "**********"
click at [116, 9] on icon "button" at bounding box center [118, 10] width 4 height 4
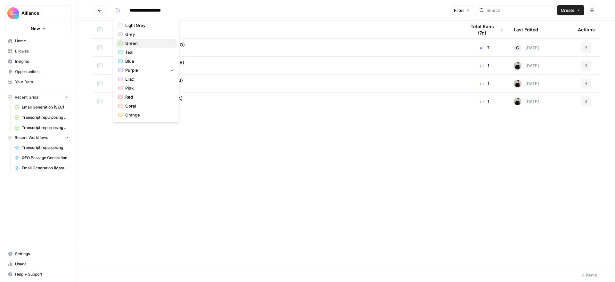
click at [134, 43] on span "Green" at bounding box center [148, 43] width 46 height 6
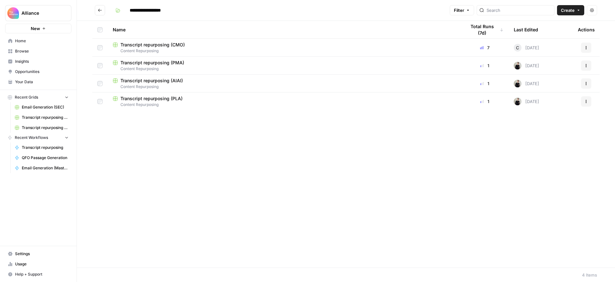
click at [99, 10] on icon "Go back" at bounding box center [100, 10] width 4 height 3
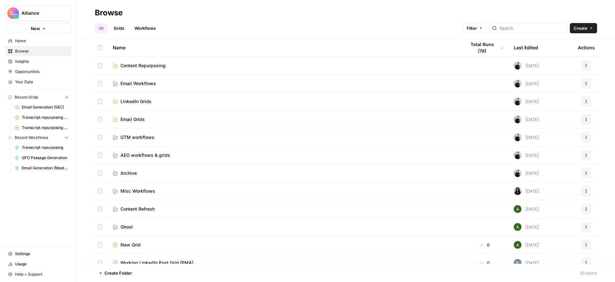
click at [141, 84] on span "Email Workflows" at bounding box center [139, 83] width 36 height 6
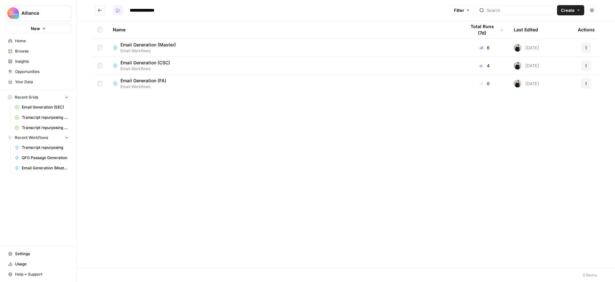
click at [118, 10] on icon "button" at bounding box center [118, 11] width 3 height 2
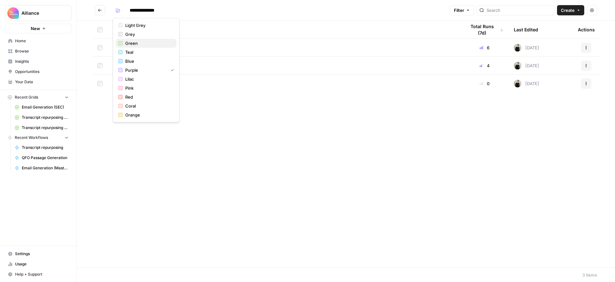
click at [130, 41] on span "Green" at bounding box center [148, 43] width 46 height 6
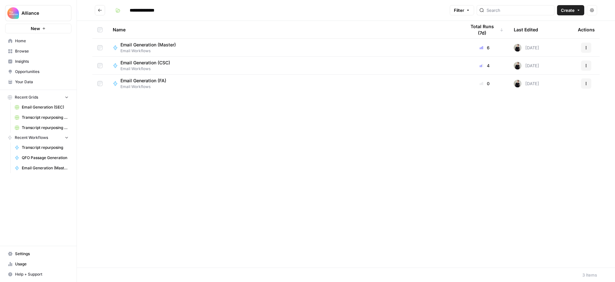
click at [101, 11] on icon "Go back" at bounding box center [100, 10] width 4 height 4
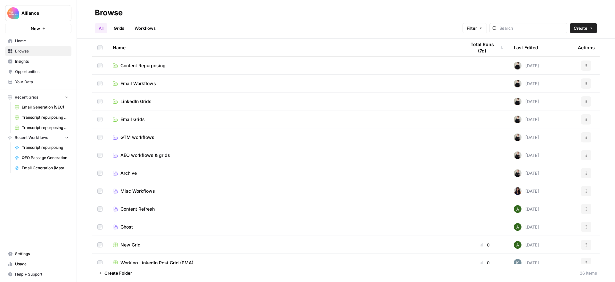
click at [138, 136] on span "GTM workflows" at bounding box center [138, 137] width 34 height 6
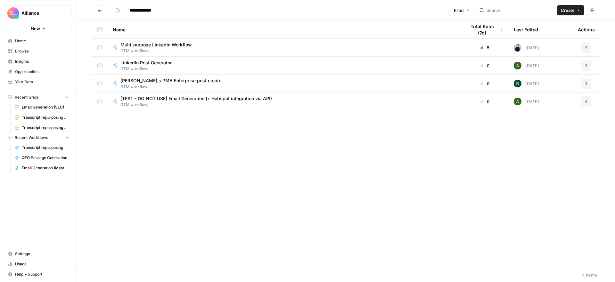
click at [102, 11] on icon "Go back" at bounding box center [100, 10] width 4 height 4
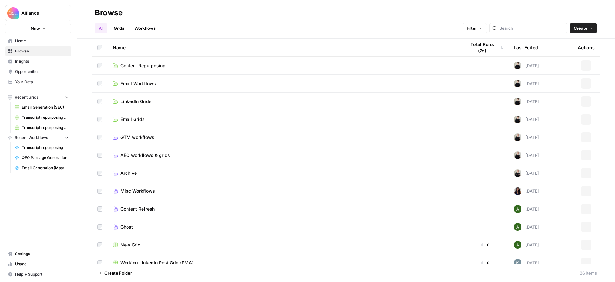
click at [144, 154] on span "AEO workflows & grids" at bounding box center [146, 155] width 50 height 6
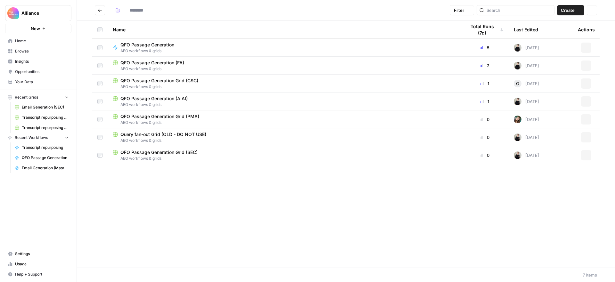
type input "**********"
click at [585, 136] on icon "button" at bounding box center [587, 138] width 4 height 4
click at [549, 189] on span "Delete" at bounding box center [557, 190] width 51 height 6
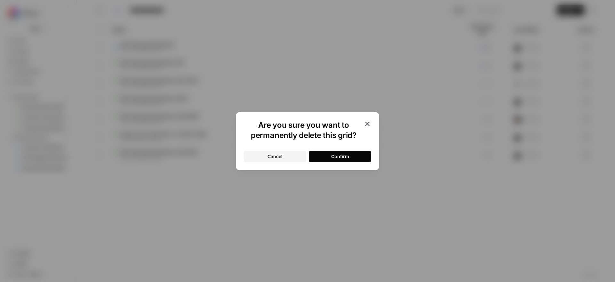
drag, startPoint x: 364, startPoint y: 154, endPoint x: 378, endPoint y: 157, distance: 14.7
click at [364, 154] on button "Confirm" at bounding box center [340, 157] width 63 height 12
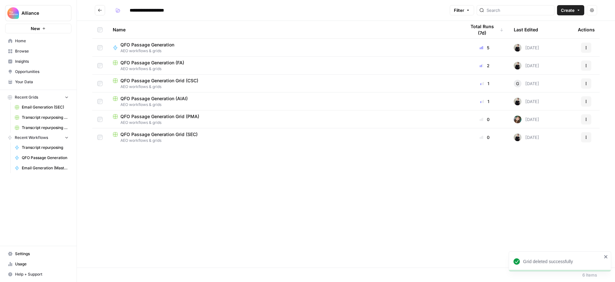
click at [178, 81] on span "QFO Passage Generation Grid (CSC)" at bounding box center [160, 81] width 78 height 6
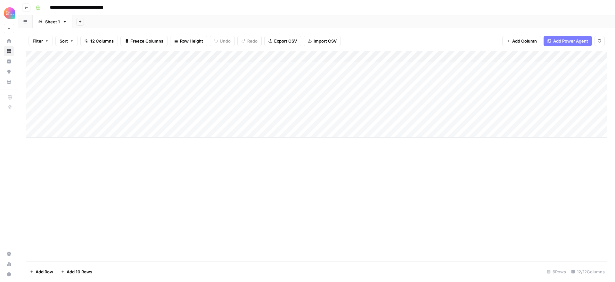
drag, startPoint x: 115, startPoint y: 6, endPoint x: 114, endPoint y: 11, distance: 5.2
click at [115, 6] on input "**********" at bounding box center [89, 8] width 84 height 10
drag, startPoint x: 115, startPoint y: 7, endPoint x: 106, endPoint y: 8, distance: 9.3
click at [106, 8] on input "**********" at bounding box center [89, 8] width 84 height 10
type input "**********"
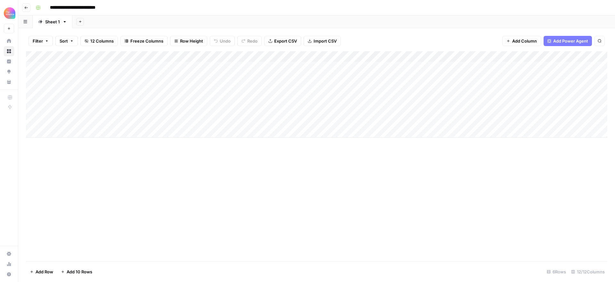
click at [167, 8] on div "**********" at bounding box center [321, 8] width 576 height 10
click at [25, 4] on button "Go back" at bounding box center [26, 8] width 8 height 8
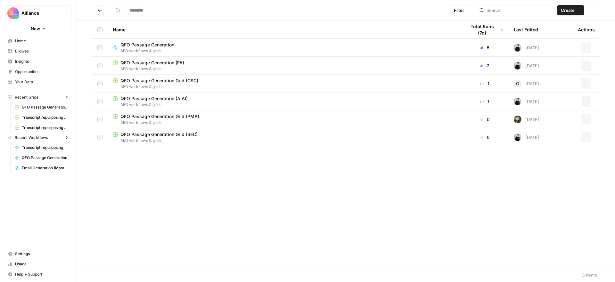
type input "**********"
click at [187, 117] on span "QFO Passage Generation Grid (PMA)" at bounding box center [160, 116] width 79 height 6
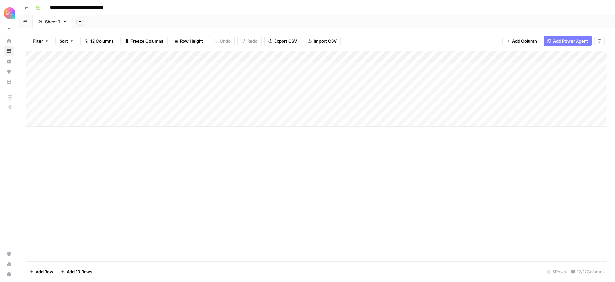
click at [115, 7] on input "**********" at bounding box center [89, 8] width 85 height 10
type input "**********"
click at [139, 9] on div "**********" at bounding box center [321, 8] width 576 height 10
click at [27, 7] on icon "button" at bounding box center [26, 8] width 4 height 4
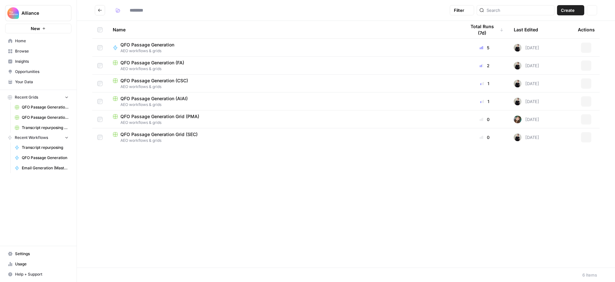
type input "**********"
click at [176, 133] on span "QFO Passage Generation Grid (SEC)" at bounding box center [159, 134] width 77 height 6
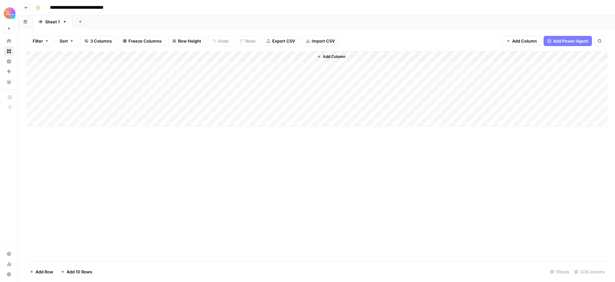
click at [115, 8] on input "**********" at bounding box center [89, 8] width 84 height 10
type input "**********"
click at [155, 7] on div "**********" at bounding box center [321, 8] width 576 height 10
click at [27, 6] on icon "button" at bounding box center [26, 8] width 4 height 4
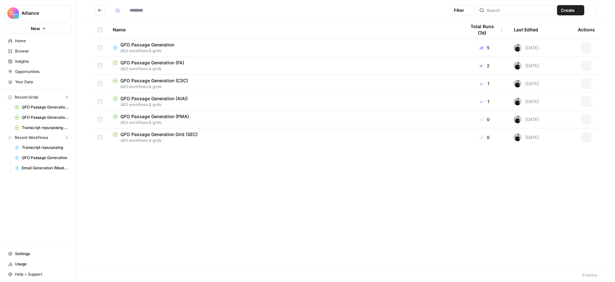
type input "**********"
click at [100, 10] on icon "Go back" at bounding box center [100, 10] width 4 height 3
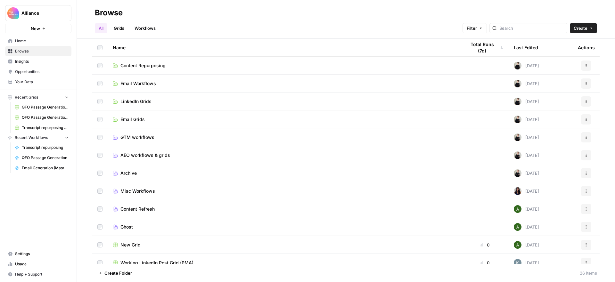
click at [142, 155] on span "AEO workflows & grids" at bounding box center [146, 155] width 50 height 6
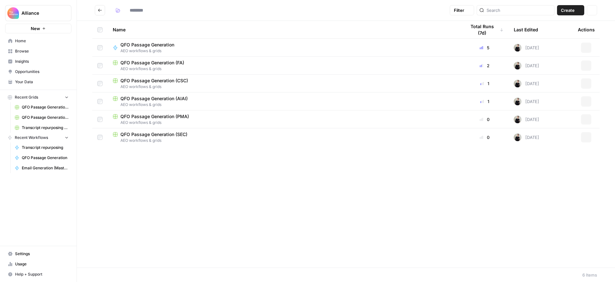
type input "**********"
click at [119, 11] on icon "button" at bounding box center [118, 11] width 3 height 2
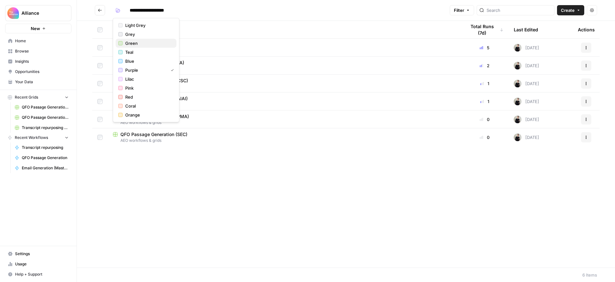
click at [130, 42] on span "Green" at bounding box center [148, 43] width 46 height 6
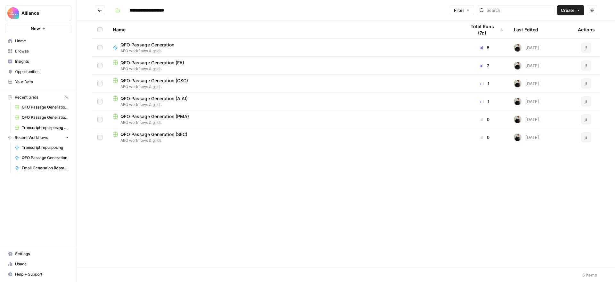
click at [99, 8] on icon "Go back" at bounding box center [100, 10] width 4 height 4
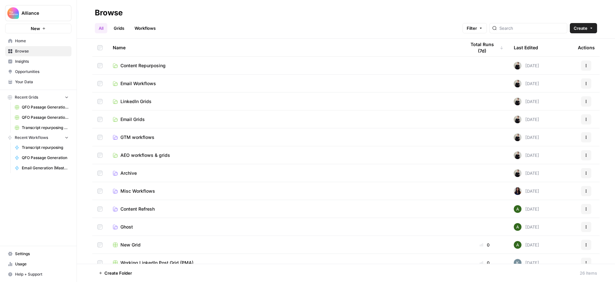
click at [152, 63] on span "Content Repurposing" at bounding box center [143, 66] width 45 height 6
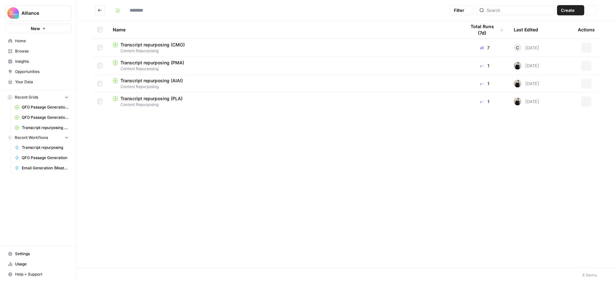
type input "**********"
click at [100, 7] on button "Go back" at bounding box center [100, 10] width 10 height 10
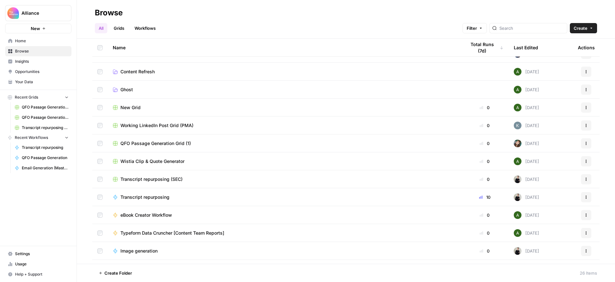
scroll to position [142, 0]
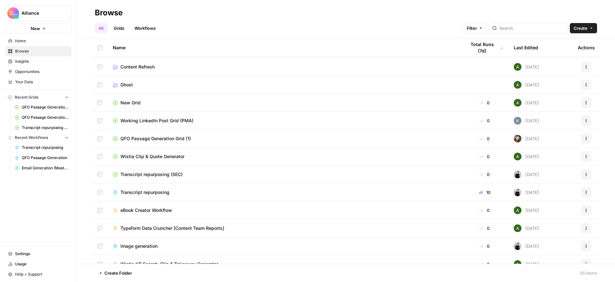
click at [144, 191] on span "Transcript repurposing" at bounding box center [145, 192] width 49 height 6
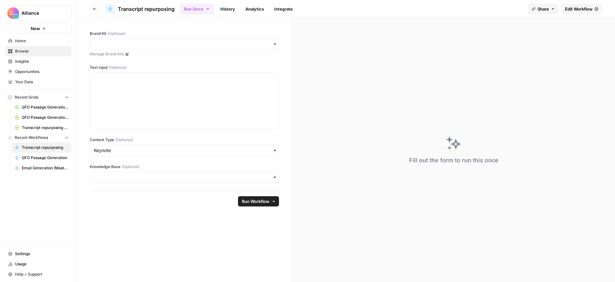
click at [579, 9] on span "Edit Workflow" at bounding box center [579, 9] width 28 height 6
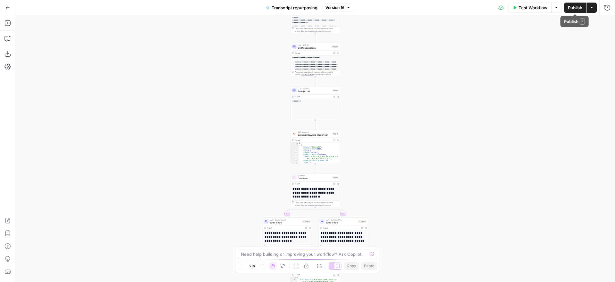
drag, startPoint x: 578, startPoint y: 9, endPoint x: 585, endPoint y: 11, distance: 7.5
click at [578, 9] on span "Publish" at bounding box center [575, 7] width 14 height 6
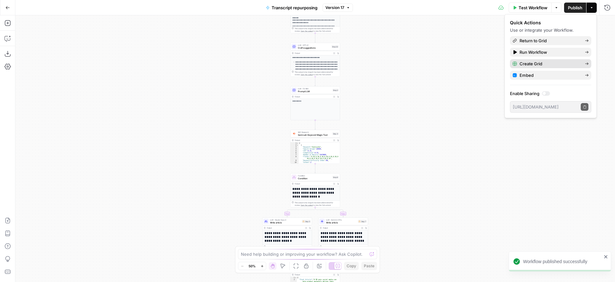
click at [550, 63] on span "Create Grid" at bounding box center [550, 64] width 60 height 6
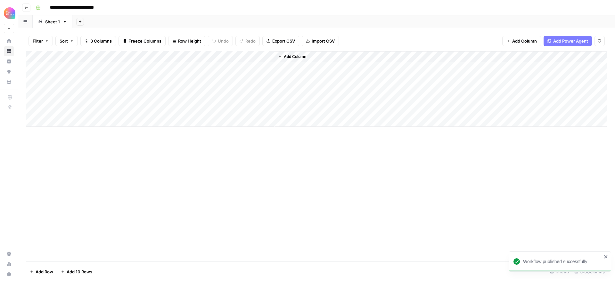
click at [107, 8] on input "**********" at bounding box center [80, 8] width 66 height 10
click at [110, 8] on input "**********" at bounding box center [80, 8] width 66 height 10
type input "**********"
click at [158, 4] on div "**********" at bounding box center [321, 8] width 576 height 10
click at [261, 56] on div "Add Column" at bounding box center [317, 89] width 582 height 76
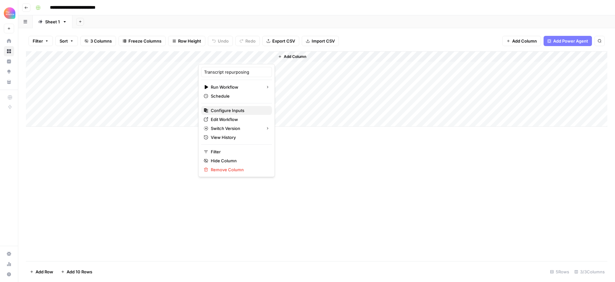
click at [231, 111] on span "Configure Inputs" at bounding box center [239, 110] width 56 height 6
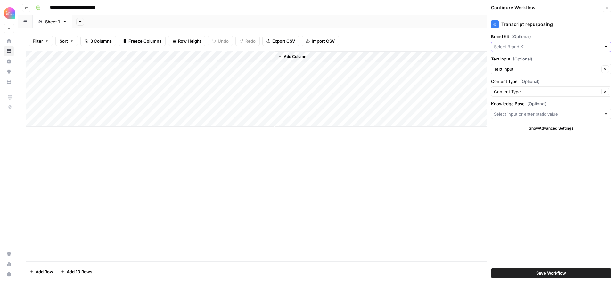
click at [527, 45] on input "Brand Kit (Optional)" at bounding box center [547, 47] width 107 height 6
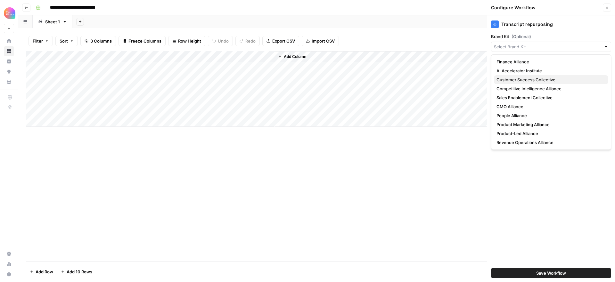
click at [523, 81] on span "Customer Success Collective" at bounding box center [550, 80] width 107 height 6
type input "Customer Success Collective"
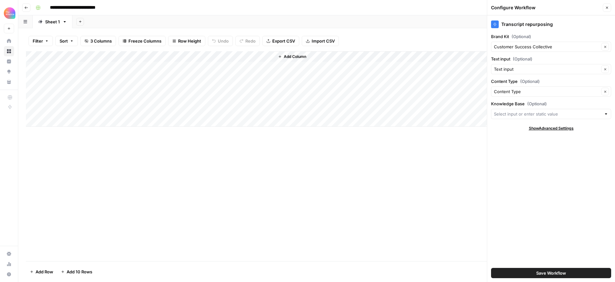
click at [556, 275] on span "Save Workflow" at bounding box center [552, 273] width 30 height 6
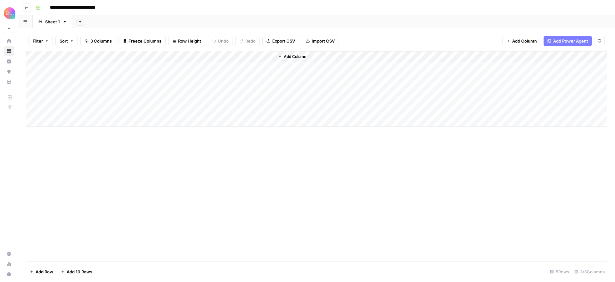
click at [26, 8] on icon "button" at bounding box center [26, 8] width 4 height 4
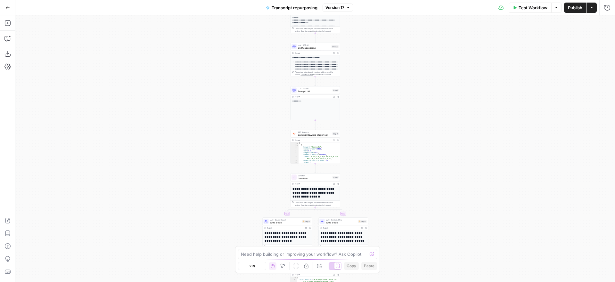
click at [5, 7] on icon "button" at bounding box center [7, 7] width 4 height 4
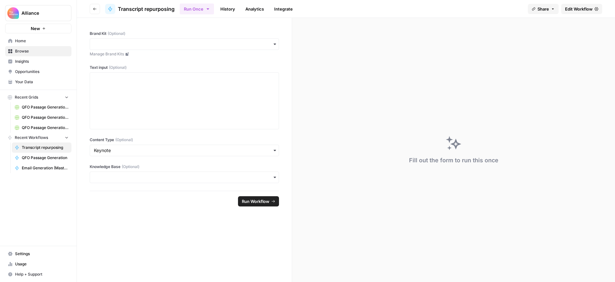
click at [576, 9] on span "Edit Workflow" at bounding box center [579, 9] width 28 height 6
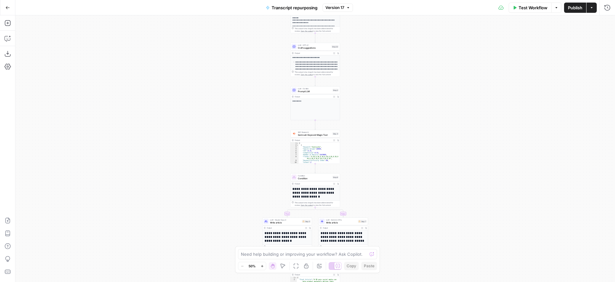
click at [573, 10] on span "Publish" at bounding box center [575, 7] width 14 height 6
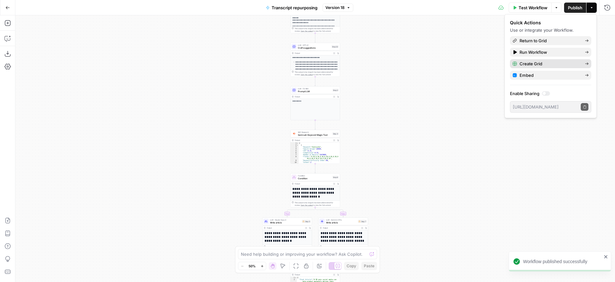
click at [551, 64] on span "Create Grid" at bounding box center [550, 64] width 60 height 6
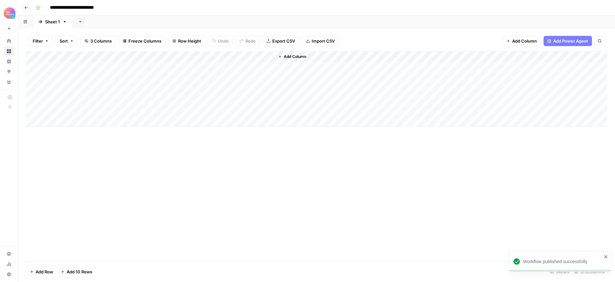
click at [107, 7] on input "**********" at bounding box center [80, 8] width 66 height 10
click at [110, 7] on input "**********" at bounding box center [80, 8] width 66 height 10
type input "**********"
click at [135, 4] on div "**********" at bounding box center [321, 8] width 576 height 10
click at [260, 55] on div "Add Column" at bounding box center [317, 89] width 582 height 76
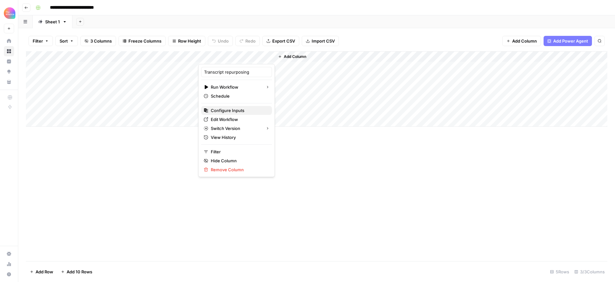
click at [238, 110] on span "Configure Inputs" at bounding box center [239, 110] width 56 height 6
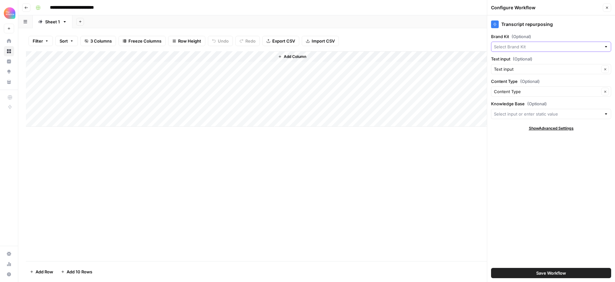
click at [534, 47] on input "Brand Kit (Optional)" at bounding box center [547, 47] width 107 height 6
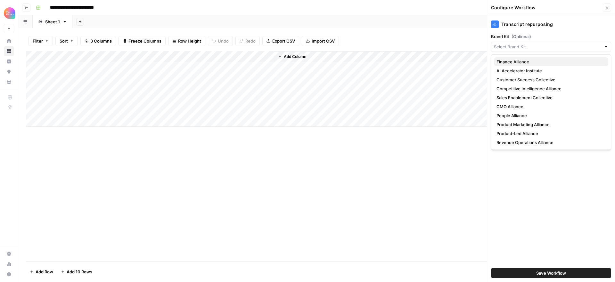
click at [530, 61] on span "Finance Alliance" at bounding box center [550, 62] width 107 height 6
type input "Finance Alliance"
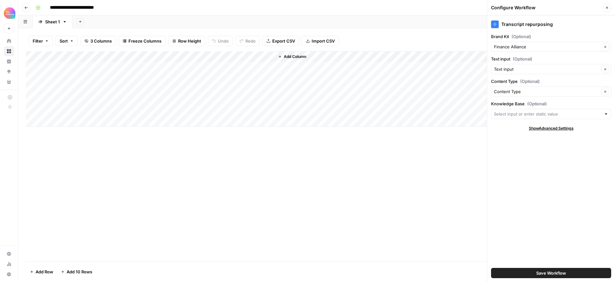
click at [559, 272] on span "Save Workflow" at bounding box center [552, 273] width 30 height 6
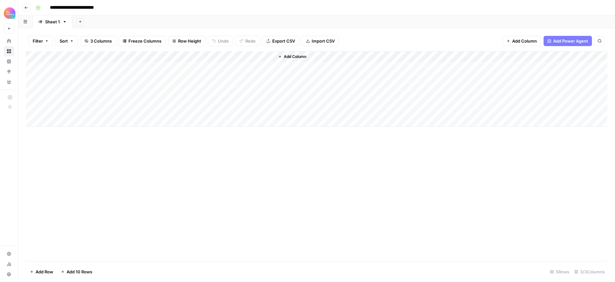
click at [343, 163] on div "Add Column" at bounding box center [317, 156] width 582 height 210
click at [27, 8] on icon "button" at bounding box center [26, 8] width 4 height 4
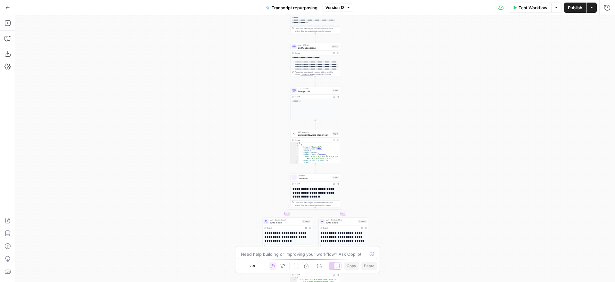
click at [9, 9] on icon "button" at bounding box center [7, 7] width 4 height 4
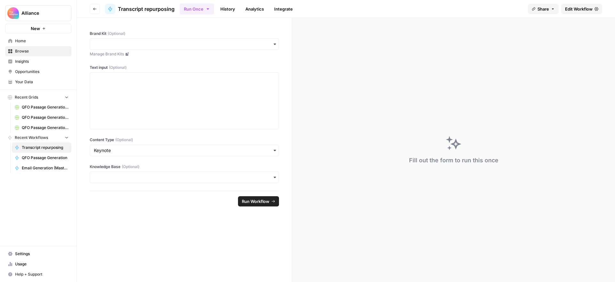
click at [39, 39] on span "Home" at bounding box center [42, 41] width 54 height 6
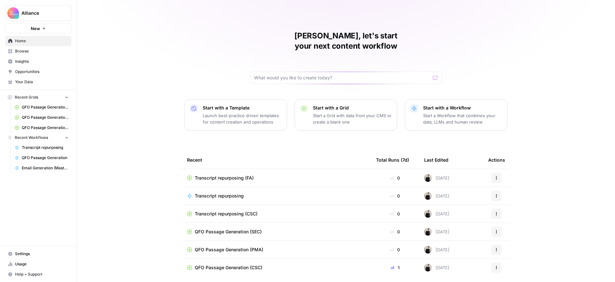
click at [21, 47] on link "Browse" at bounding box center [38, 51] width 66 height 10
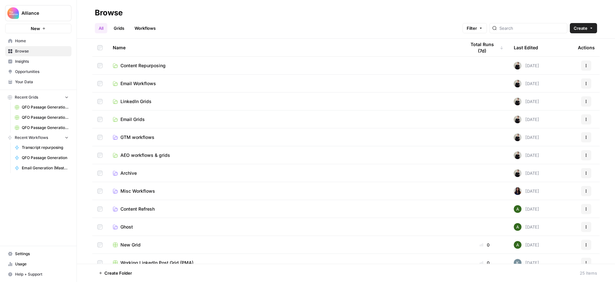
click at [149, 101] on span "LinkedIn Grids" at bounding box center [136, 101] width 31 height 6
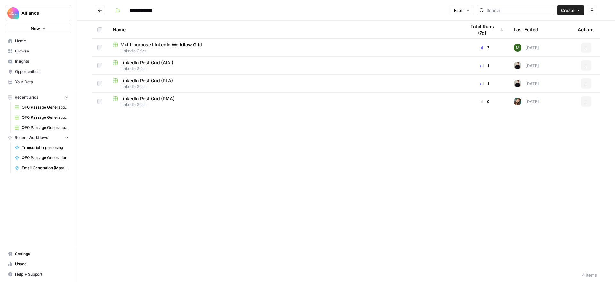
click at [104, 12] on button "Go back" at bounding box center [100, 10] width 10 height 10
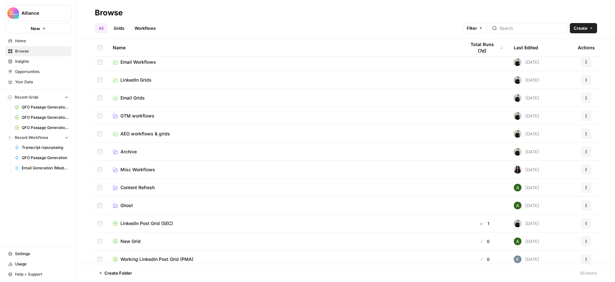
scroll to position [29, 0]
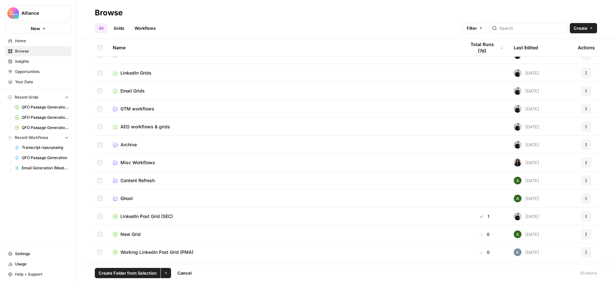
click at [169, 275] on button "More Options" at bounding box center [166, 273] width 10 height 10
click at [183, 249] on span "Move to" at bounding box center [181, 249] width 16 height 6
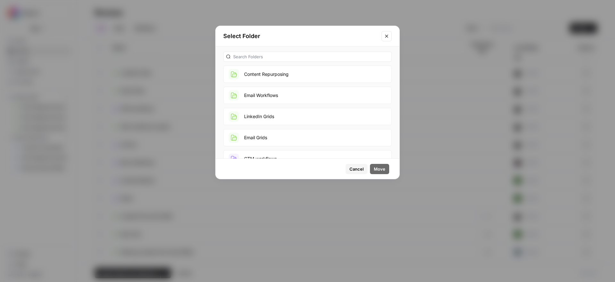
drag, startPoint x: 279, startPoint y: 117, endPoint x: 287, endPoint y: 119, distance: 7.8
click at [279, 117] on button "LinkedIn Grids" at bounding box center [307, 116] width 169 height 17
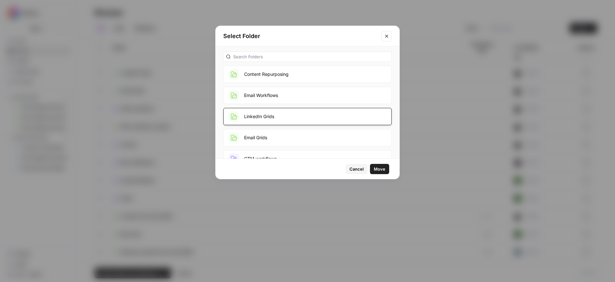
click at [383, 169] on span "Move" at bounding box center [380, 169] width 12 height 6
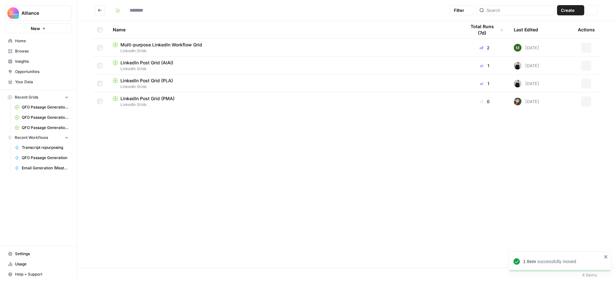
type input "**********"
click at [101, 10] on icon "Go back" at bounding box center [100, 10] width 4 height 3
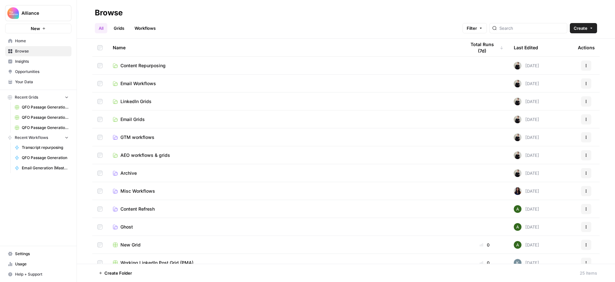
click at [134, 136] on span "GTM workflows" at bounding box center [138, 137] width 34 height 6
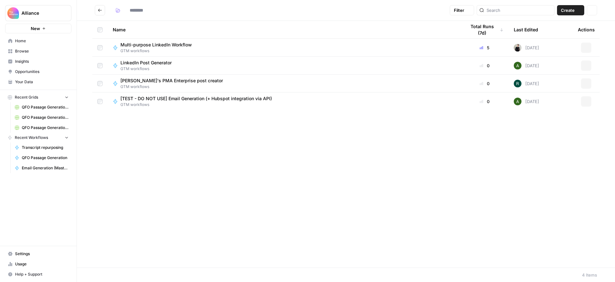
type input "**********"
click at [235, 47] on div "Multi-purpose LinkedIn Workflow GTM workflows" at bounding box center [284, 48] width 343 height 12
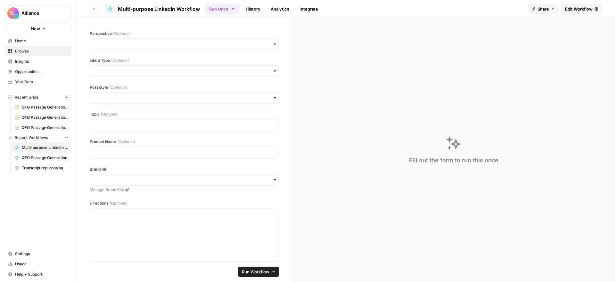
click at [575, 8] on span "Edit Workflow" at bounding box center [579, 9] width 28 height 6
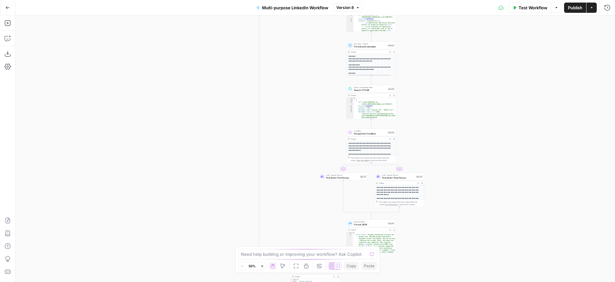
click at [574, 9] on span "Publish" at bounding box center [575, 7] width 14 height 6
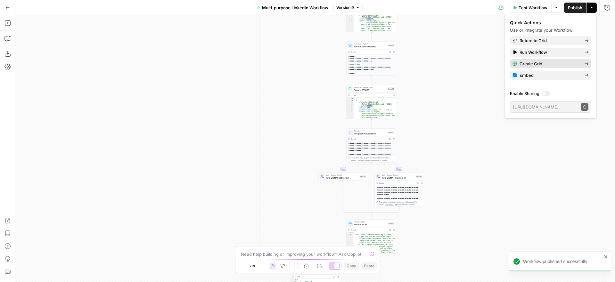
click at [548, 63] on span "Create Grid" at bounding box center [550, 64] width 60 height 6
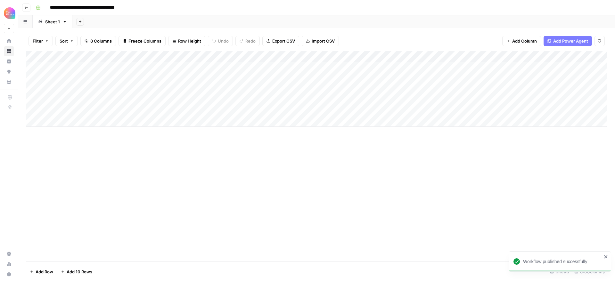
drag, startPoint x: 116, startPoint y: 7, endPoint x: 88, endPoint y: 8, distance: 27.9
click at [110, 7] on input "**********" at bounding box center [94, 8] width 95 height 10
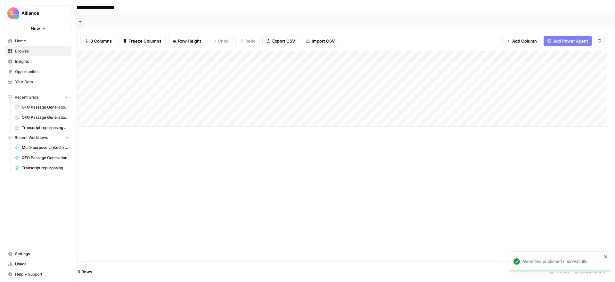
drag, startPoint x: 82, startPoint y: 8, endPoint x: 12, endPoint y: 3, distance: 70.1
click at [12, 3] on div "**********" at bounding box center [307, 141] width 615 height 282
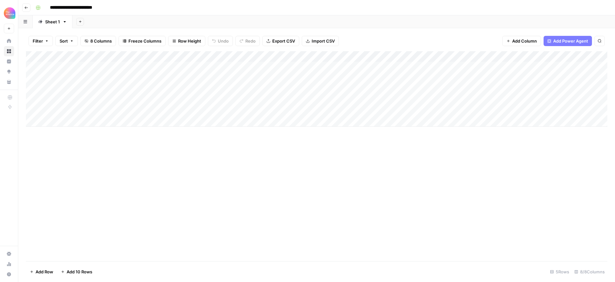
drag, startPoint x: 90, startPoint y: 8, endPoint x: 70, endPoint y: 8, distance: 20.2
click at [70, 8] on input "**********" at bounding box center [78, 8] width 63 height 10
type input "**********"
click at [138, 5] on div "**********" at bounding box center [321, 8] width 576 height 10
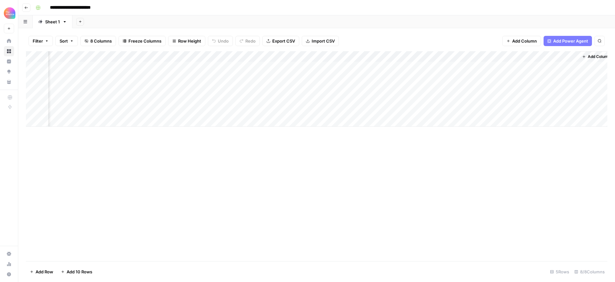
click at [565, 56] on div "Add Column" at bounding box center [317, 89] width 582 height 76
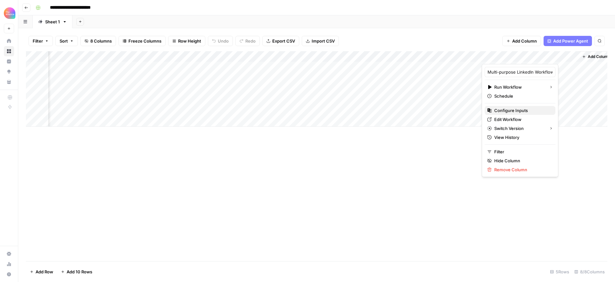
click at [519, 111] on span "Configure Inputs" at bounding box center [523, 110] width 56 height 6
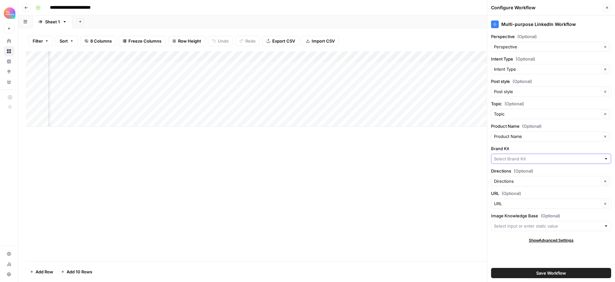
click at [536, 160] on input "Brand Kit" at bounding box center [547, 159] width 107 height 6
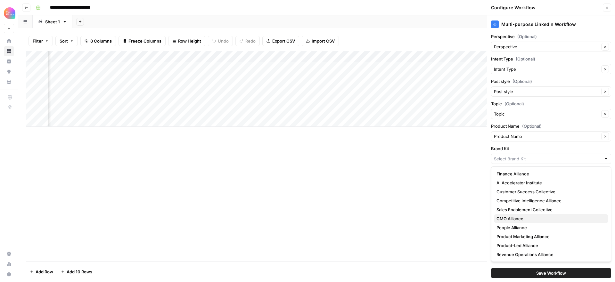
click at [533, 221] on span "CMO Alliance" at bounding box center [550, 219] width 107 height 6
type input "CMO Alliance"
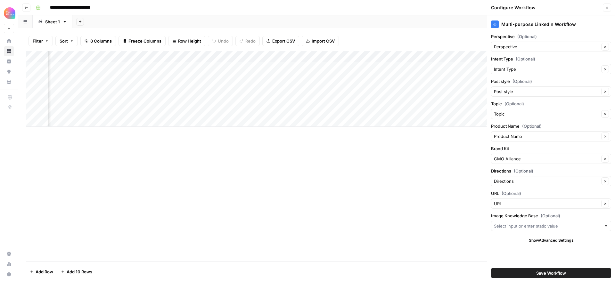
click at [552, 272] on span "Save Workflow" at bounding box center [552, 273] width 30 height 6
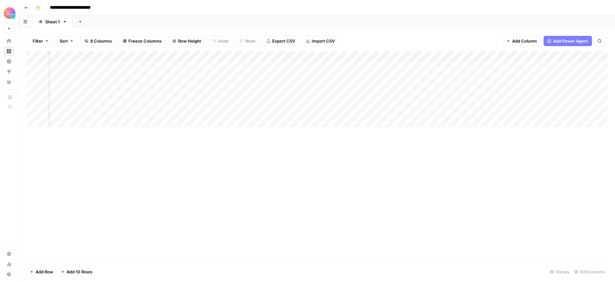
scroll to position [0, 24]
click at [26, 6] on icon "button" at bounding box center [26, 8] width 4 height 4
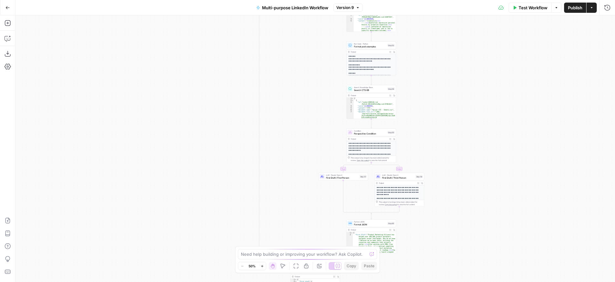
click at [6, 6] on icon "button" at bounding box center [7, 7] width 4 height 4
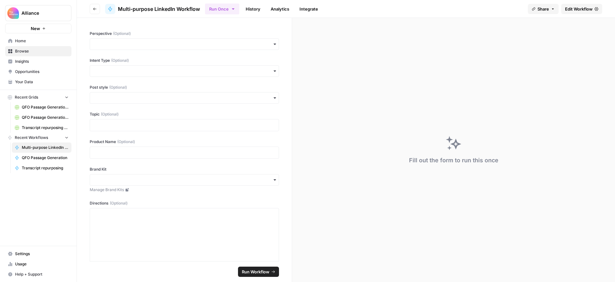
click at [29, 42] on span "Home" at bounding box center [42, 41] width 54 height 6
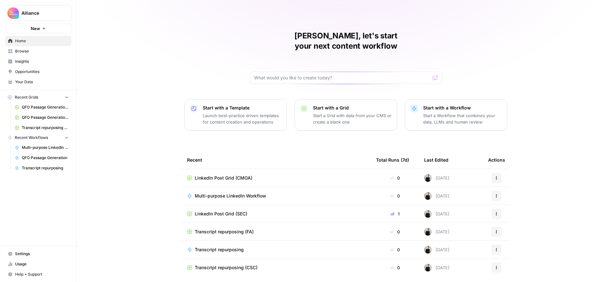
click at [33, 53] on span "Browse" at bounding box center [42, 51] width 54 height 6
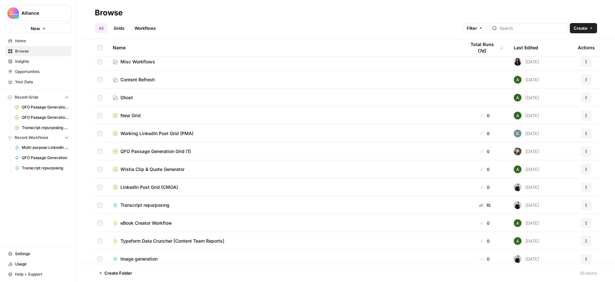
scroll to position [130, 0]
click at [164, 272] on icon "button" at bounding box center [166, 274] width 4 height 4
click at [179, 248] on span "Move to" at bounding box center [181, 249] width 16 height 6
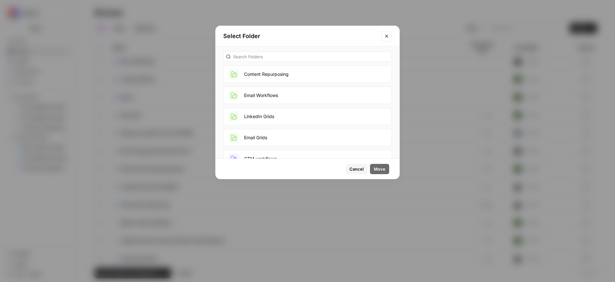
click at [269, 116] on button "LinkedIn Grids" at bounding box center [307, 116] width 169 height 17
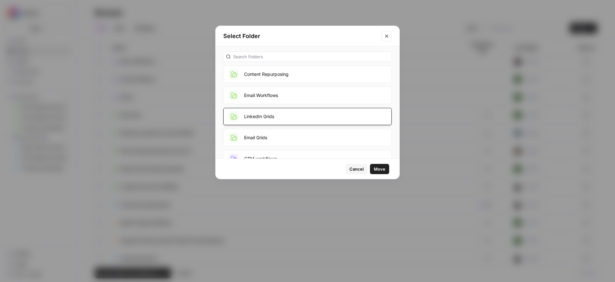
click at [381, 169] on span "Move" at bounding box center [380, 169] width 12 height 6
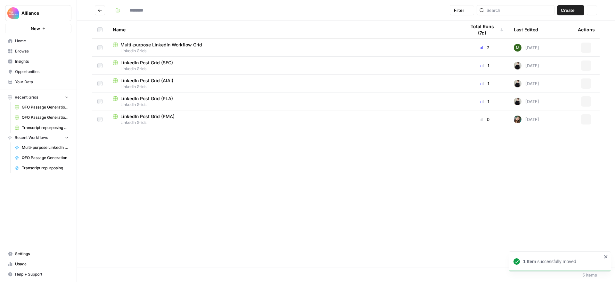
type input "**********"
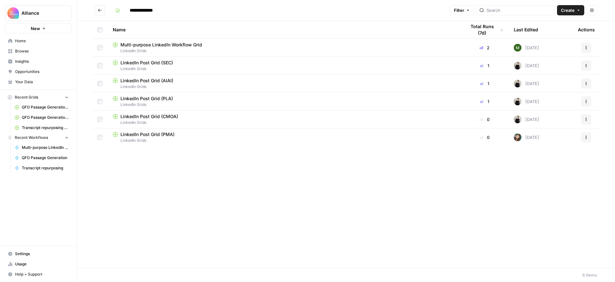
click at [98, 11] on icon "Go back" at bounding box center [100, 10] width 4 height 4
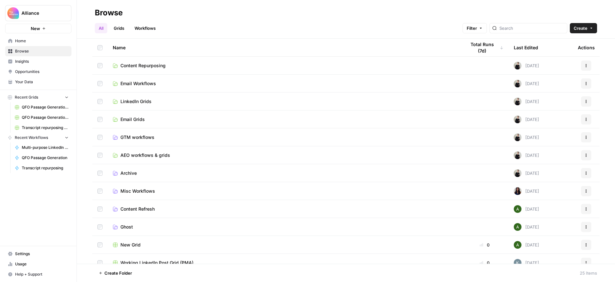
click at [150, 66] on span "Content Repurposing" at bounding box center [143, 66] width 45 height 6
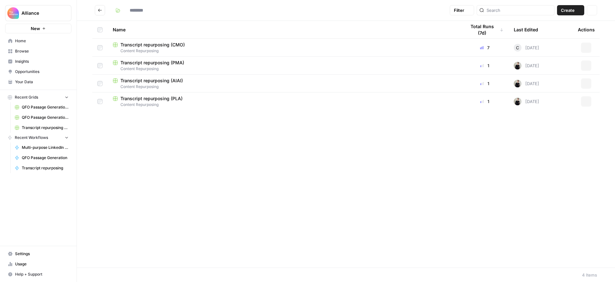
type input "**********"
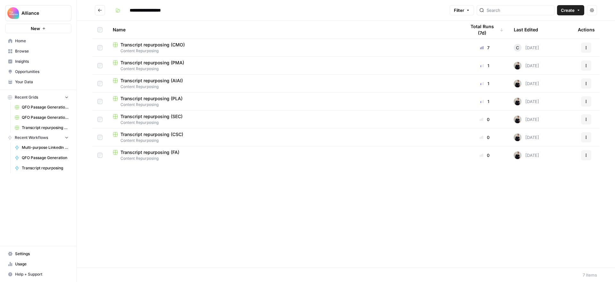
click at [104, 12] on button "Go back" at bounding box center [100, 10] width 10 height 10
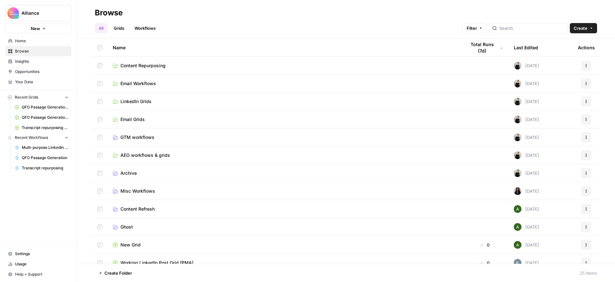
click at [144, 101] on span "LinkedIn Grids" at bounding box center [136, 101] width 31 height 6
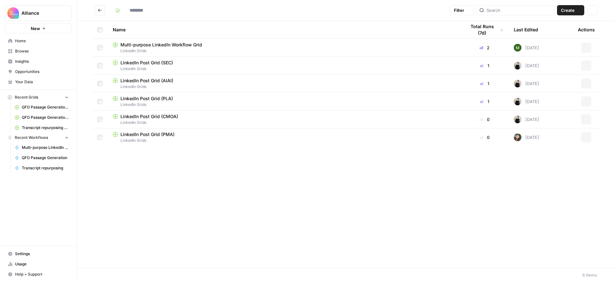
type input "**********"
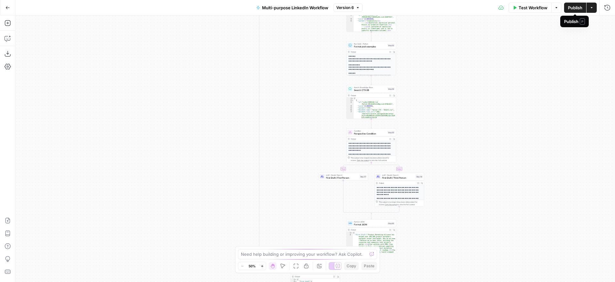
click at [573, 8] on span "Publish" at bounding box center [575, 7] width 14 height 6
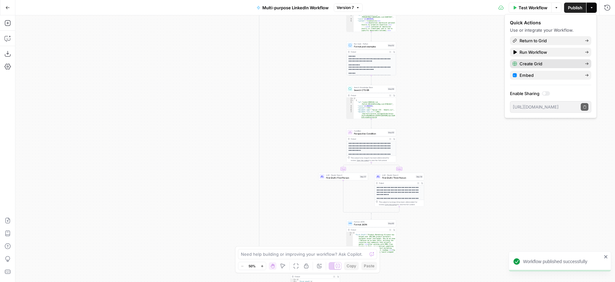
click at [544, 64] on span "Create Grid" at bounding box center [550, 64] width 60 height 6
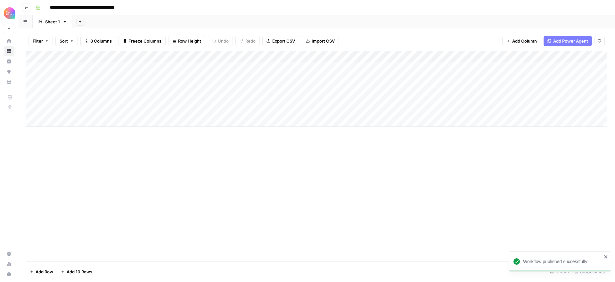
click at [112, 8] on input "**********" at bounding box center [94, 8] width 95 height 10
drag, startPoint x: 104, startPoint y: 5, endPoint x: 54, endPoint y: 4, distance: 49.7
click at [54, 4] on input "**********" at bounding box center [94, 8] width 95 height 10
type input "**********"
click at [271, 199] on div "Add Column" at bounding box center [317, 156] width 582 height 210
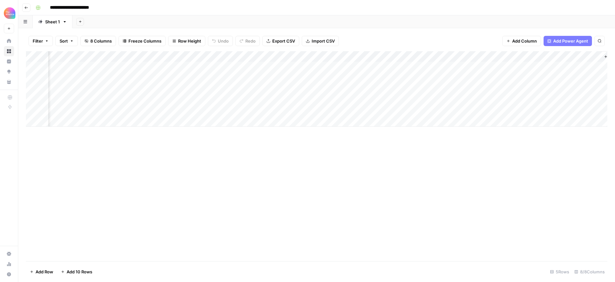
scroll to position [0, 115]
click at [559, 56] on div "Add Column" at bounding box center [317, 89] width 582 height 76
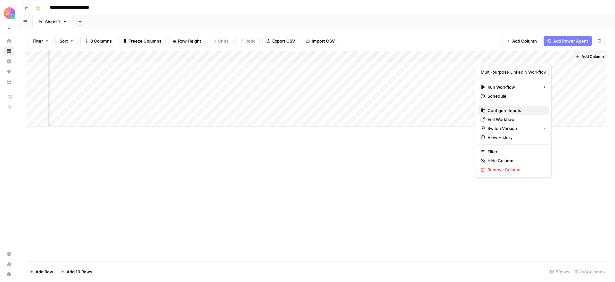
click at [505, 111] on span "Configure Inputs" at bounding box center [516, 110] width 56 height 6
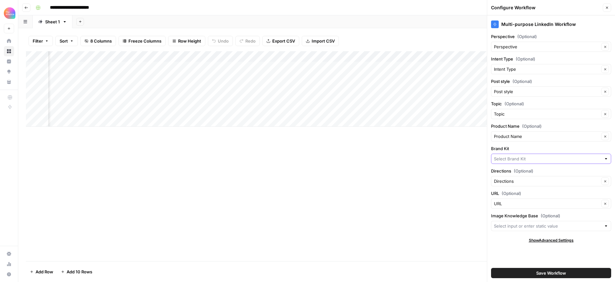
click at [520, 160] on input "Brand Kit" at bounding box center [547, 159] width 107 height 6
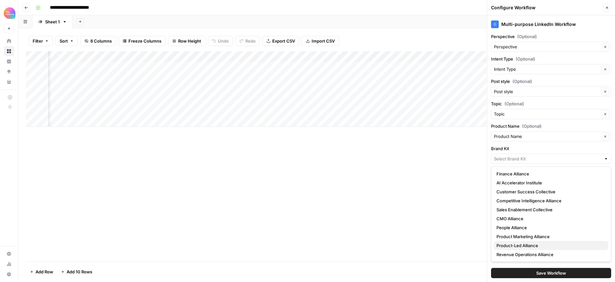
click at [531, 245] on span "Product-Led Alliance" at bounding box center [550, 246] width 107 height 6
type input "Product-Led Alliance"
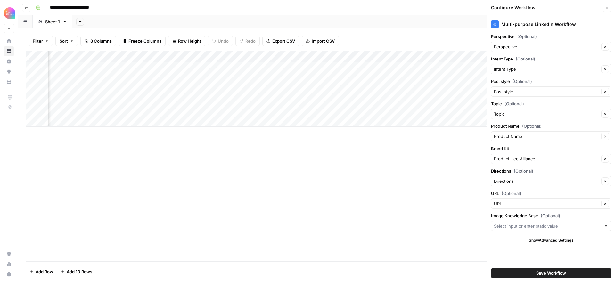
click at [547, 275] on span "Save Workflow" at bounding box center [552, 273] width 30 height 6
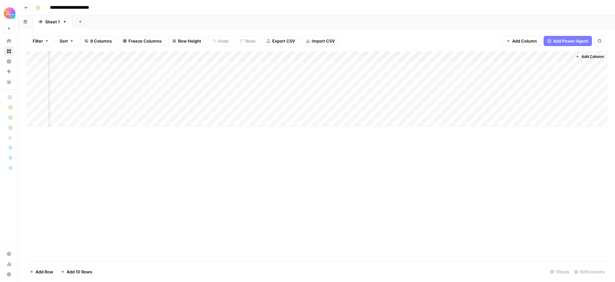
scroll to position [0, 115]
click at [421, 65] on div "Add Column" at bounding box center [317, 89] width 582 height 76
type textarea "**********"
click at [396, 141] on div "Add Column" at bounding box center [317, 156] width 582 height 210
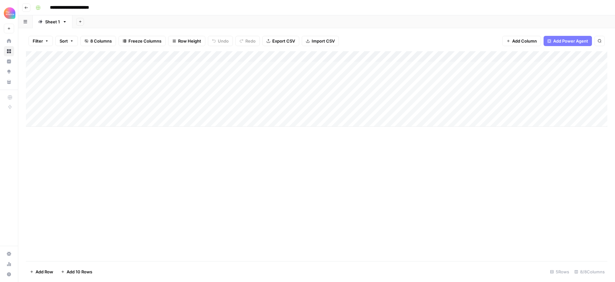
click at [73, 69] on div "Add Column" at bounding box center [317, 89] width 582 height 76
click at [75, 67] on div "Add Column" at bounding box center [317, 89] width 582 height 76
drag, startPoint x: 77, startPoint y: 104, endPoint x: 80, endPoint y: 103, distance: 3.3
click at [77, 104] on button "Third-person" at bounding box center [73, 104] width 31 height 8
click at [134, 68] on div "Add Column" at bounding box center [317, 89] width 582 height 76
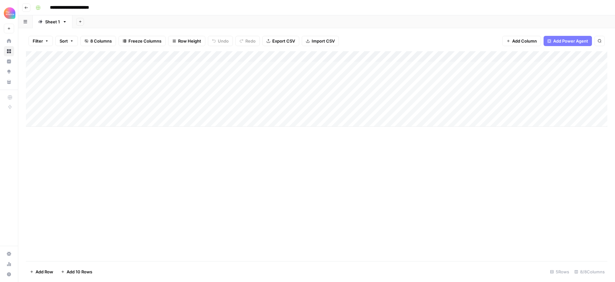
click at [132, 67] on div "Add Column" at bounding box center [317, 89] width 582 height 76
click at [130, 105] on button "Value" at bounding box center [124, 104] width 16 height 8
drag, startPoint x: 206, startPoint y: 67, endPoint x: 196, endPoint y: 67, distance: 9.6
click at [199, 67] on div "Add Column" at bounding box center [317, 89] width 582 height 76
click at [192, 67] on div "Add Column" at bounding box center [317, 89] width 582 height 76
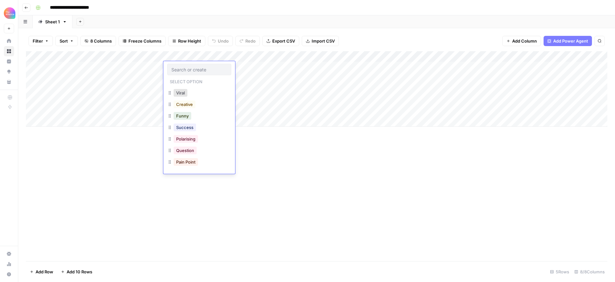
scroll to position [11, 0]
click at [189, 127] on button "Success" at bounding box center [185, 127] width 22 height 8
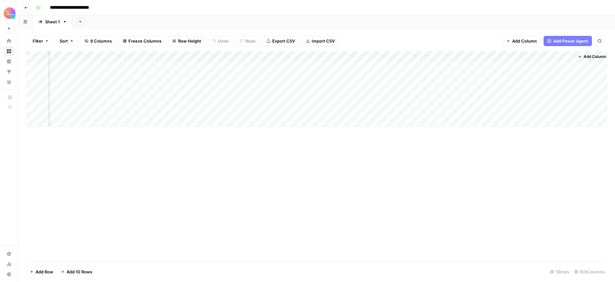
scroll to position [0, 115]
click at [523, 66] on div "Add Column" at bounding box center [317, 89] width 582 height 76
click at [25, 4] on button "Go back" at bounding box center [26, 8] width 8 height 8
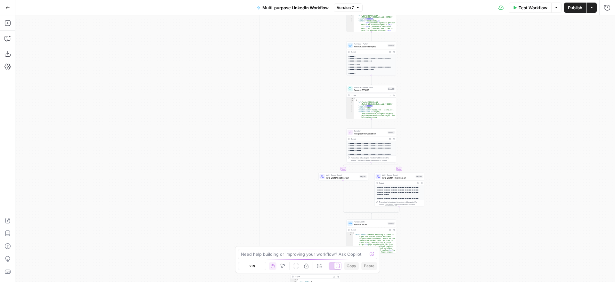
click at [5, 9] on button "Go Back" at bounding box center [8, 8] width 12 height 12
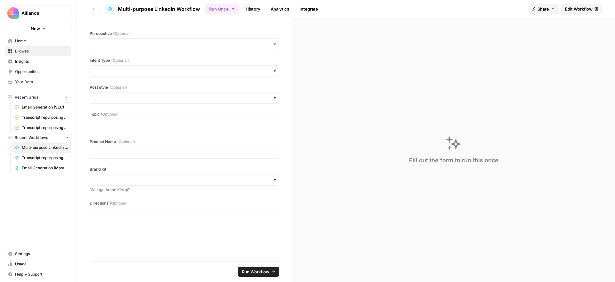
click at [30, 41] on span "Home" at bounding box center [42, 41] width 54 height 6
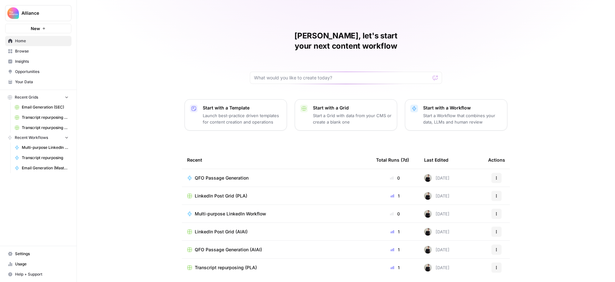
click at [42, 52] on span "Browse" at bounding box center [42, 51] width 54 height 6
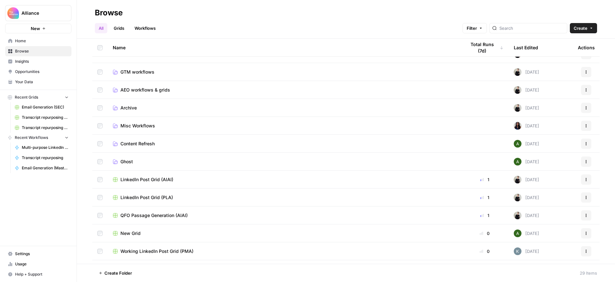
scroll to position [67, 0]
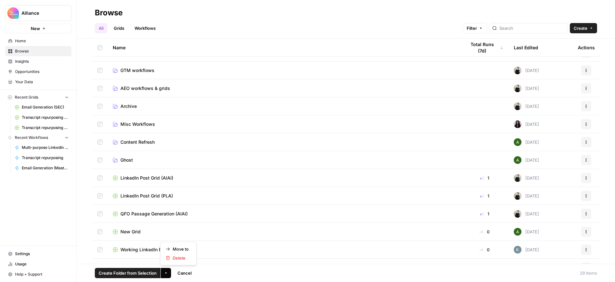
click at [165, 272] on icon "button" at bounding box center [166, 274] width 4 height 4
click at [188, 250] on span "Move to" at bounding box center [181, 249] width 16 height 6
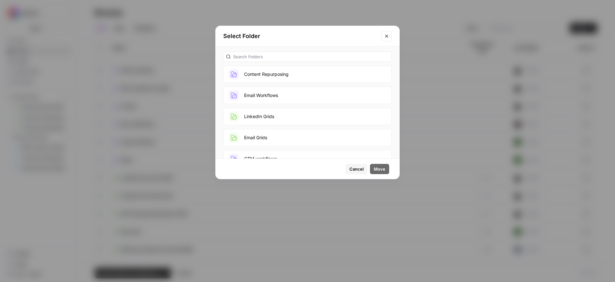
click at [273, 117] on button "LinkedIn Grids" at bounding box center [307, 116] width 169 height 17
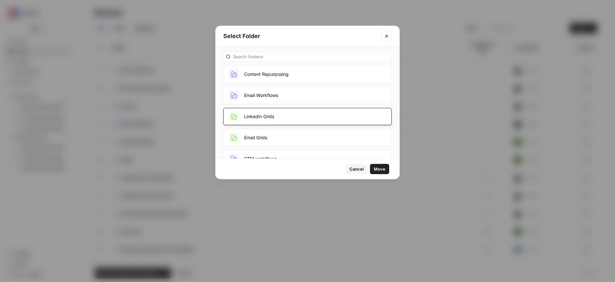
click at [385, 169] on span "Move" at bounding box center [380, 169] width 12 height 6
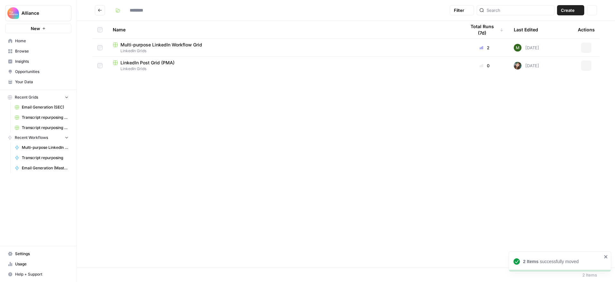
type input "**********"
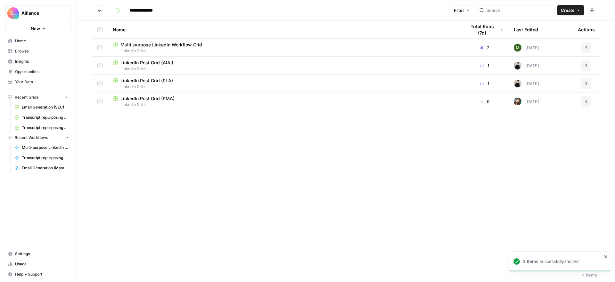
click at [97, 11] on button "Go back" at bounding box center [100, 10] width 10 height 10
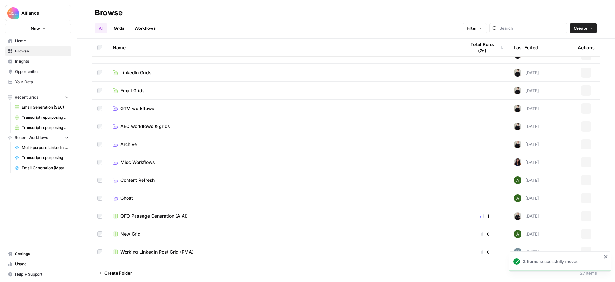
scroll to position [36, 0]
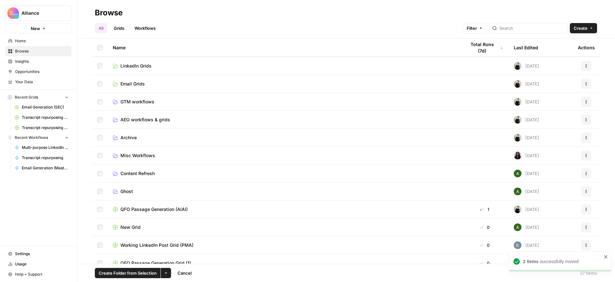
click at [165, 272] on icon "button" at bounding box center [166, 274] width 4 height 4
click at [178, 250] on span "Move to" at bounding box center [181, 249] width 16 height 6
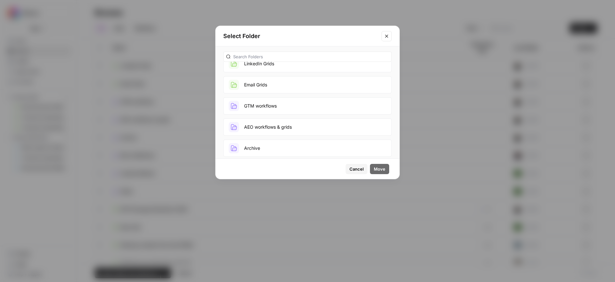
scroll to position [56, 0]
click at [276, 123] on button "AEO workflows & grids" at bounding box center [307, 123] width 169 height 17
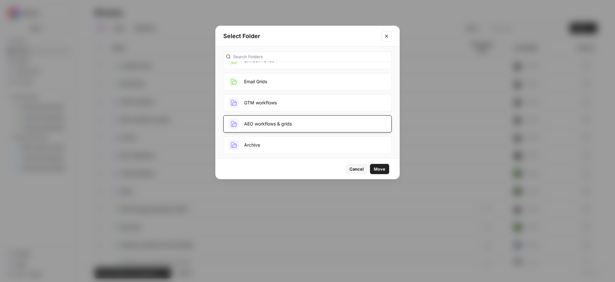
click at [377, 167] on span "Move" at bounding box center [380, 169] width 12 height 6
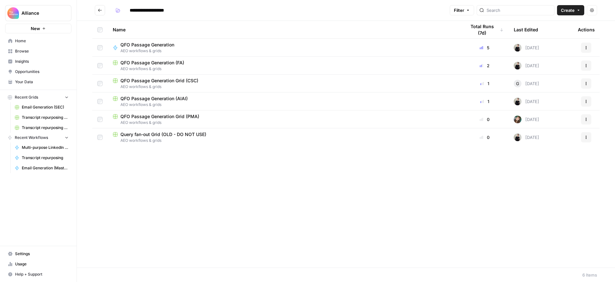
click at [100, 7] on button "Go back" at bounding box center [100, 10] width 10 height 10
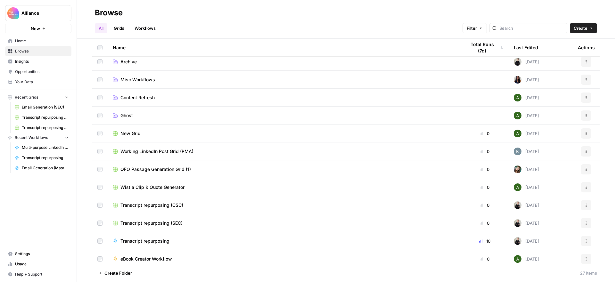
scroll to position [112, 0]
click at [167, 274] on icon "button" at bounding box center [166, 274] width 4 height 4
click at [182, 251] on span "Move to" at bounding box center [181, 249] width 16 height 6
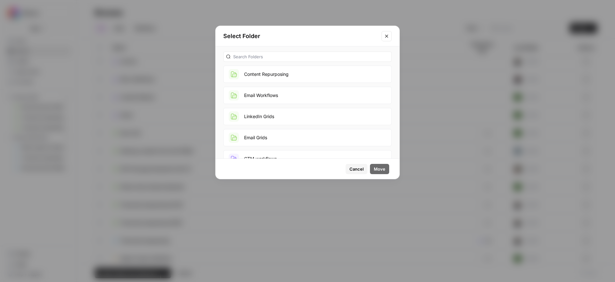
click at [284, 73] on button "Content Repurposing" at bounding box center [307, 74] width 169 height 17
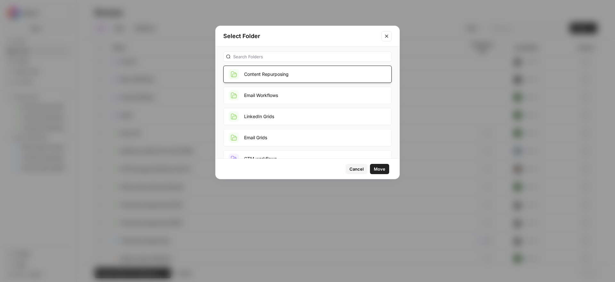
click at [381, 169] on span "Move" at bounding box center [380, 169] width 12 height 6
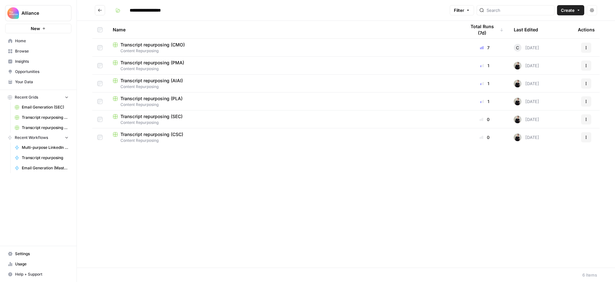
click at [100, 9] on icon "Go back" at bounding box center [100, 10] width 4 height 4
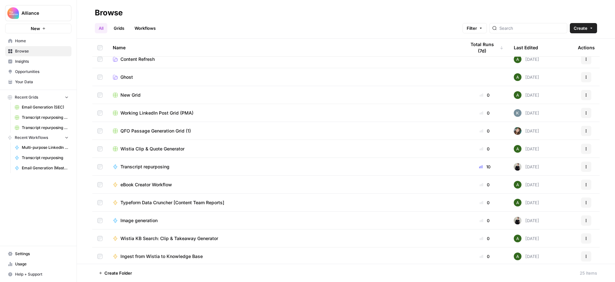
scroll to position [153, 0]
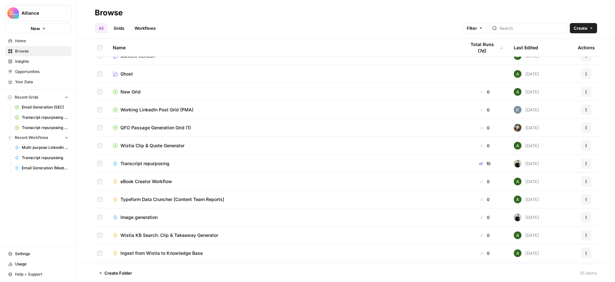
click at [149, 164] on span "Transcript repurposing" at bounding box center [145, 164] width 49 height 6
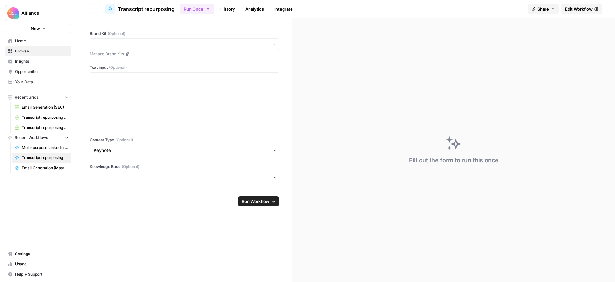
click at [577, 10] on span "Edit Workflow" at bounding box center [579, 9] width 28 height 6
